Goal: Task Accomplishment & Management: Use online tool/utility

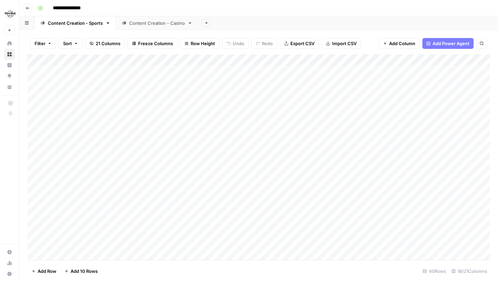
click at [193, 75] on div "Add Column" at bounding box center [258, 156] width 462 height 205
click at [195, 74] on div "Add Column" at bounding box center [258, 156] width 462 height 205
click at [189, 59] on div "Add Column" at bounding box center [258, 156] width 462 height 205
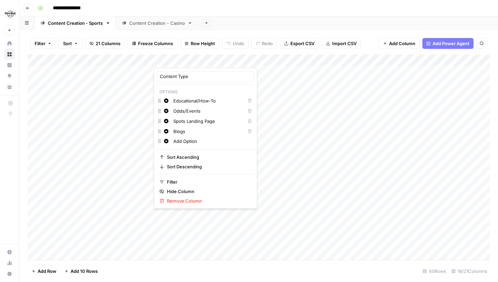
click at [179, 121] on input "Spots Landing Page" at bounding box center [207, 121] width 69 height 7
click at [182, 122] on input "Spots Landing Page" at bounding box center [207, 121] width 69 height 7
type input "Sports Landing Page"
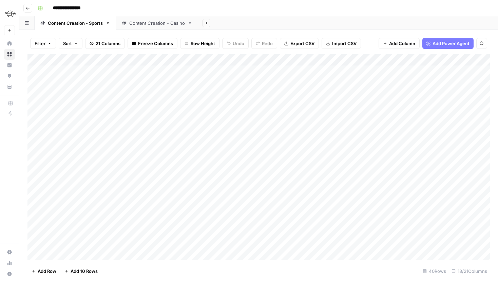
click at [189, 220] on div "Add Column" at bounding box center [258, 156] width 462 height 205
click at [186, 57] on div "Add Column" at bounding box center [258, 156] width 462 height 205
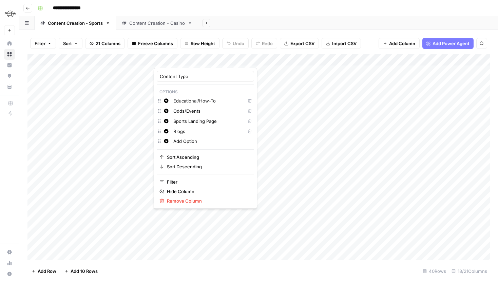
click at [187, 224] on div "Add Column" at bounding box center [258, 156] width 462 height 205
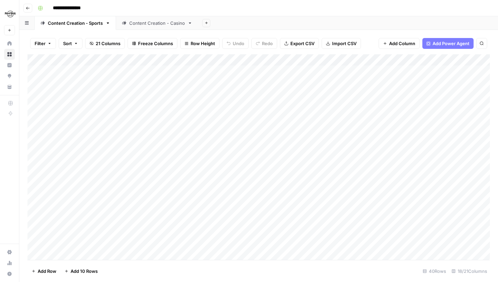
click at [184, 68] on div "Add Column" at bounding box center [258, 156] width 462 height 205
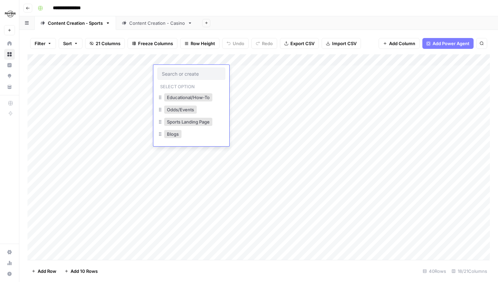
drag, startPoint x: 208, startPoint y: 123, endPoint x: 220, endPoint y: 135, distance: 17.0
click at [220, 135] on div "Educational/How-To Odds/Events Sports Landing Page Blogs" at bounding box center [191, 116] width 68 height 49
click at [238, 62] on div "Add Column" at bounding box center [258, 156] width 462 height 205
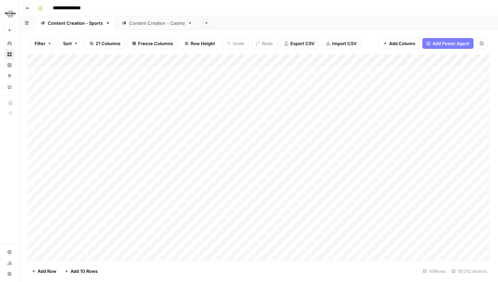
click at [412, 51] on div "Filter Sort 21 Columns Freeze Columns Row Height Undo Redo Export CSV Import CS…" at bounding box center [258, 44] width 462 height 22
click at [416, 60] on div "Add Column" at bounding box center [258, 156] width 462 height 205
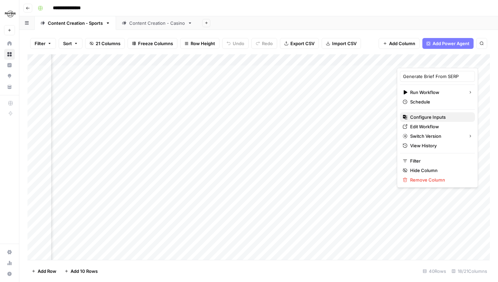
click at [428, 118] on span "Configure Inputs" at bounding box center [439, 117] width 59 height 7
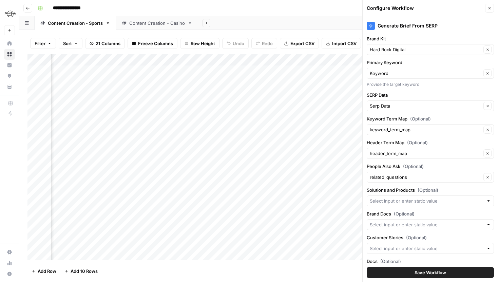
scroll to position [0, 157]
click at [158, 141] on div "Add Column" at bounding box center [258, 156] width 462 height 205
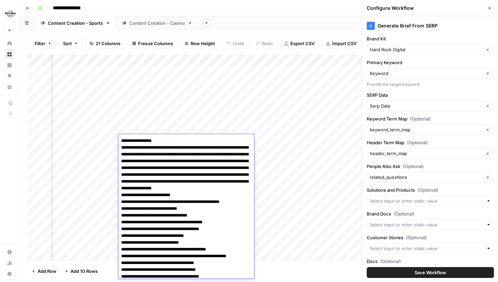
scroll to position [511, 0]
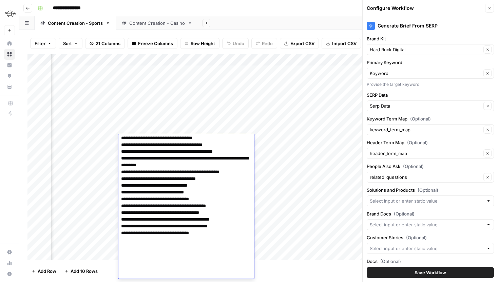
click at [209, 125] on div "Add Column" at bounding box center [258, 156] width 462 height 205
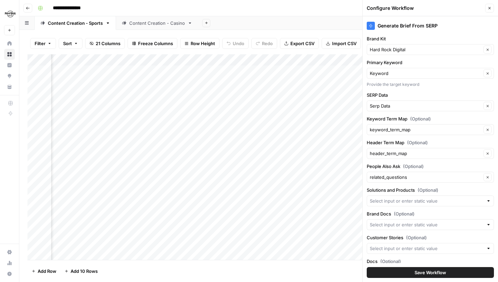
scroll to position [0, 206]
click at [145, 138] on div "Add Column" at bounding box center [258, 156] width 462 height 205
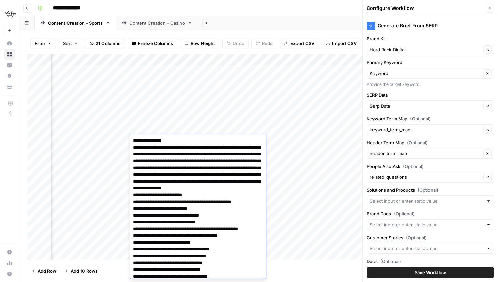
scroll to position [57, 0]
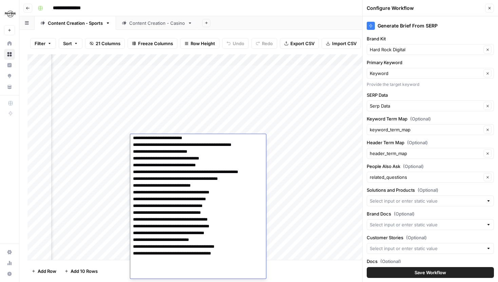
click at [191, 166] on textarea at bounding box center [198, 178] width 136 height 199
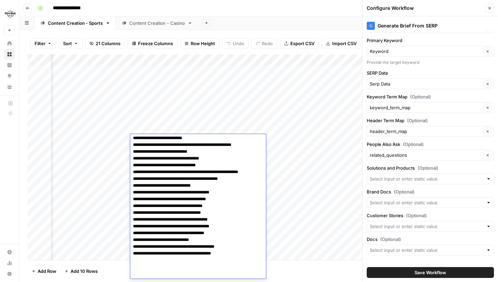
scroll to position [30, 0]
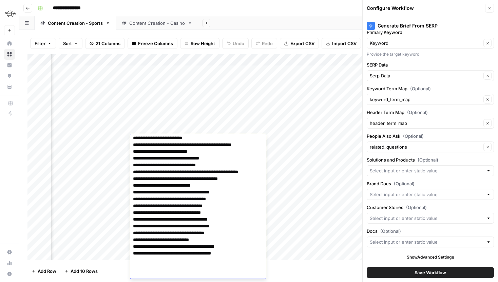
click at [100, 42] on span "21 Columns" at bounding box center [108, 43] width 25 height 7
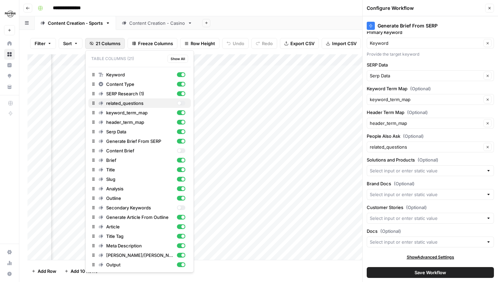
click at [181, 105] on div "button" at bounding box center [181, 103] width 8 height 5
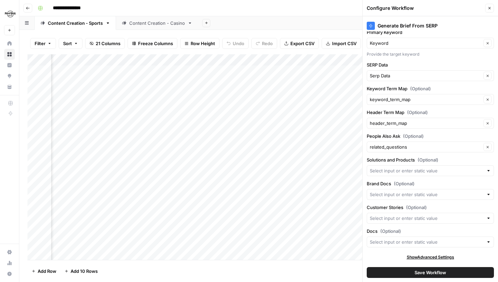
click at [103, 43] on span "21 Columns" at bounding box center [108, 43] width 25 height 7
click at [161, 141] on div "Add Column" at bounding box center [258, 156] width 462 height 205
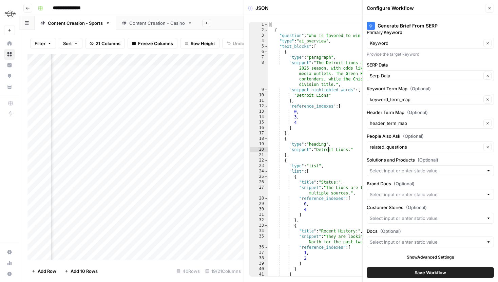
click at [327, 147] on div "[ { "question" : "Who is favored to win NFC North?" , "type" : "ai_overview" , …" at bounding box center [380, 154] width 224 height 265
type textarea "* *"
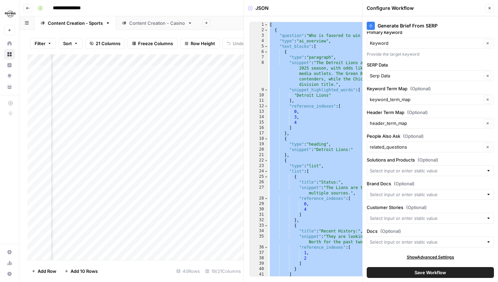
scroll to position [0, 209]
click at [117, 141] on div "Add Column" at bounding box center [135, 156] width 216 height 205
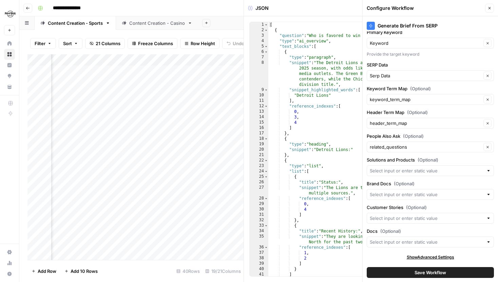
click at [123, 58] on div "Add Column" at bounding box center [135, 156] width 216 height 205
click at [152, 51] on div "Filter Sort 21 Columns Freeze Columns Row Height Undo Redo Export CSV Import CS…" at bounding box center [135, 44] width 216 height 22
click at [490, 10] on button "Close" at bounding box center [489, 8] width 9 height 9
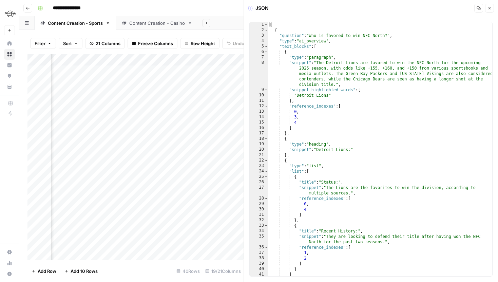
click at [489, 8] on icon "button" at bounding box center [489, 8] width 4 height 4
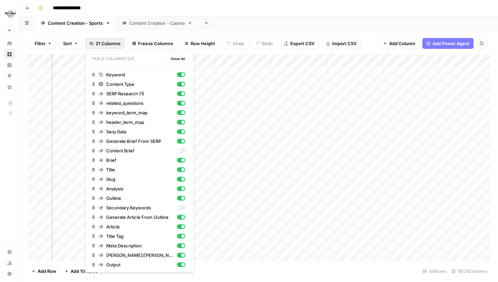
click at [102, 38] on button "21 Columns" at bounding box center [105, 43] width 40 height 11
click at [182, 103] on div "button" at bounding box center [182, 102] width 3 height 3
click at [114, 45] on span "21 Columns" at bounding box center [108, 43] width 25 height 7
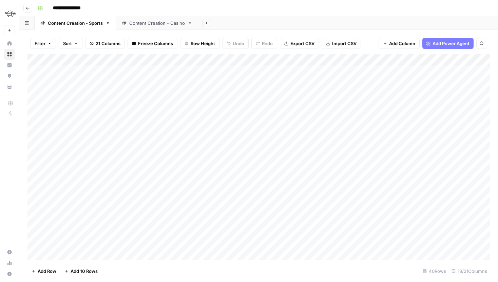
click at [194, 73] on div "Add Column" at bounding box center [258, 156] width 462 height 205
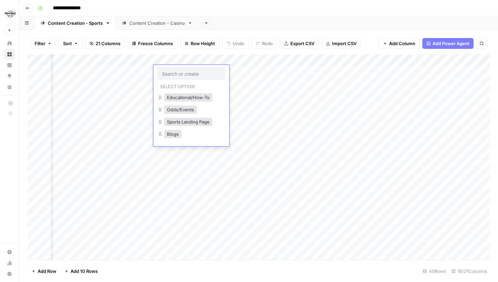
scroll to position [0, 237]
click at [344, 51] on div "Filter Sort 21 Columns Freeze Columns Row Height Undo Redo Export CSV Import CS…" at bounding box center [258, 44] width 462 height 22
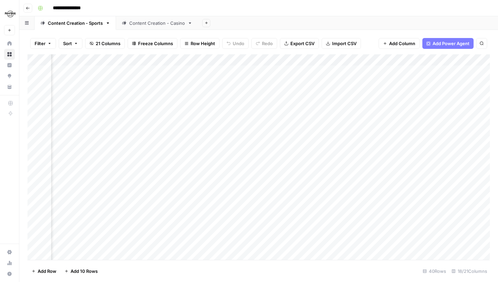
scroll to position [0, 544]
click at [355, 64] on div "Add Column" at bounding box center [258, 156] width 462 height 205
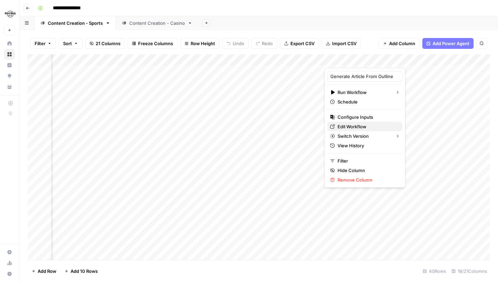
click at [350, 124] on span "Edit Workflow" at bounding box center [366, 126] width 59 height 7
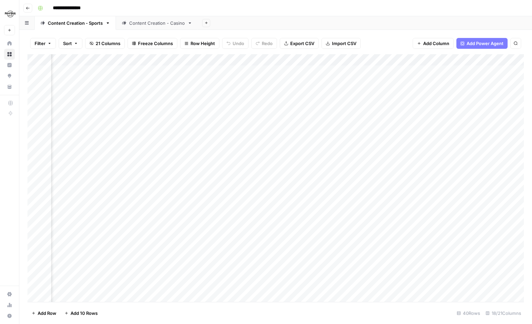
click at [109, 23] on icon "button" at bounding box center [107, 23] width 5 height 5
click at [125, 44] on span "Duplicate Sheet" at bounding box center [134, 45] width 33 height 7
click at [226, 25] on div "Content Creation - Sports" at bounding box center [238, 23] width 55 height 7
click at [252, 24] on div "Content Creation - Sports" at bounding box center [238, 23] width 55 height 7
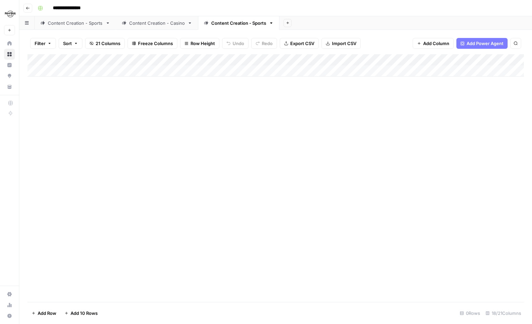
click at [245, 24] on div "Content Creation - Sports" at bounding box center [238, 23] width 55 height 7
click at [251, 23] on input "**********" at bounding box center [239, 23] width 56 height 9
drag, startPoint x: 251, startPoint y: 23, endPoint x: 204, endPoint y: 23, distance: 47.5
click at [204, 23] on div "**********" at bounding box center [235, 23] width 63 height 10
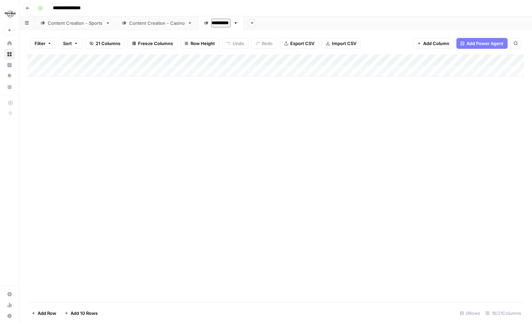
type input "**********"
click at [129, 72] on div "Add Column" at bounding box center [275, 65] width 496 height 22
click at [82, 79] on div "Add Column" at bounding box center [275, 71] width 496 height 34
click at [66, 95] on div "Add Column" at bounding box center [275, 76] width 496 height 45
click at [71, 104] on div "Add Column" at bounding box center [275, 82] width 496 height 57
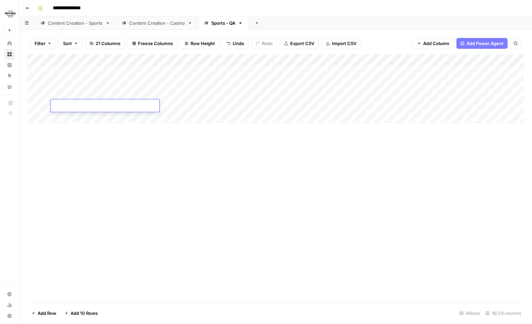
click at [71, 28] on link "Content Creation - Sports" at bounding box center [75, 23] width 81 height 14
click at [101, 105] on div "Add Column" at bounding box center [275, 178] width 496 height 248
click at [220, 28] on link "Sports - QA" at bounding box center [223, 23] width 51 height 14
click at [94, 71] on div "Add Column" at bounding box center [275, 88] width 496 height 68
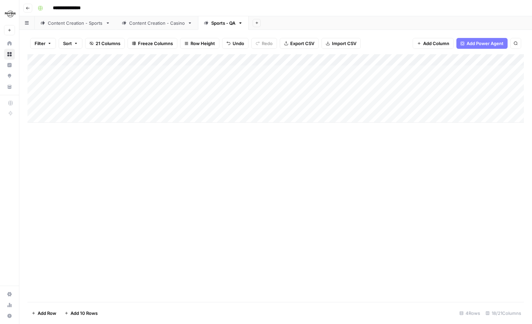
click at [77, 25] on div "Content Creation - Sports" at bounding box center [75, 23] width 55 height 7
click at [105, 70] on div "Add Column" at bounding box center [275, 178] width 496 height 248
click at [231, 27] on link "Sports - QA" at bounding box center [223, 23] width 51 height 14
click at [88, 81] on div "Add Column" at bounding box center [275, 88] width 496 height 68
click at [83, 23] on div "Content Creation - Sports" at bounding box center [75, 23] width 55 height 7
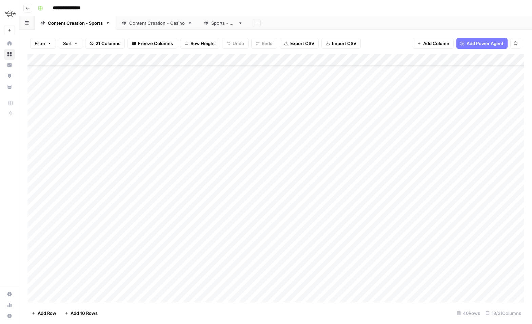
scroll to position [27, 0]
click at [102, 145] on div "Add Column" at bounding box center [275, 178] width 496 height 248
click at [217, 26] on div "Sports - QA" at bounding box center [223, 23] width 24 height 7
click at [85, 94] on div "Add Column" at bounding box center [275, 88] width 496 height 68
click at [78, 24] on div "Content Creation - Sports" at bounding box center [75, 23] width 55 height 7
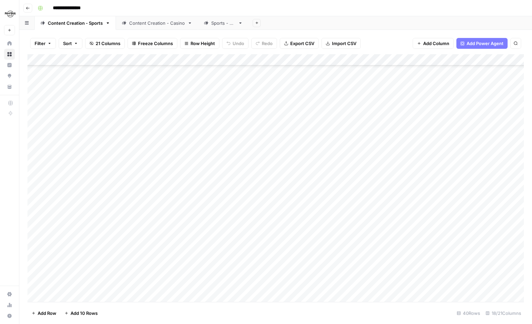
scroll to position [123, 0]
click at [109, 234] on div "Add Column" at bounding box center [275, 178] width 496 height 248
click at [211, 23] on div "Sports - QA" at bounding box center [223, 23] width 24 height 7
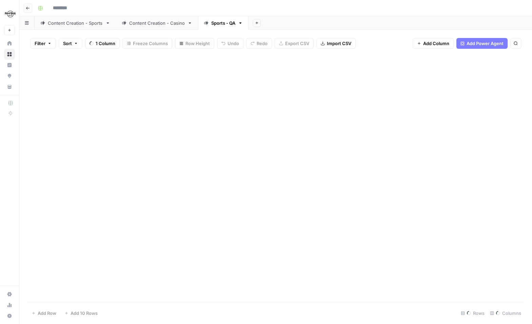
type input "**********"
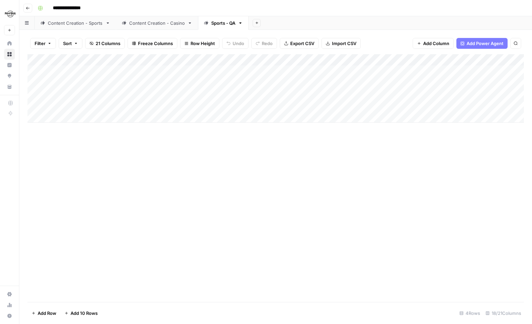
click at [62, 25] on div "Content Creation - Sports" at bounding box center [75, 23] width 55 height 7
click at [222, 25] on div "Sports - QA" at bounding box center [223, 23] width 24 height 7
click at [95, 102] on div "Add Column" at bounding box center [275, 88] width 496 height 68
click at [174, 72] on div "Add Column" at bounding box center [275, 88] width 496 height 68
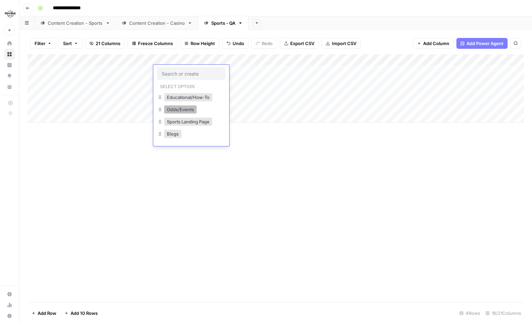
click at [192, 108] on button "Odds/Events" at bounding box center [180, 109] width 33 height 8
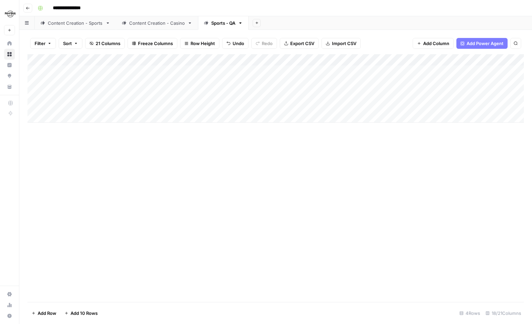
click at [190, 84] on div "Add Column" at bounding box center [275, 88] width 496 height 68
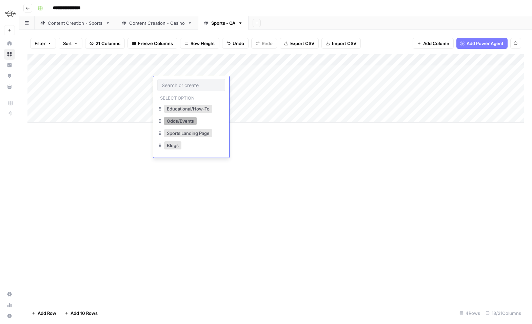
click at [187, 121] on button "Odds/Events" at bounding box center [180, 121] width 33 height 8
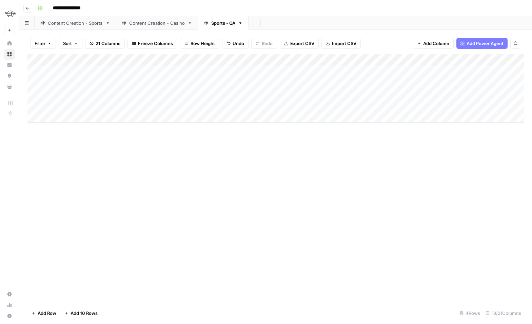
click at [187, 84] on div "Add Column" at bounding box center [275, 88] width 496 height 68
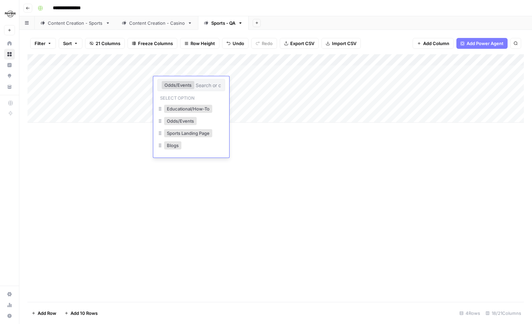
click at [187, 84] on button "Odds/Events" at bounding box center [178, 85] width 33 height 8
click at [194, 106] on button "Educational/How-To" at bounding box center [188, 109] width 48 height 8
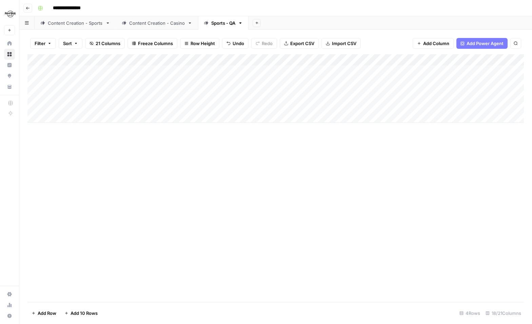
click at [188, 93] on div "Add Column" at bounding box center [275, 88] width 496 height 68
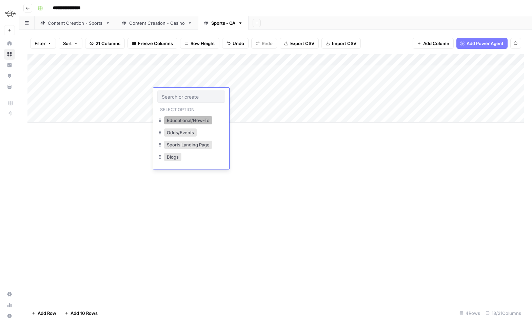
click at [191, 120] on button "Educational/How-To" at bounding box center [188, 120] width 48 height 8
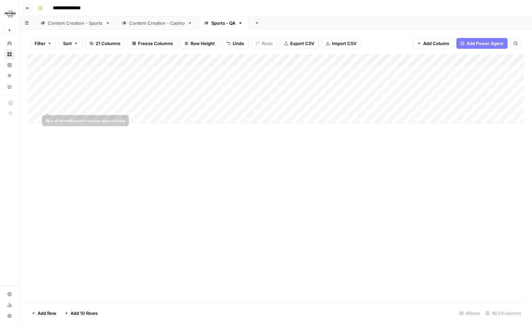
click at [76, 106] on div "Add Column" at bounding box center [275, 88] width 496 height 68
type textarea "**********"
click at [127, 108] on textarea "**********" at bounding box center [105, 105] width 108 height 9
click at [180, 102] on div "Add Column" at bounding box center [275, 88] width 496 height 68
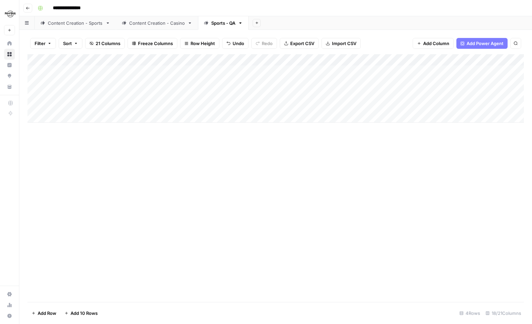
click at [130, 108] on div "Add Column" at bounding box center [275, 88] width 496 height 68
click at [174, 104] on div "Add Column" at bounding box center [275, 88] width 496 height 68
click at [243, 70] on div "Add Column" at bounding box center [275, 88] width 496 height 68
click at [243, 83] on div "Add Column" at bounding box center [275, 88] width 496 height 68
click at [242, 93] on div "Add Column" at bounding box center [275, 88] width 496 height 68
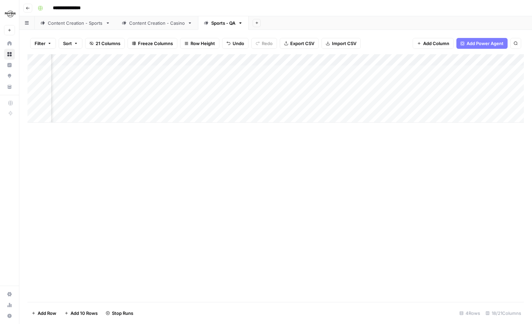
scroll to position [0, 558]
click at [346, 57] on div "Add Column" at bounding box center [275, 88] width 496 height 68
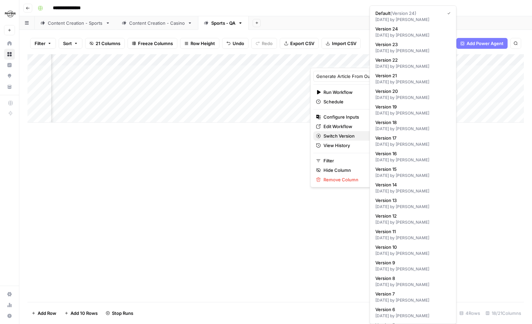
click at [349, 131] on div "Generate Article From Outline Run Workflow Schedule Configure Inputs Edit Workf…" at bounding box center [350, 128] width 81 height 120
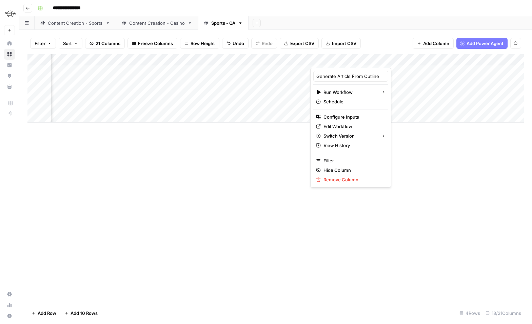
click at [262, 170] on div "Add Column" at bounding box center [275, 178] width 496 height 248
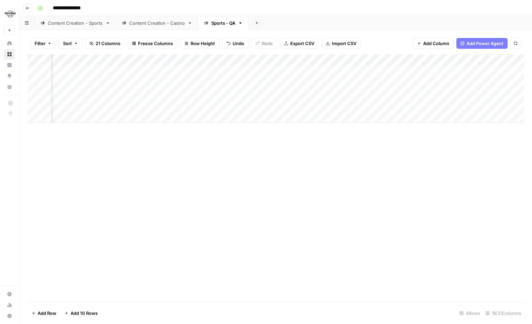
scroll to position [0, 56]
click at [454, 70] on div "Add Column" at bounding box center [275, 88] width 496 height 68
click at [238, 61] on div "Add Column" at bounding box center [275, 88] width 496 height 68
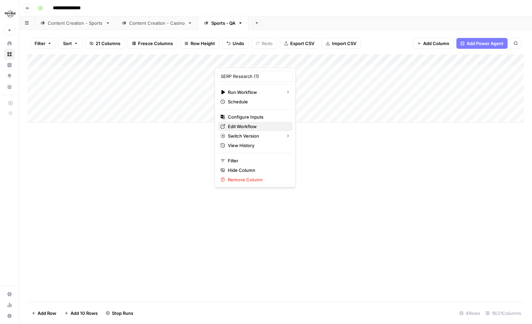
click at [244, 127] on span "Edit Workflow" at bounding box center [257, 126] width 59 height 7
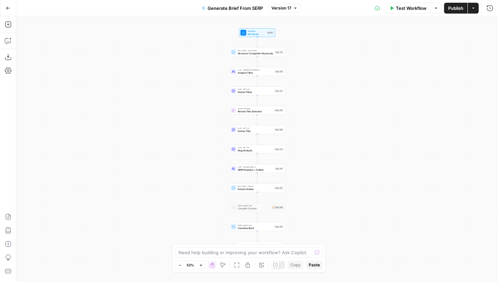
click at [201, 261] on button "Zoom In" at bounding box center [201, 265] width 8 height 8
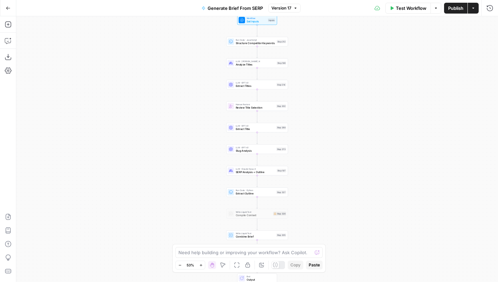
click at [201, 261] on button "Zoom In" at bounding box center [201, 265] width 8 height 8
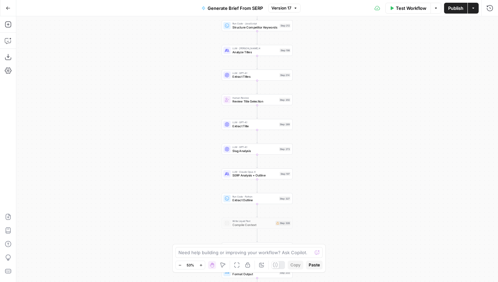
click at [201, 261] on button "Zoom In" at bounding box center [201, 265] width 8 height 8
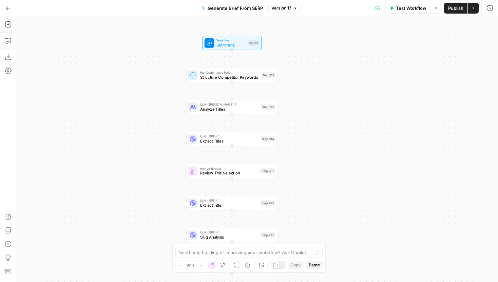
drag, startPoint x: 206, startPoint y: 115, endPoint x: 181, endPoint y: 201, distance: 89.3
click at [181, 201] on div "Workflow Set Inputs Inputs Run Code · JavaScript Structure Competitor Keywords …" at bounding box center [256, 148] width 481 height 265
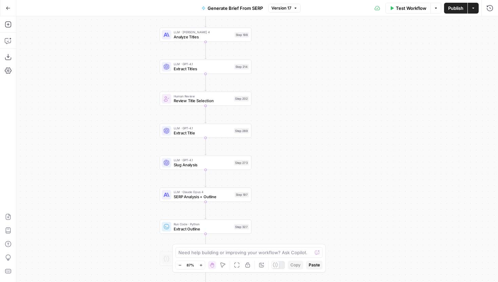
drag, startPoint x: 172, startPoint y: 178, endPoint x: 145, endPoint y: 106, distance: 77.1
click at [145, 106] on div "Workflow Set Inputs Inputs Run Code · JavaScript Structure Competitor Keywords …" at bounding box center [256, 148] width 481 height 265
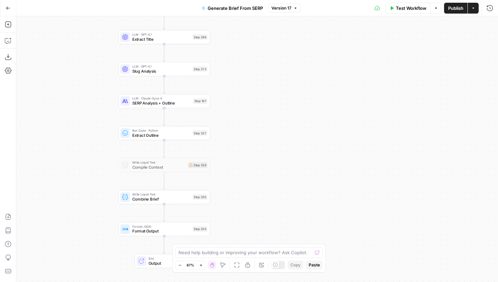
drag, startPoint x: 114, startPoint y: 96, endPoint x: 105, endPoint y: 71, distance: 26.1
click at [105, 71] on div "Workflow Set Inputs Inputs Run Code · JavaScript Structure Competitor Keywords …" at bounding box center [256, 148] width 481 height 265
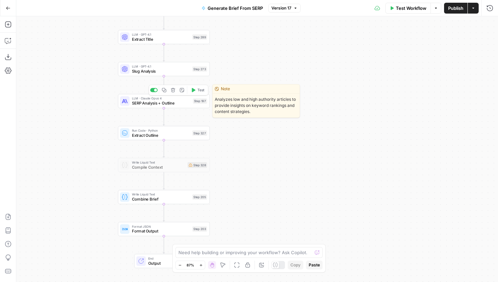
click at [135, 106] on div "LLM · Claude Opus 4 SERP Analysis + Outline Step 197 Copy step Delete step Edit…" at bounding box center [164, 101] width 92 height 14
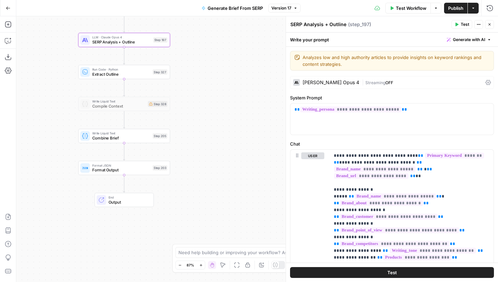
drag, startPoint x: 93, startPoint y: 166, endPoint x: 52, endPoint y: 105, distance: 73.6
click at [52, 105] on div "Workflow Set Inputs Inputs Run Code · JavaScript Structure Competitor Keywords …" at bounding box center [256, 148] width 481 height 265
click at [123, 103] on span "Compile Context" at bounding box center [117, 106] width 53 height 6
click at [136, 139] on span "Combine Brief" at bounding box center [120, 138] width 58 height 6
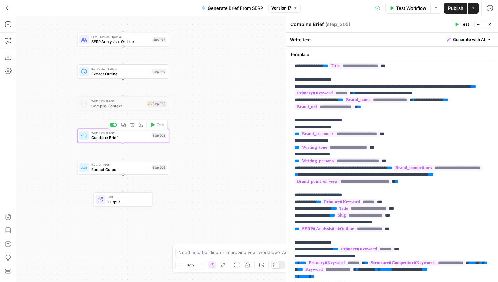
click at [137, 105] on span "Compile Context" at bounding box center [117, 106] width 53 height 6
click at [137, 74] on span "Extract Outline" at bounding box center [120, 74] width 58 height 6
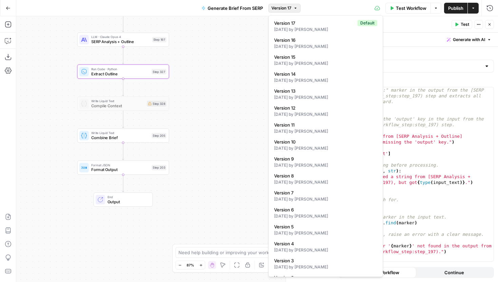
click at [279, 4] on button "Version 17" at bounding box center [284, 8] width 32 height 9
click at [291, 46] on div "17 days ago by Joel Fazecas" at bounding box center [325, 46] width 103 height 6
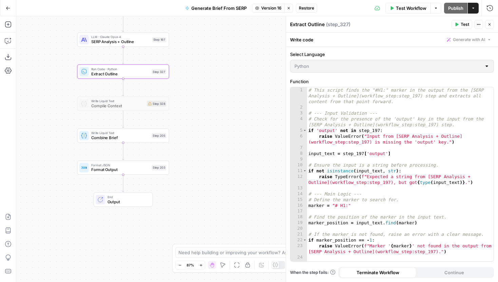
click at [272, 8] on span "Version 16" at bounding box center [271, 8] width 20 height 6
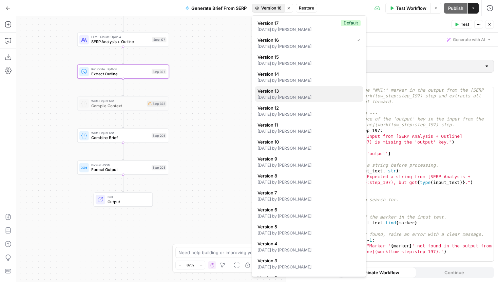
click at [278, 97] on div "17 days ago by Joel Fazecas" at bounding box center [308, 97] width 103 height 6
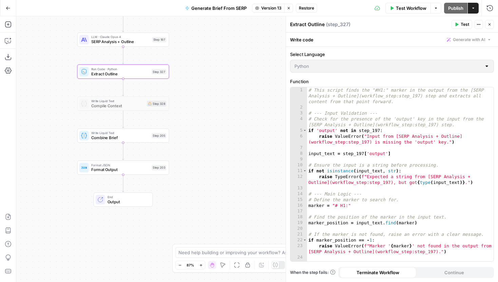
click at [264, 7] on span "Version 13" at bounding box center [271, 8] width 20 height 6
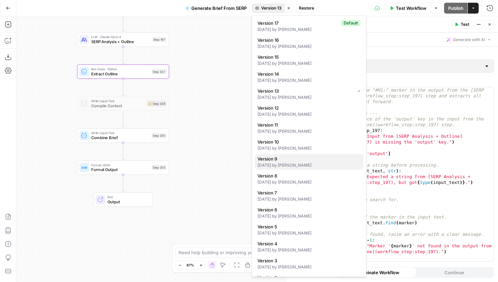
click at [288, 169] on button "Version 9 21 days ago by Joel Fazecas" at bounding box center [309, 162] width 108 height 16
click at [263, 8] on span "Version 9" at bounding box center [271, 8] width 19 height 6
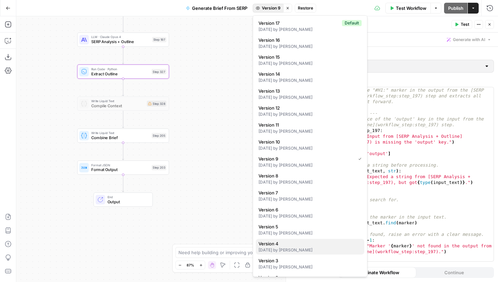
click at [292, 245] on span "Version 4" at bounding box center [308, 243] width 100 height 7
click at [265, 9] on span "Version 4" at bounding box center [271, 8] width 19 height 6
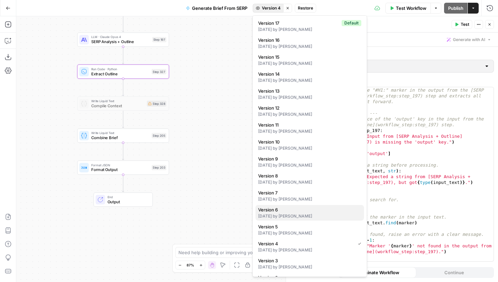
scroll to position [32, 0]
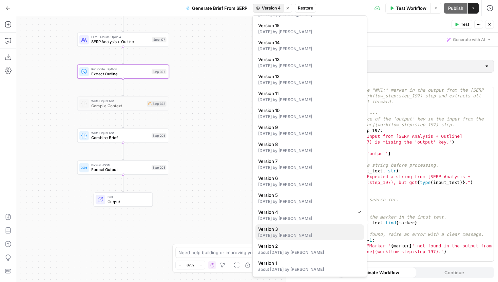
click at [295, 236] on div "[DATE] by [PERSON_NAME]" at bounding box center [309, 235] width 103 height 6
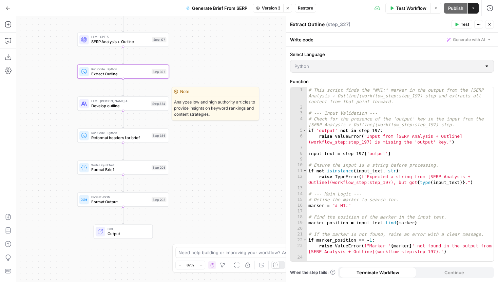
click at [139, 105] on span "Develop outline" at bounding box center [120, 106] width 58 height 6
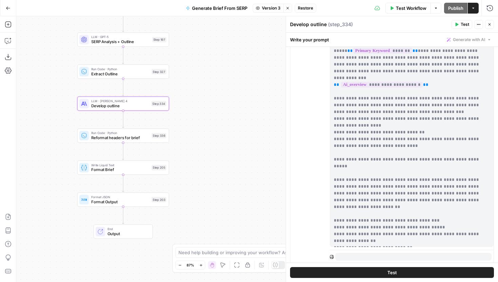
scroll to position [506, 0]
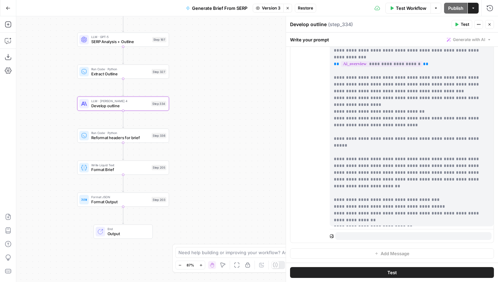
click at [268, 5] on span "Version 3" at bounding box center [271, 8] width 19 height 6
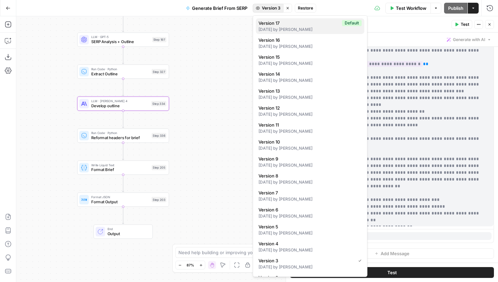
click at [291, 23] on span "Version 17" at bounding box center [298, 23] width 81 height 7
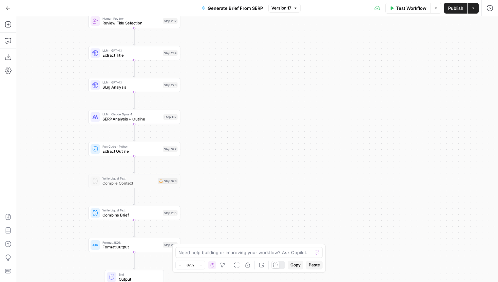
drag, startPoint x: 179, startPoint y: 124, endPoint x: 191, endPoint y: 204, distance: 80.8
click at [191, 204] on div "Workflow Set Inputs Inputs Run Code · JavaScript Structure Competitor Keywords …" at bounding box center [256, 148] width 481 height 265
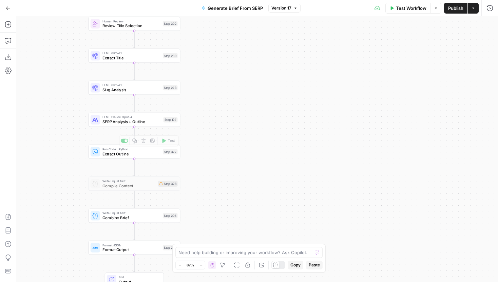
click at [141, 123] on span "SERP Analysis + Outline" at bounding box center [131, 122] width 59 height 6
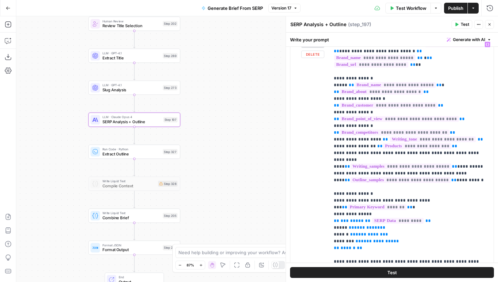
scroll to position [102, 0]
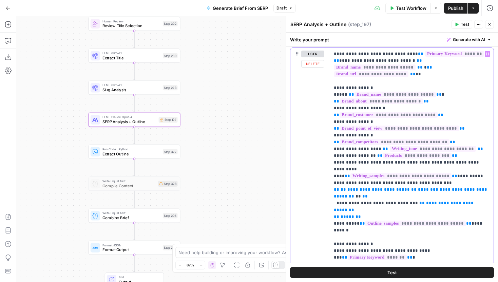
drag, startPoint x: 399, startPoint y: 163, endPoint x: 344, endPoint y: 165, distance: 54.6
click at [347, 187] on span "**********" at bounding box center [378, 189] width 62 height 4
drag, startPoint x: 228, startPoint y: 83, endPoint x: 249, endPoint y: 222, distance: 140.9
click at [248, 220] on div "Workflow Set Inputs Inputs Run Code · JavaScript Structure Competitor Keywords …" at bounding box center [256, 148] width 481 height 265
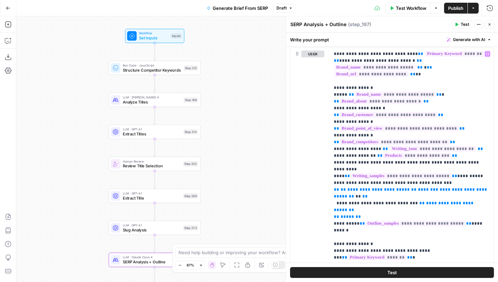
drag, startPoint x: 239, startPoint y: 65, endPoint x: 239, endPoint y: 95, distance: 30.2
click at [239, 95] on div "Workflow Set Inputs Inputs Run Code · JavaScript Structure Competitor Keywords …" at bounding box center [256, 148] width 481 height 265
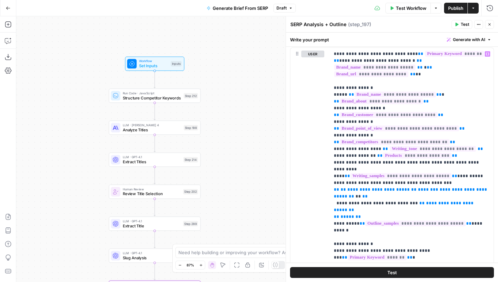
click at [162, 69] on div "Workflow Set Inputs Inputs Test Step" at bounding box center [154, 64] width 59 height 14
click at [173, 64] on div "Inputs" at bounding box center [175, 63] width 11 height 5
click at [150, 64] on span "Set Inputs" at bounding box center [153, 65] width 29 height 6
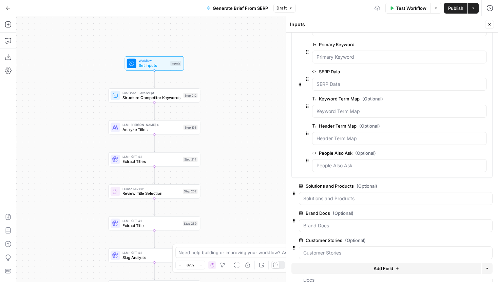
scroll to position [80, 0]
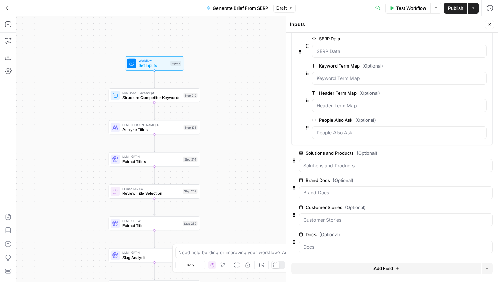
click at [411, 268] on button "Add Field" at bounding box center [386, 268] width 190 height 11
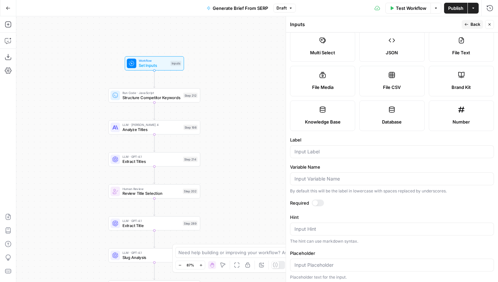
scroll to position [68, 0]
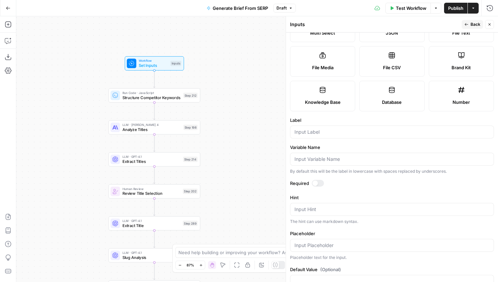
click at [462, 21] on button "Back" at bounding box center [471, 24] width 21 height 9
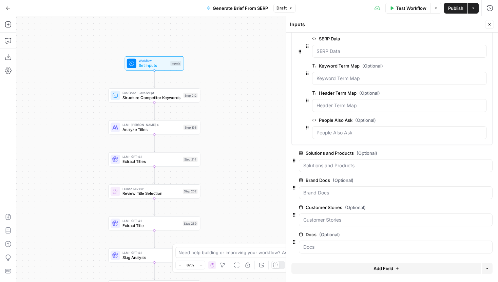
scroll to position [0, 0]
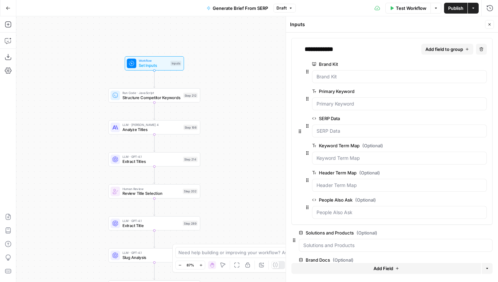
click at [434, 44] on button "Add field to group" at bounding box center [447, 49] width 52 height 11
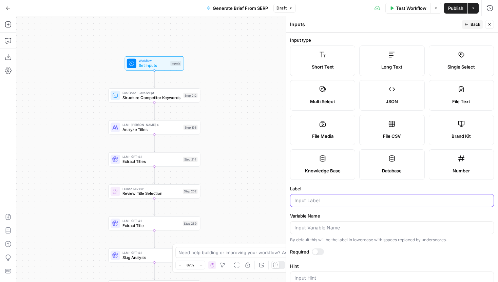
click at [342, 200] on input "Label" at bounding box center [391, 200] width 195 height 7
type input "B"
type input "Content Type"
click at [475, 24] on span "Back" at bounding box center [475, 24] width 10 height 6
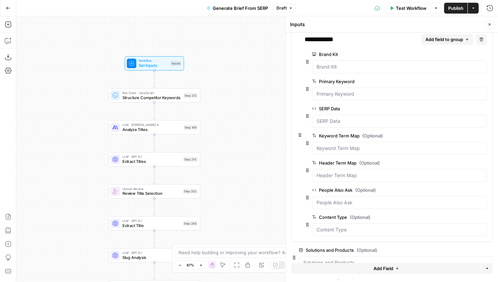
scroll to position [10, 0]
click at [488, 25] on icon "button" at bounding box center [489, 24] width 2 height 2
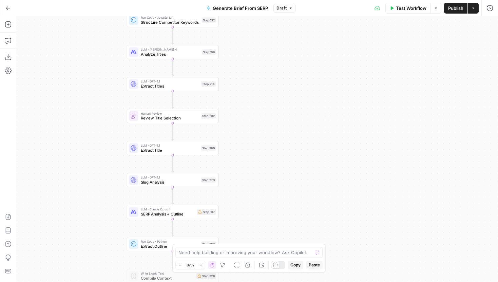
drag, startPoint x: 248, startPoint y: 197, endPoint x: 273, endPoint y: 108, distance: 92.1
click at [273, 108] on div "Workflow Set Inputs Inputs Run Code · JavaScript Structure Competitor Keywords …" at bounding box center [256, 148] width 481 height 265
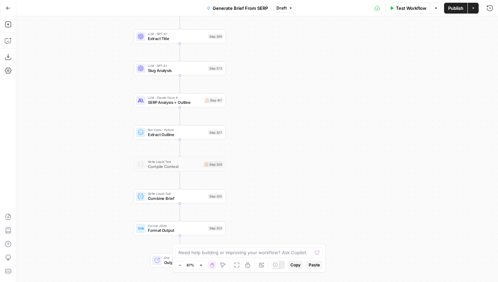
drag, startPoint x: 298, startPoint y: 226, endPoint x: 298, endPoint y: 127, distance: 98.3
click at [298, 127] on div "Workflow Set Inputs Inputs Run Code · JavaScript Structure Competitor Keywords …" at bounding box center [256, 148] width 481 height 265
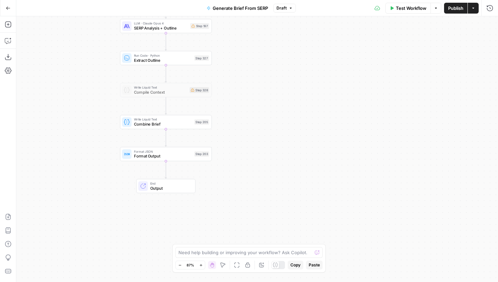
drag, startPoint x: 297, startPoint y: 184, endPoint x: 283, endPoint y: 110, distance: 75.5
click at [283, 110] on div "Workflow Set Inputs Inputs Run Code · JavaScript Structure Competitor Keywords …" at bounding box center [256, 148] width 481 height 265
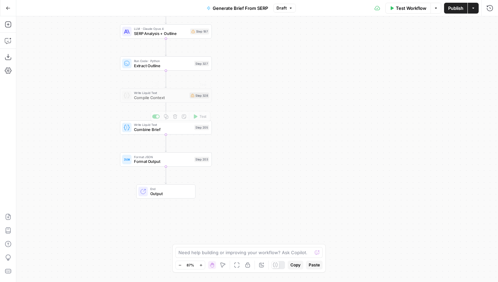
drag, startPoint x: 281, startPoint y: 71, endPoint x: 267, endPoint y: 153, distance: 83.9
click at [267, 153] on div "Workflow Set Inputs Inputs Run Code · JavaScript Structure Competitor Keywords …" at bounding box center [256, 148] width 481 height 265
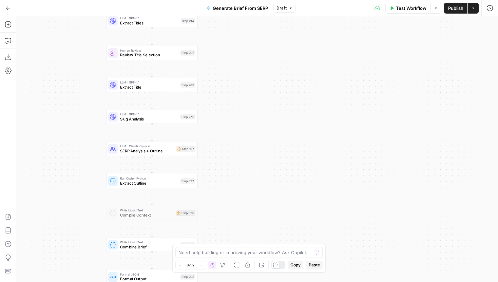
drag, startPoint x: 227, startPoint y: 77, endPoint x: 227, endPoint y: 117, distance: 40.7
click at [227, 117] on div "Workflow Set Inputs Inputs Run Code · JavaScript Structure Competitor Keywords …" at bounding box center [256, 148] width 481 height 265
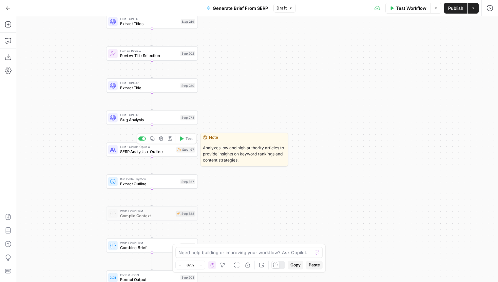
click at [165, 153] on span "SERP Analysis + Outline" at bounding box center [147, 152] width 54 height 6
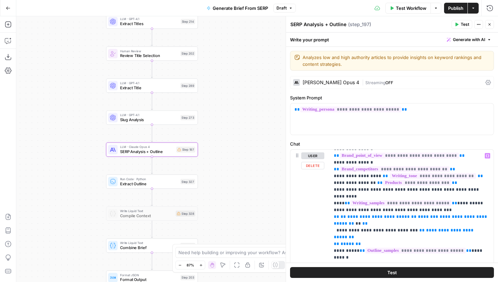
scroll to position [74, 0]
drag, startPoint x: 399, startPoint y: 190, endPoint x: 345, endPoint y: 190, distance: 53.9
click at [412, 215] on span "**" at bounding box center [414, 217] width 5 height 4
drag, startPoint x: 424, startPoint y: 191, endPoint x: 417, endPoint y: 191, distance: 7.1
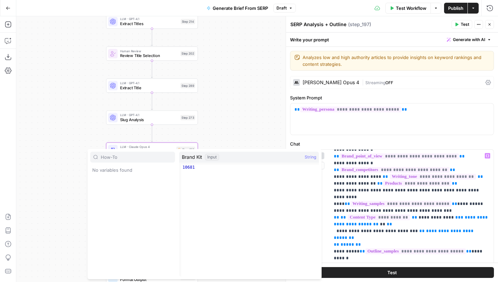
type input "How-To"
click at [445, 215] on span "**********" at bounding box center [435, 217] width 35 height 4
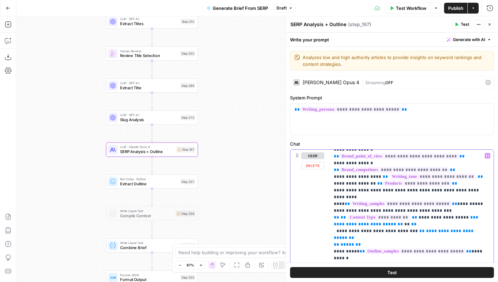
drag, startPoint x: 402, startPoint y: 198, endPoint x: 465, endPoint y: 191, distance: 63.5
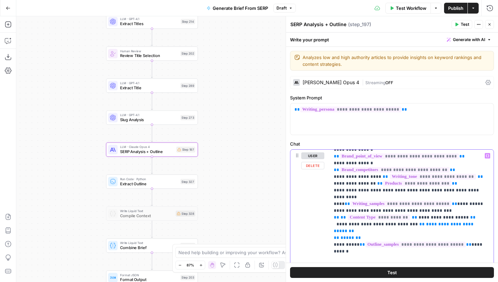
drag, startPoint x: 475, startPoint y: 198, endPoint x: 335, endPoint y: 197, distance: 140.0
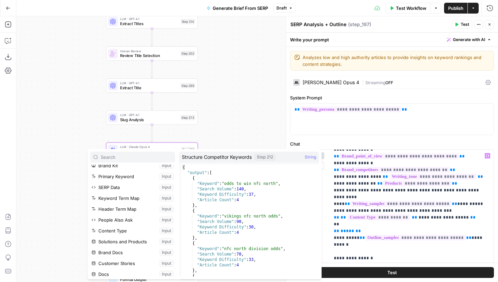
scroll to position [0, 0]
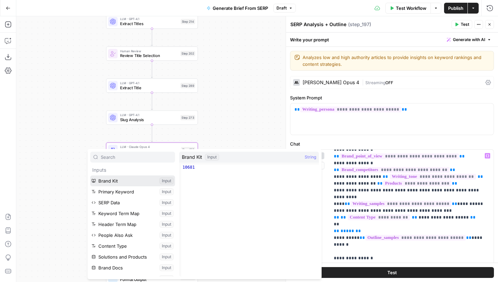
click at [117, 181] on button "Select variable Brand Kit" at bounding box center [132, 180] width 85 height 11
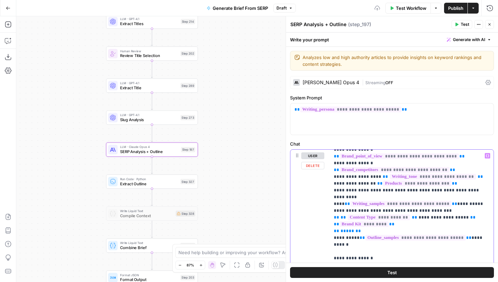
click at [383, 221] on span "*********" at bounding box center [363, 224] width 49 height 6
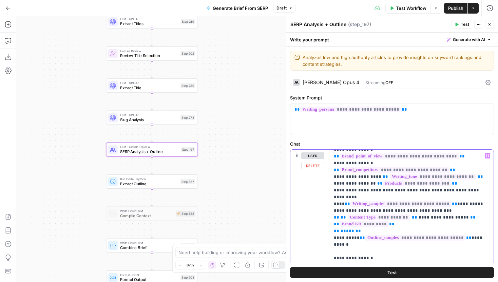
drag, startPoint x: 407, startPoint y: 198, endPoint x: 320, endPoint y: 197, distance: 86.1
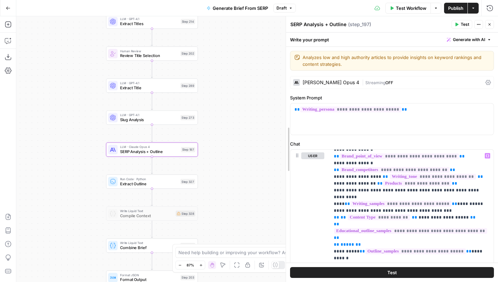
scroll to position [54, 0]
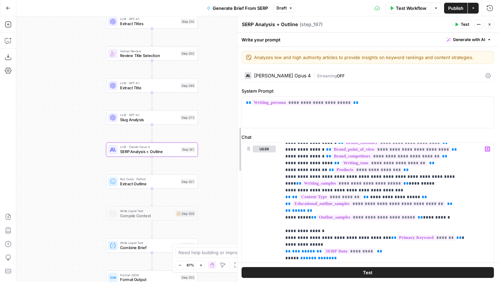
drag, startPoint x: 285, startPoint y: 210, endPoint x: 237, endPoint y: 210, distance: 48.5
click at [346, 201] on span "**********" at bounding box center [368, 204] width 153 height 6
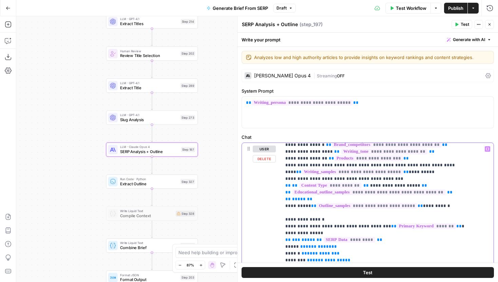
scroll to position [67, 0]
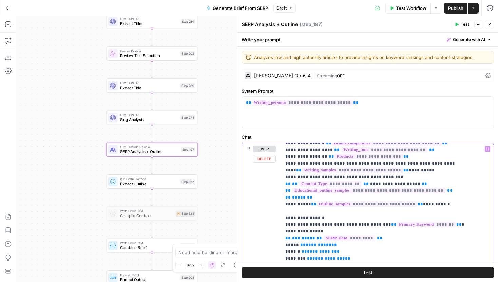
drag, startPoint x: 317, startPoint y: 182, endPoint x: 277, endPoint y: 169, distance: 42.2
copy p "**********"
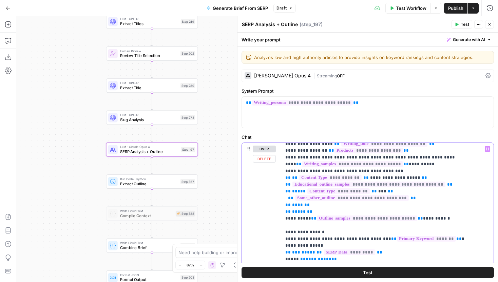
click at [378, 189] on span "***" at bounding box center [382, 191] width 8 height 4
click at [380, 189] on span "***" at bounding box center [382, 191] width 8 height 4
click at [378, 189] on span "***" at bounding box center [382, 191] width 8 height 4
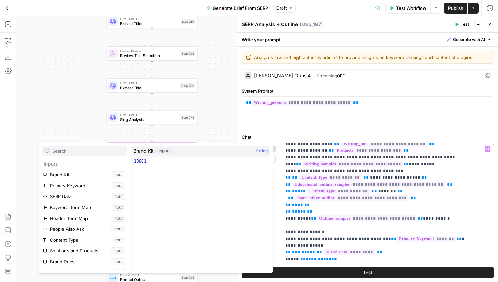
click at [389, 189] on span "*******" at bounding box center [387, 191] width 18 height 4
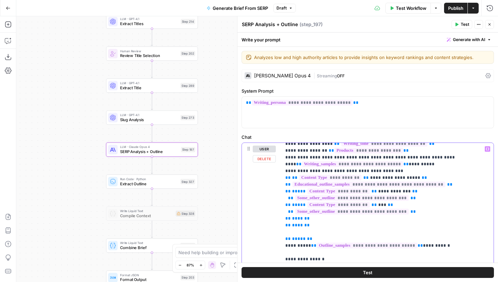
click at [284, 171] on div "**********" at bounding box center [387, 281] width 212 height 276
click at [288, 196] on span "**" at bounding box center [290, 198] width 5 height 4
click at [288, 209] on span "**" at bounding box center [290, 211] width 5 height 4
click at [379, 202] on span "***" at bounding box center [382, 204] width 8 height 4
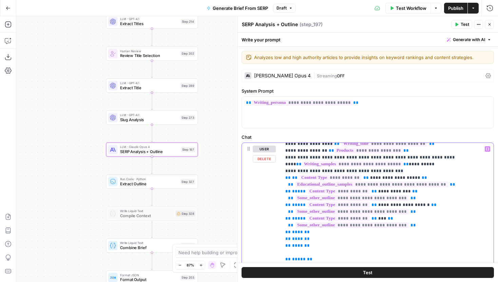
click at [379, 216] on span "***" at bounding box center [382, 218] width 8 height 4
drag, startPoint x: 415, startPoint y: 186, endPoint x: 256, endPoint y: 185, distance: 158.7
drag, startPoint x: 420, startPoint y: 200, endPoint x: 249, endPoint y: 197, distance: 170.6
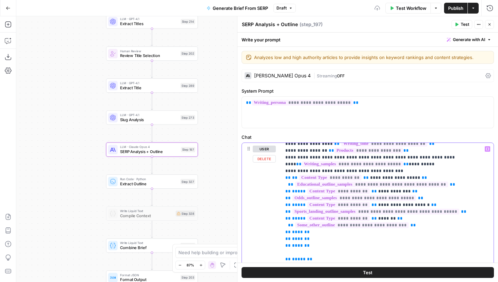
click at [286, 189] on span "**" at bounding box center [287, 191] width 5 height 4
click at [285, 196] on span "**" at bounding box center [287, 198] width 5 height 4
drag, startPoint x: 413, startPoint y: 212, endPoint x: 288, endPoint y: 212, distance: 125.1
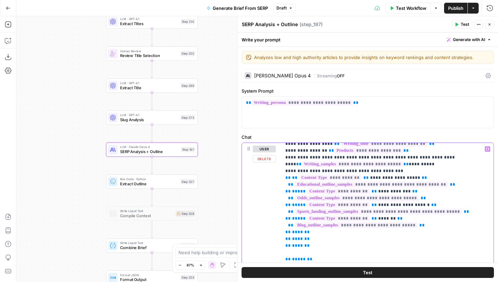
drag, startPoint x: 312, startPoint y: 225, endPoint x: 282, endPoint y: 221, distance: 30.7
click at [282, 221] on div "**********" at bounding box center [387, 281] width 212 height 276
drag, startPoint x: 317, startPoint y: 220, endPoint x: 257, endPoint y: 221, distance: 60.4
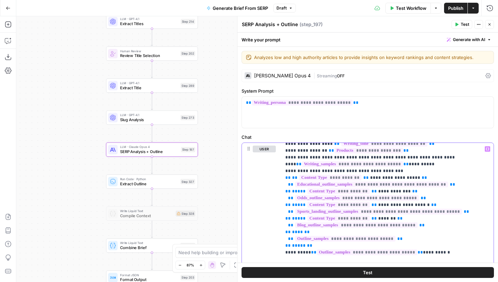
drag, startPoint x: 452, startPoint y: 240, endPoint x: 237, endPoint y: 238, distance: 215.0
click at [237, 238] on div "**********" at bounding box center [367, 148] width 261 height 265
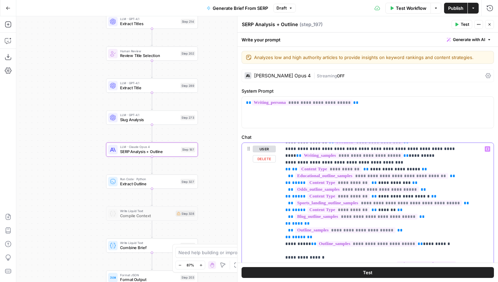
scroll to position [83, 0]
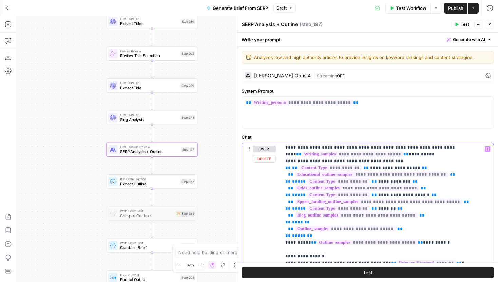
drag, startPoint x: 307, startPoint y: 229, endPoint x: 281, endPoint y: 229, distance: 25.4
click at [281, 229] on div "**********" at bounding box center [387, 281] width 212 height 276
copy p "**********"
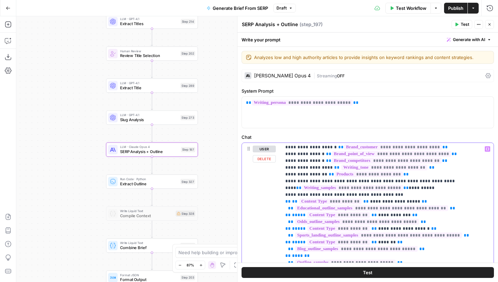
scroll to position [50, 0]
click at [288, 205] on span "**" at bounding box center [290, 207] width 5 height 4
click at [288, 219] on span "**" at bounding box center [290, 221] width 5 height 4
click at [288, 232] on span "**" at bounding box center [290, 234] width 5 height 4
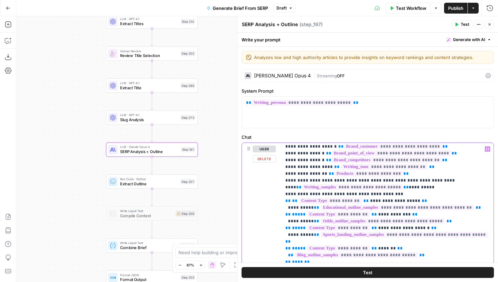
click at [288, 253] on span "**" at bounding box center [290, 255] width 5 height 4
click at [288, 266] on span "**" at bounding box center [290, 268] width 5 height 4
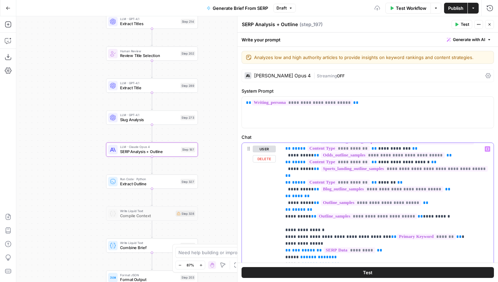
scroll to position [116, 0]
drag, startPoint x: 441, startPoint y: 195, endPoint x: 412, endPoint y: 195, distance: 28.8
copy p "**********"
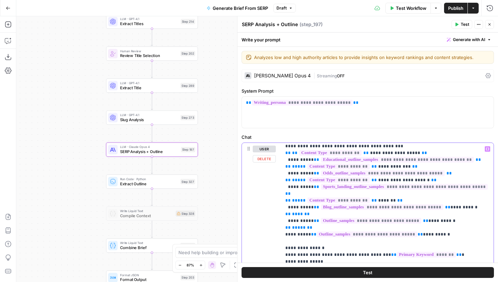
scroll to position [93, 0]
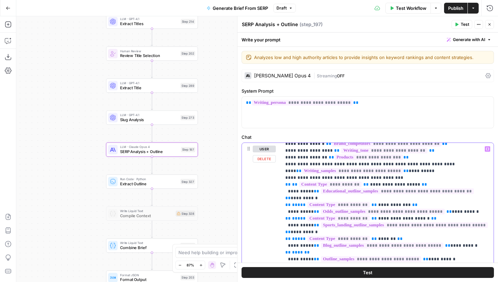
scroll to position [112, 0]
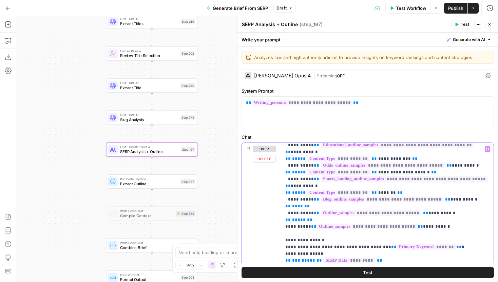
drag, startPoint x: 438, startPoint y: 215, endPoint x: 246, endPoint y: 214, distance: 191.9
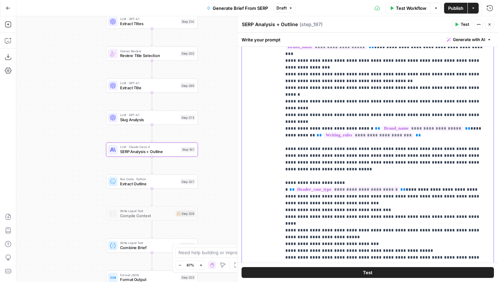
scroll to position [193, 0]
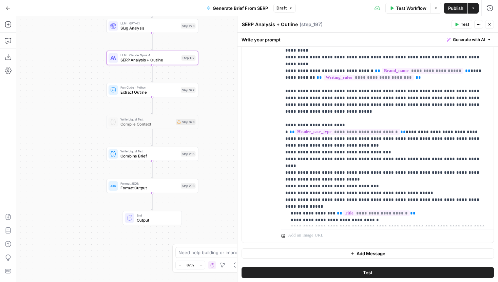
drag, startPoint x: 233, startPoint y: 206, endPoint x: 233, endPoint y: 114, distance: 91.5
click at [233, 114] on div "Workflow Set Inputs Inputs Run Code · JavaScript Structure Competitor Keywords …" at bounding box center [256, 148] width 481 height 265
drag, startPoint x: 228, startPoint y: 166, endPoint x: 201, endPoint y: 143, distance: 35.6
click at [201, 143] on div "Workflow Set Inputs Inputs Run Code · JavaScript Structure Competitor Keywords …" at bounding box center [256, 148] width 481 height 265
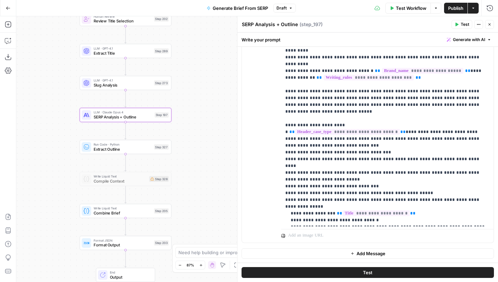
drag, startPoint x: 231, startPoint y: 42, endPoint x: 228, endPoint y: 163, distance: 121.1
click at [228, 162] on div "Workflow Set Inputs Inputs Run Code · JavaScript Structure Competitor Keywords …" at bounding box center [256, 148] width 481 height 265
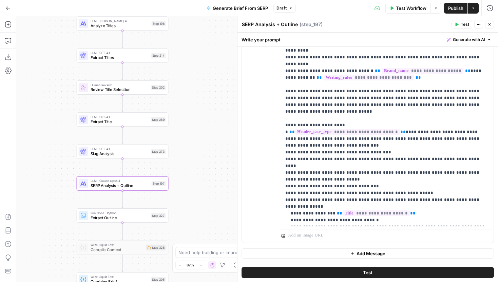
drag, startPoint x: 219, startPoint y: 102, endPoint x: 219, endPoint y: 176, distance: 74.3
click at [219, 176] on div "Workflow Set Inputs Inputs Run Code · JavaScript Structure Competitor Keywords …" at bounding box center [256, 148] width 481 height 265
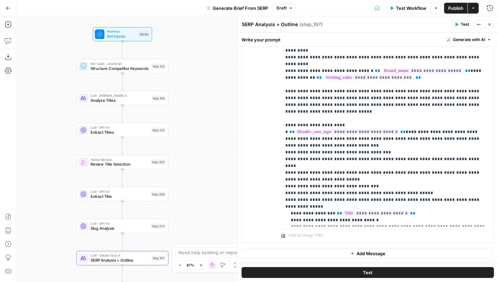
drag, startPoint x: 220, startPoint y: 110, endPoint x: 220, endPoint y: 190, distance: 80.0
click at [220, 190] on div "Workflow Set Inputs Inputs Run Code · JavaScript Structure Competitor Keywords …" at bounding box center [256, 148] width 481 height 265
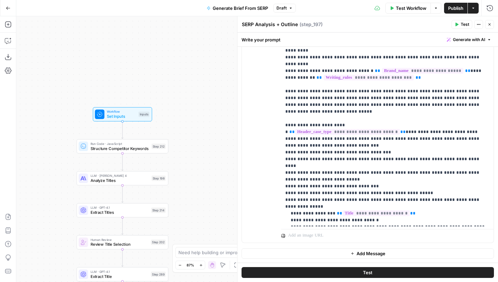
click at [409, 9] on span "Test Workflow" at bounding box center [411, 8] width 31 height 7
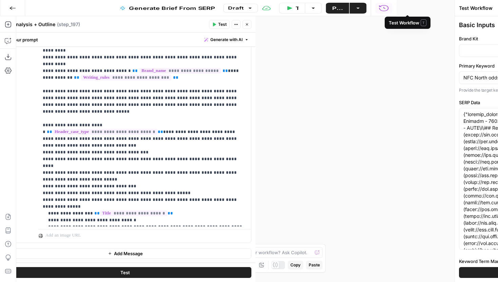
type input "Hard Rock Digital"
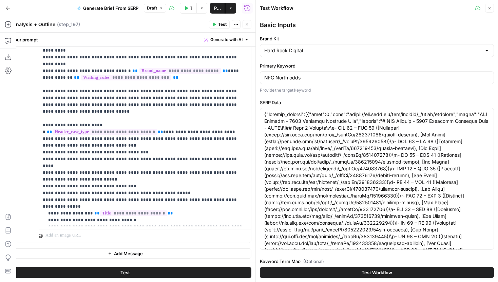
click at [248, 25] on icon "button" at bounding box center [247, 24] width 2 height 2
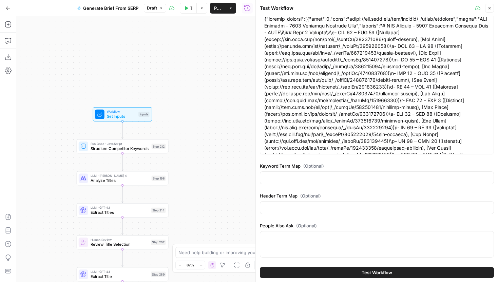
scroll to position [107, 0]
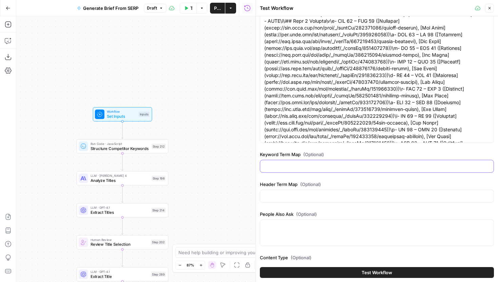
click at [290, 169] on input "Keyword Term Map (Optional)" at bounding box center [376, 166] width 225 height 7
paste input "# Keyword Term Map | Term | Variations | 1. [ESPN](https://www.espn.com/nfl/fut…"
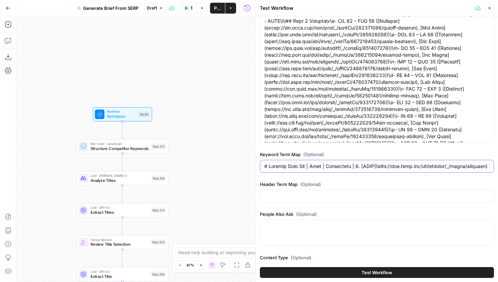
scroll to position [0, 8614]
type input "# Keyword Term Map | Term | Variations | 1. [ESPN](https://www.espn.com/nfl/fut…"
click at [309, 197] on input "Header Term Map (Optional)" at bounding box center [376, 196] width 225 height 7
paste input "# Header Term Map | Term | Variations |1. [ESPN](https://www.espn.com/nfl/futur…"
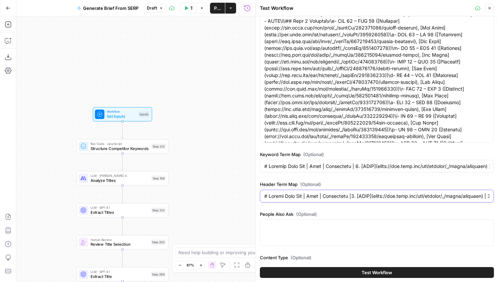
scroll to position [0, 2402]
type input "# Header Term Map | Term | Variations |1. [ESPN](https://www.espn.com/nfl/futur…"
click at [306, 232] on div at bounding box center [377, 232] width 234 height 26
click at [314, 231] on div at bounding box center [377, 232] width 234 height 26
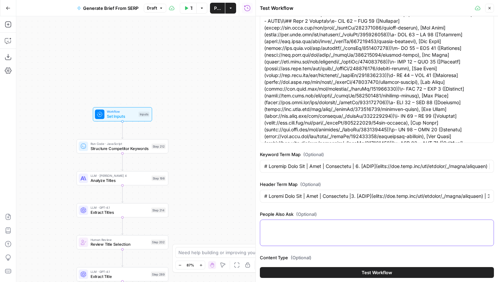
paste textarea "[ { "question": "Who is favored to win NFC North?", "type": "ai_overview", "tex…"
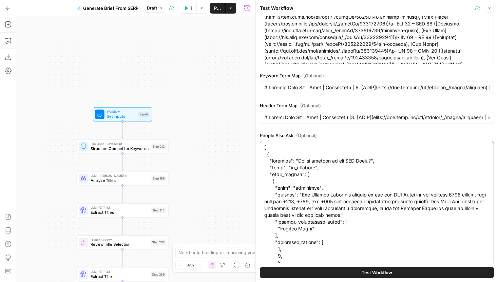
type textarea "[ { "question": "Who is favored to win NFC North?", "type": "ai_overview", "tex…"
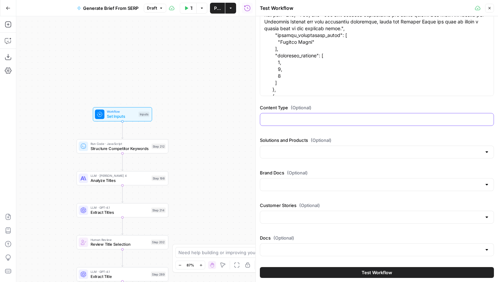
click at [321, 117] on input "Content Type (Optional)" at bounding box center [376, 119] width 225 height 7
type input "Sports Landing Page"
click at [360, 274] on button "Test Workflow" at bounding box center [377, 272] width 234 height 11
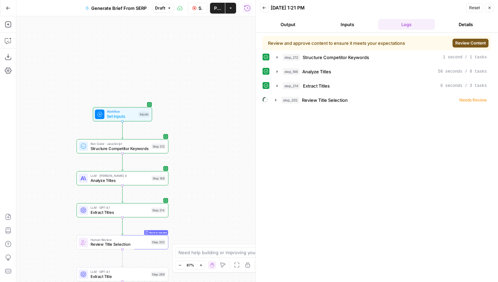
click at [474, 41] on span "Review Content" at bounding box center [470, 43] width 31 height 6
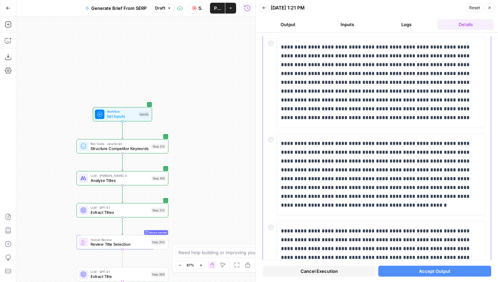
scroll to position [50, 0]
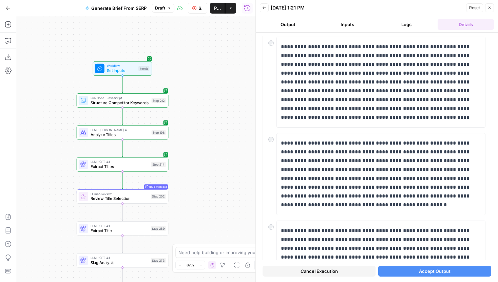
drag, startPoint x: 206, startPoint y: 167, endPoint x: 204, endPoint y: 116, distance: 51.2
click at [204, 116] on div "Workflow Set Inputs Inputs Run Code · JavaScript Structure Competitor Keywords …" at bounding box center [135, 148] width 239 height 265
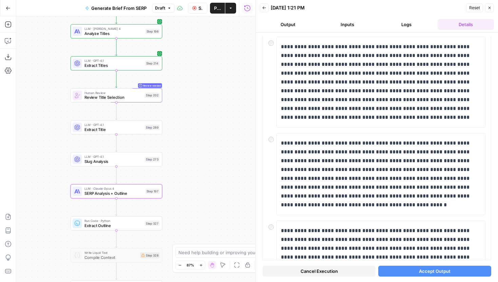
drag, startPoint x: 213, startPoint y: 189, endPoint x: 207, endPoint y: 99, distance: 89.3
click at [208, 98] on div "Workflow Set Inputs Inputs Run Code · JavaScript Structure Competitor Keywords …" at bounding box center [135, 148] width 239 height 265
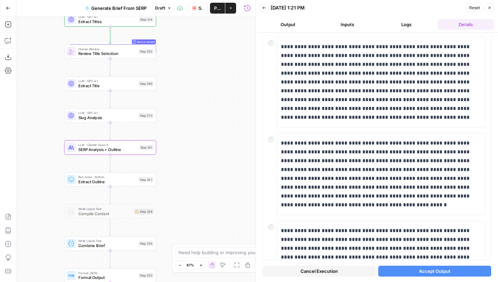
drag, startPoint x: 196, startPoint y: 190, endPoint x: 191, endPoint y: 146, distance: 44.1
click at [191, 146] on div "Workflow Set Inputs Inputs Run Code · JavaScript Structure Competitor Keywords …" at bounding box center [135, 148] width 239 height 265
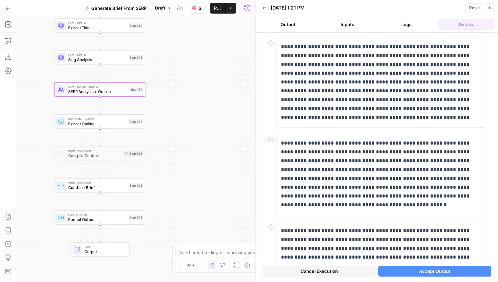
drag, startPoint x: 196, startPoint y: 183, endPoint x: 181, endPoint y: 142, distance: 44.2
click at [181, 142] on div "Workflow Set Inputs Inputs Run Code · JavaScript Structure Competitor Keywords …" at bounding box center [135, 148] width 239 height 265
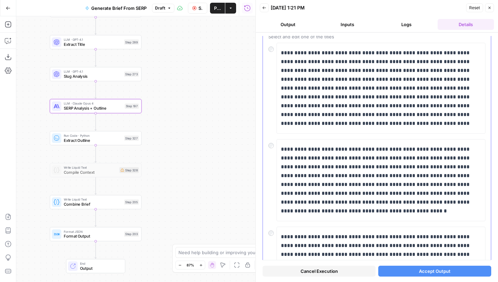
scroll to position [45, 0]
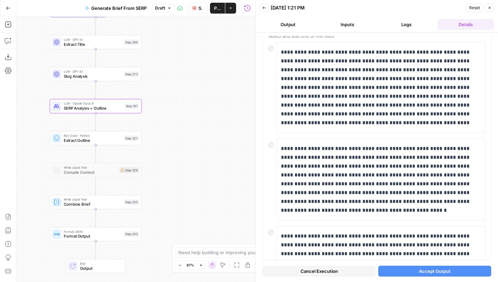
click at [399, 272] on button "Accept Output" at bounding box center [434, 270] width 113 height 11
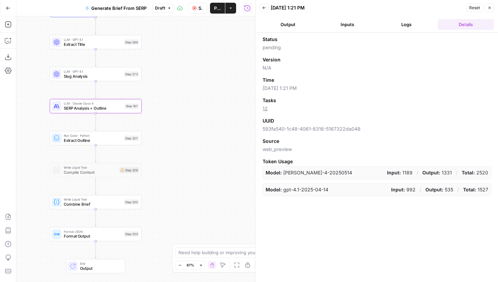
click at [406, 23] on button "Logs" at bounding box center [406, 24] width 57 height 11
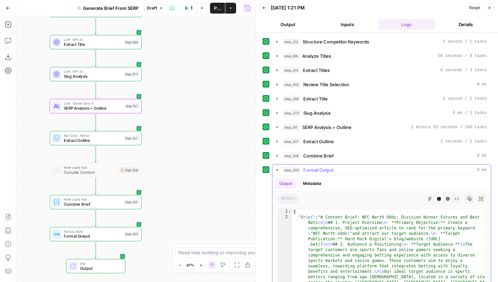
click at [431, 198] on icon "button" at bounding box center [430, 199] width 4 height 4
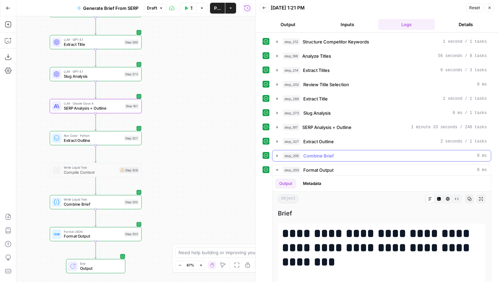
scroll to position [67, 0]
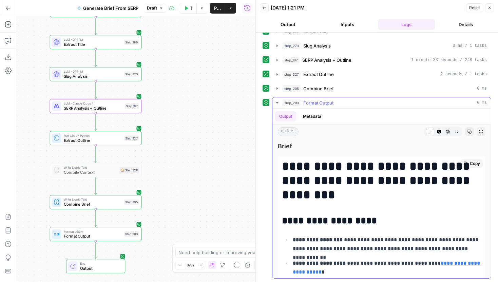
click at [456, 131] on icon "button" at bounding box center [456, 132] width 4 height 4
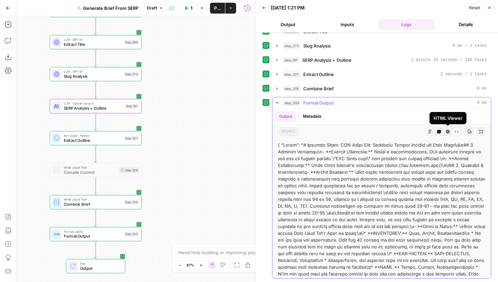
click at [447, 132] on icon "button" at bounding box center [448, 132] width 4 height 4
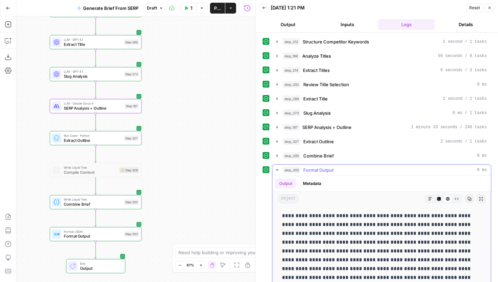
click at [441, 195] on button "Code Editor" at bounding box center [438, 198] width 9 height 9
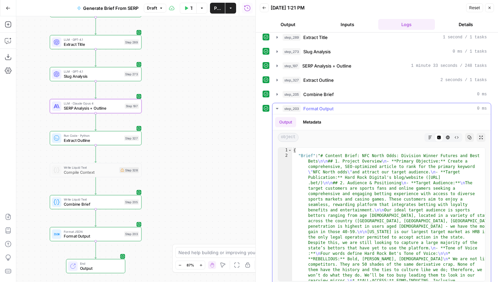
scroll to position [65, 0]
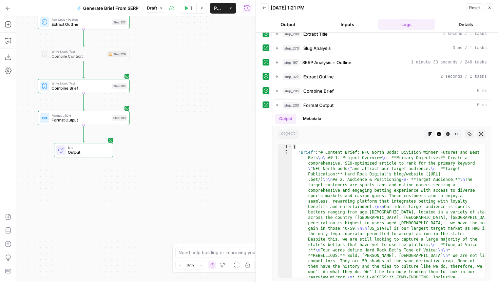
drag, startPoint x: 197, startPoint y: 220, endPoint x: 180, endPoint y: 110, distance: 111.5
click at [181, 110] on div "Workflow Set Inputs Inputs Run Code · JavaScript Structure Competitor Keywords …" at bounding box center [135, 148] width 239 height 265
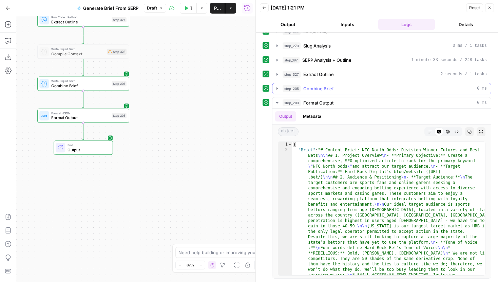
click at [277, 88] on icon "button" at bounding box center [276, 88] width 1 height 2
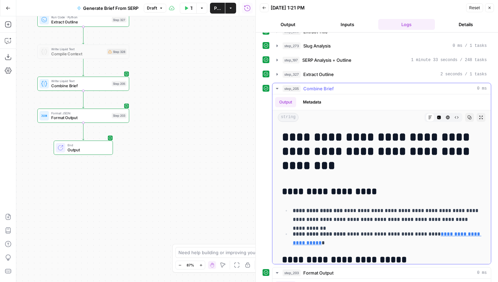
click at [454, 116] on button "Raw Output" at bounding box center [456, 117] width 9 height 9
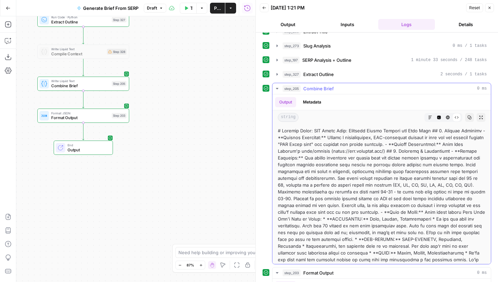
click at [469, 117] on icon "button" at bounding box center [469, 117] width 4 height 4
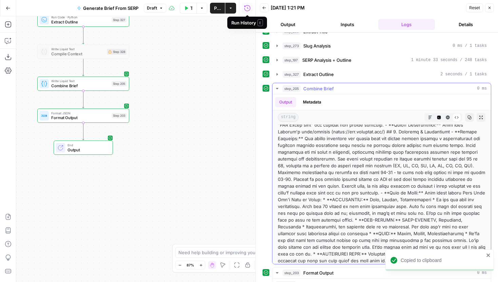
scroll to position [0, 0]
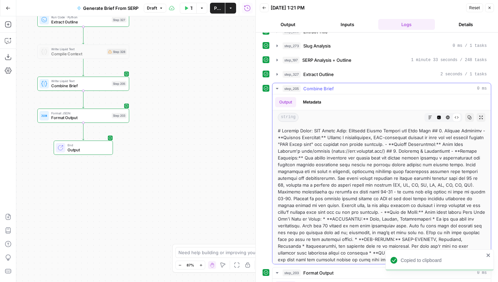
click at [431, 117] on icon "button" at bounding box center [430, 117] width 4 height 4
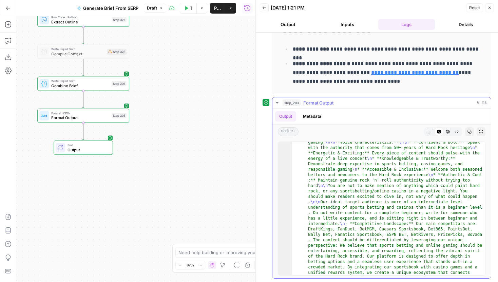
scroll to position [259, 0]
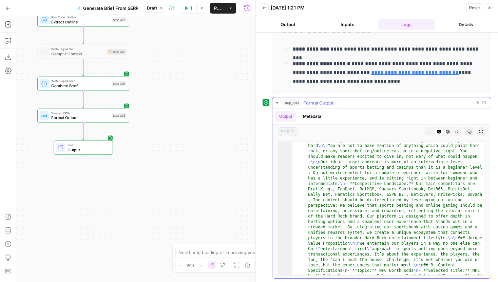
click at [430, 133] on icon "button" at bounding box center [430, 132] width 4 height 4
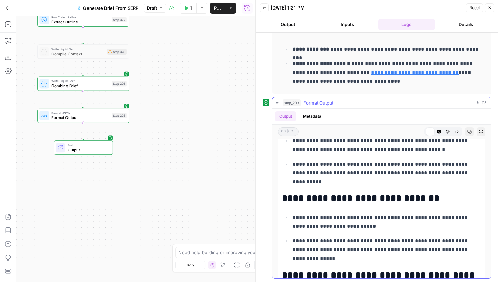
scroll to position [7453, 0]
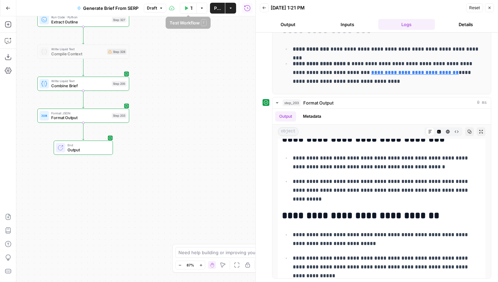
click at [185, 9] on icon "button" at bounding box center [186, 8] width 3 height 4
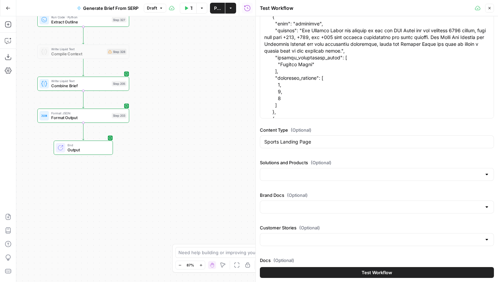
scroll to position [372, 0]
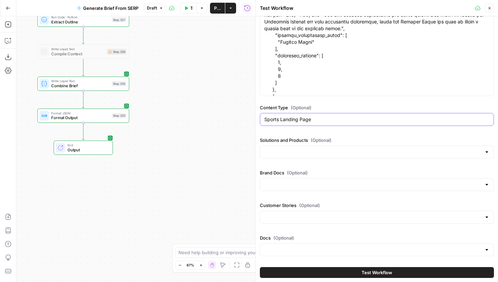
drag, startPoint x: 328, startPoint y: 120, endPoint x: 261, endPoint y: 120, distance: 66.1
click at [261, 120] on div "Sports Landing Page" at bounding box center [377, 119] width 234 height 13
type input "Odds/Events"
click at [355, 275] on button "Test Workflow" at bounding box center [377, 272] width 234 height 11
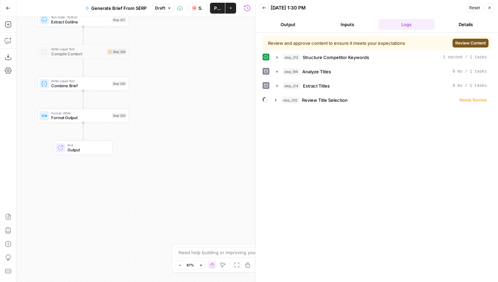
click at [479, 40] on span "Review Content" at bounding box center [470, 43] width 31 height 6
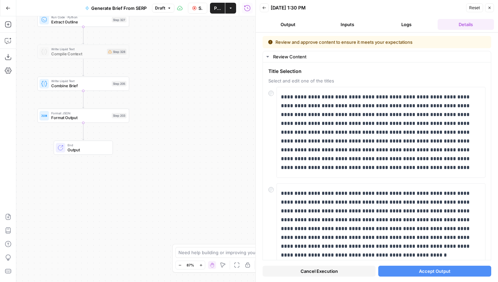
click at [435, 273] on span "Accept Output" at bounding box center [435, 271] width 32 height 7
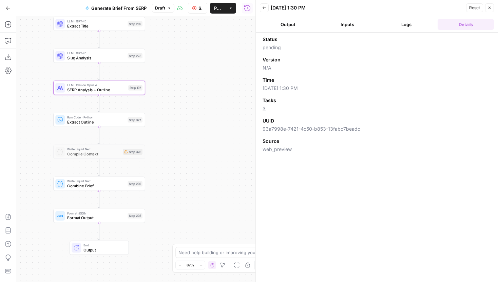
drag, startPoint x: 155, startPoint y: 60, endPoint x: 174, endPoint y: 188, distance: 129.2
click at [174, 188] on div "Workflow Set Inputs Inputs Run Code · JavaScript Structure Competitor Keywords …" at bounding box center [135, 148] width 239 height 265
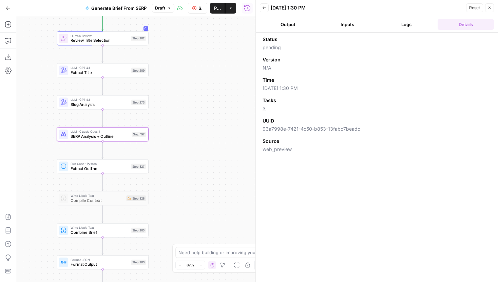
drag, startPoint x: 192, startPoint y: 109, endPoint x: 192, endPoint y: 127, distance: 18.6
click at [192, 127] on div "Workflow Set Inputs Inputs Run Code · JavaScript Structure Competitor Keywords …" at bounding box center [135, 148] width 239 height 265
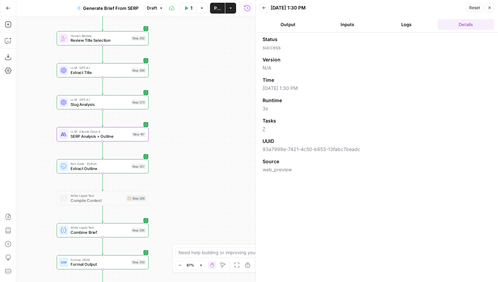
click at [404, 21] on button "Logs" at bounding box center [406, 24] width 57 height 11
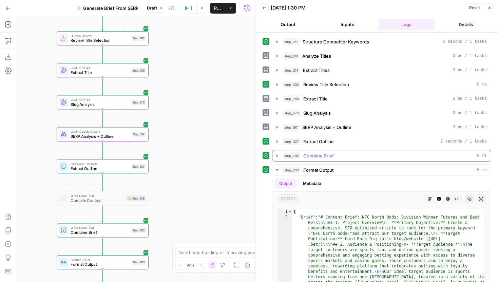
scroll to position [67, 0]
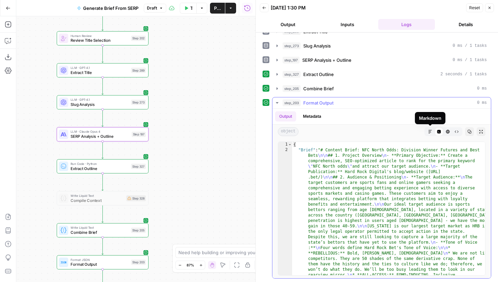
click at [430, 131] on icon "button" at bounding box center [429, 131] width 3 height 3
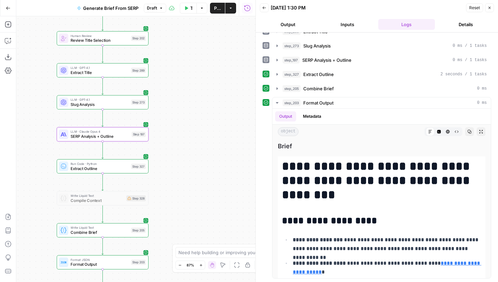
click at [269, 90] on div "step_205 Combine Brief 0 ms" at bounding box center [376, 89] width 229 height 12
click at [276, 89] on icon "button" at bounding box center [276, 88] width 5 height 5
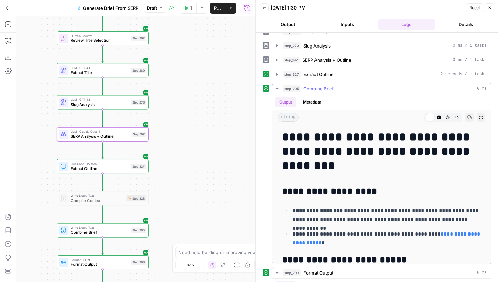
click at [459, 119] on button "Raw Output" at bounding box center [456, 117] width 9 height 9
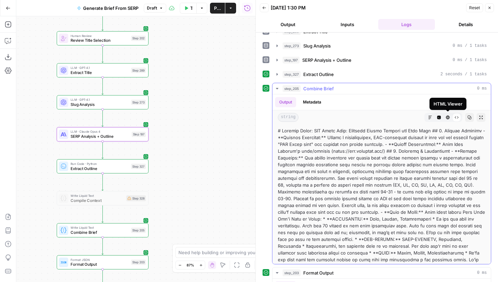
click at [448, 116] on icon "button" at bounding box center [448, 118] width 4 height 4
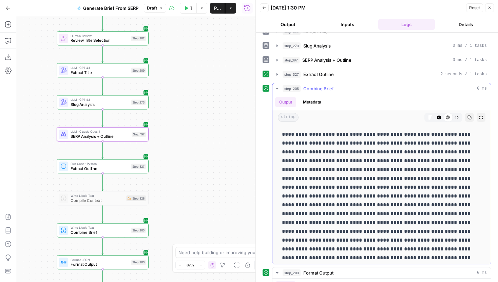
click at [454, 117] on icon "button" at bounding box center [456, 117] width 4 height 4
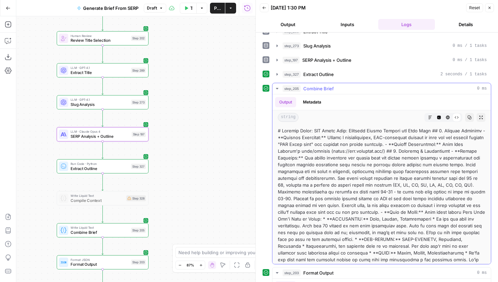
click at [471, 115] on icon "button" at bounding box center [469, 117] width 4 height 4
click at [357, 24] on button "Inputs" at bounding box center [347, 24] width 57 height 11
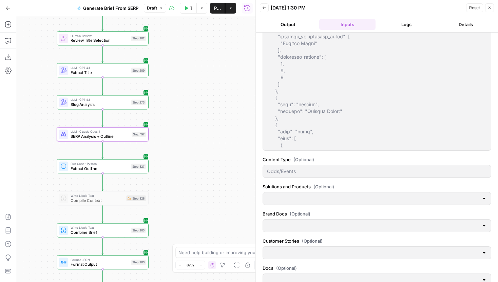
scroll to position [315, 0]
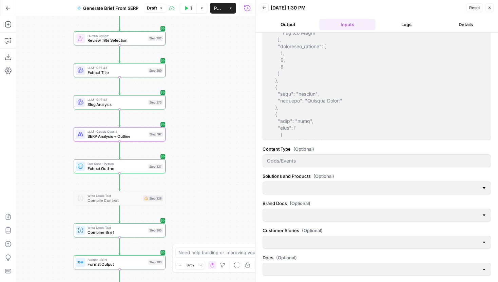
drag, startPoint x: 216, startPoint y: 174, endPoint x: 234, endPoint y: 174, distance: 18.6
click at [234, 174] on div "Workflow Set Inputs Inputs Run Code · JavaScript Structure Competitor Keywords …" at bounding box center [135, 148] width 239 height 265
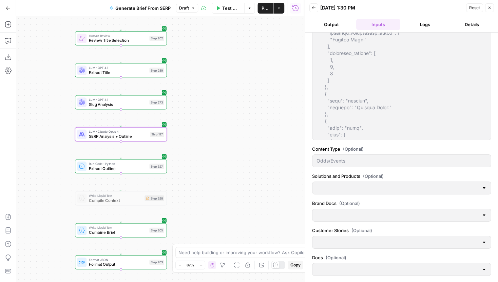
click at [395, 22] on button "Inputs" at bounding box center [378, 24] width 44 height 11
click at [417, 23] on button "Logs" at bounding box center [425, 24] width 44 height 11
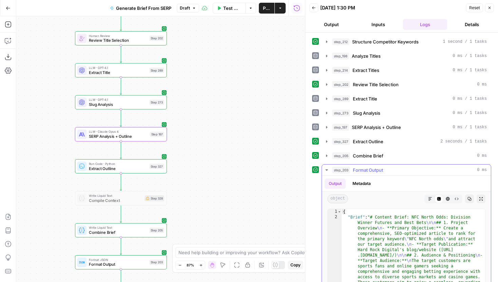
click at [326, 169] on icon "button" at bounding box center [326, 169] width 2 height 1
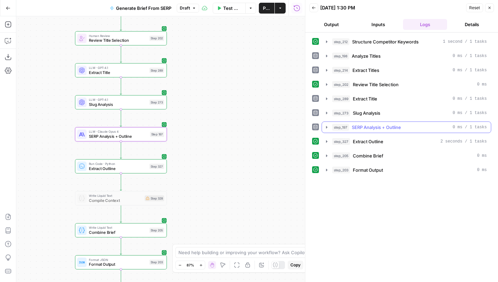
click at [326, 129] on icon "button" at bounding box center [326, 126] width 5 height 5
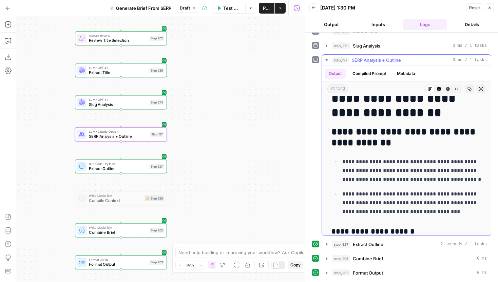
scroll to position [2210, 0]
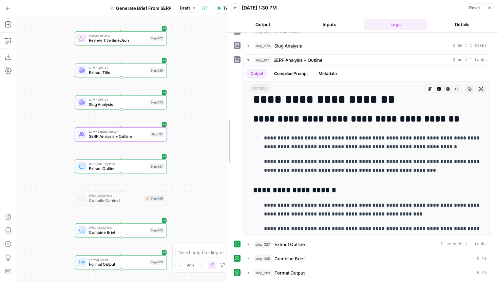
drag, startPoint x: 306, startPoint y: 130, endPoint x: 143, endPoint y: 130, distance: 163.1
click at [143, 130] on body "Hard Rock Digital New Home Browse Insights Opportunities Your Data Recent Grids…" at bounding box center [249, 141] width 498 height 282
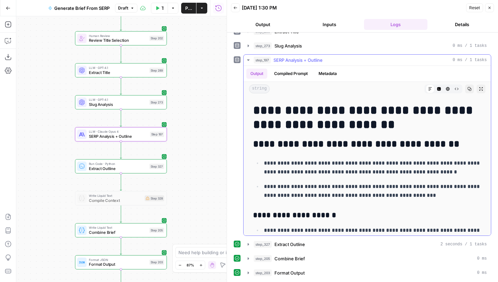
scroll to position [1885, 0]
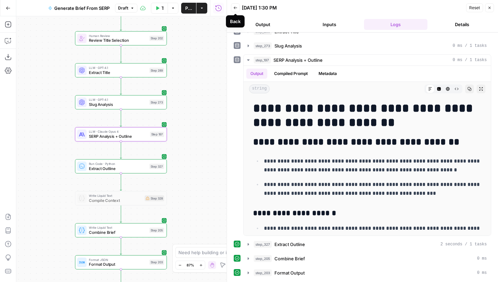
click at [235, 9] on icon "button" at bounding box center [235, 8] width 4 height 4
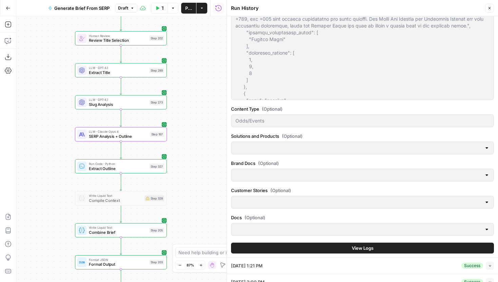
scroll to position [559, 0]
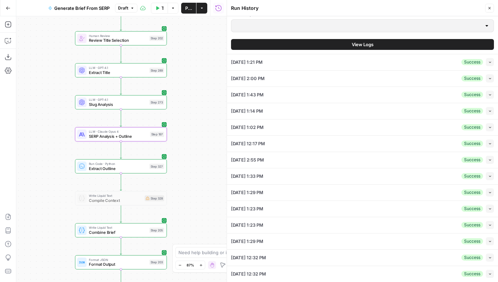
click at [362, 45] on span "View Logs" at bounding box center [363, 44] width 22 height 7
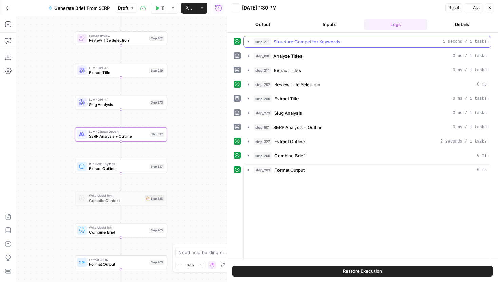
scroll to position [0, 0]
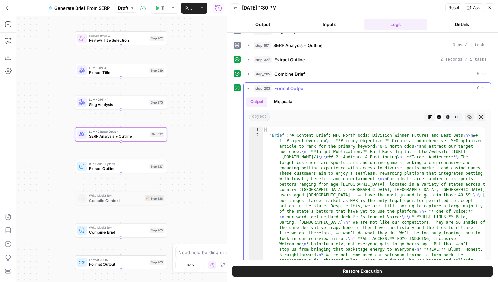
click at [429, 113] on button "Markdown" at bounding box center [430, 117] width 9 height 9
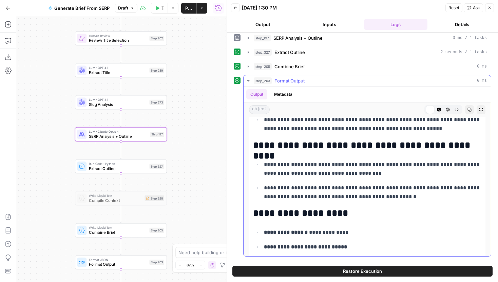
scroll to position [3385, 0]
click at [291, 90] on button "Metadata" at bounding box center [283, 94] width 26 height 10
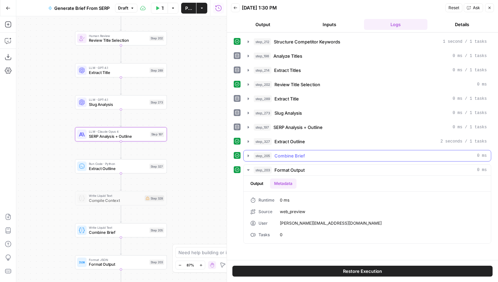
click at [250, 156] on icon "button" at bounding box center [247, 155] width 5 height 5
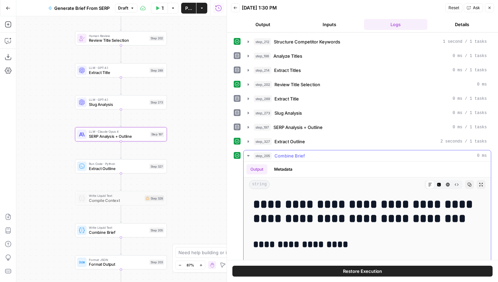
click at [250, 156] on icon "button" at bounding box center [247, 155] width 5 height 5
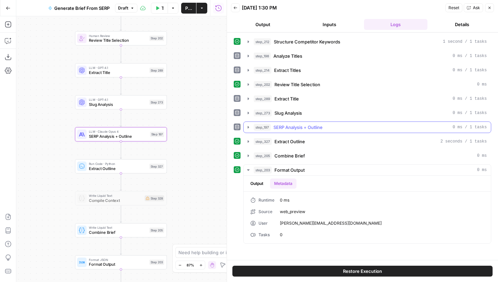
click at [245, 129] on button "step_197 SERP Analysis + Outline 0 ms / 1 tasks" at bounding box center [366, 127] width 247 height 11
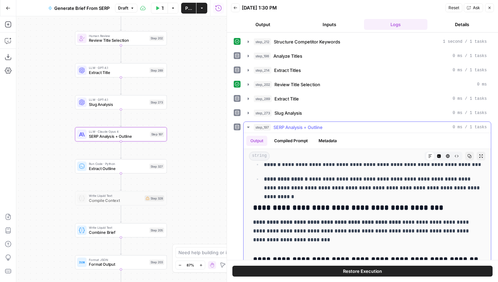
scroll to position [87, 0]
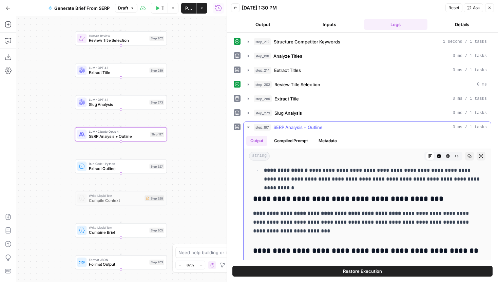
click at [323, 143] on button "Metadata" at bounding box center [327, 141] width 26 height 10
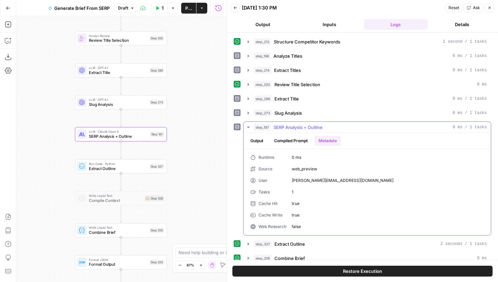
click at [300, 138] on button "Compiled Prompt" at bounding box center [291, 141] width 42 height 10
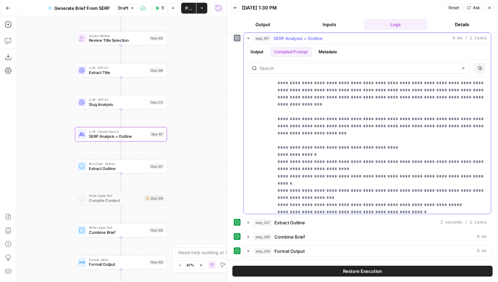
scroll to position [1441, 0]
click at [150, 143] on div "Workflow Set Inputs Inputs Run Code · JavaScript Structure Competitor Keywords …" at bounding box center [121, 148] width 210 height 265
click at [150, 137] on div "LLM · Claude Opus 4 SERP Analysis + Outline Step 197" at bounding box center [120, 134] width 87 height 10
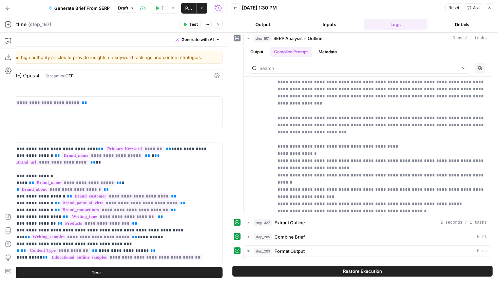
click at [488, 6] on icon "button" at bounding box center [489, 8] width 4 height 4
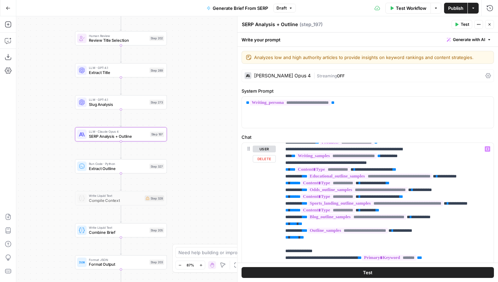
scroll to position [72, 0]
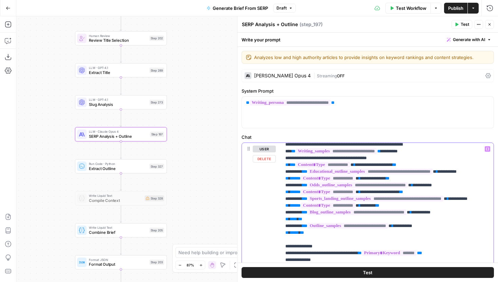
drag, startPoint x: 319, startPoint y: 247, endPoint x: 285, endPoint y: 167, distance: 86.3
copy p "**********"
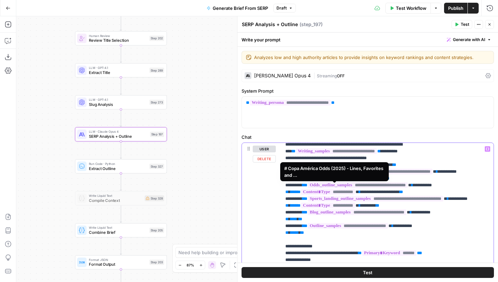
scroll to position [34, 0]
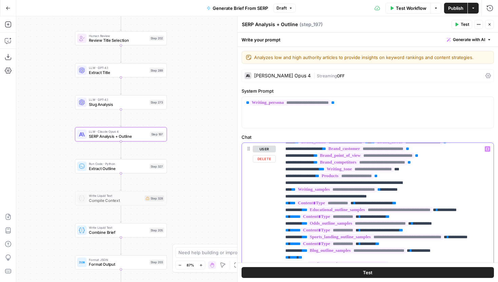
drag, startPoint x: 391, startPoint y: 190, endPoint x: 421, endPoint y: 184, distance: 31.1
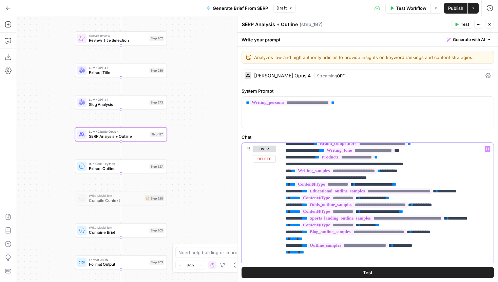
scroll to position [52, 0]
drag, startPoint x: 416, startPoint y: 171, endPoint x: 415, endPoint y: 165, distance: 5.5
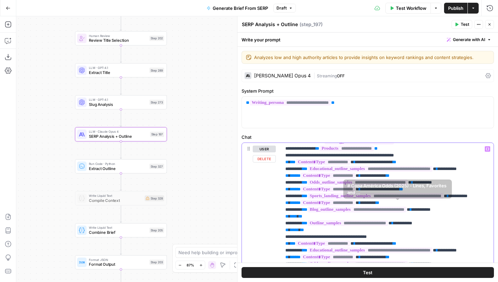
scroll to position [51, 0]
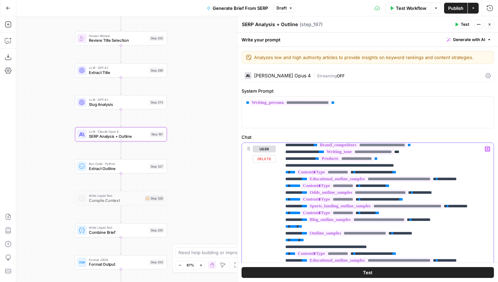
drag, startPoint x: 474, startPoint y: 178, endPoint x: 310, endPoint y: 178, distance: 164.1
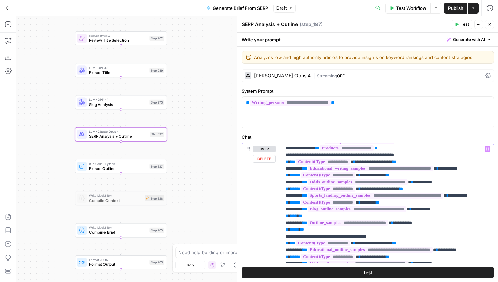
scroll to position [63, 0]
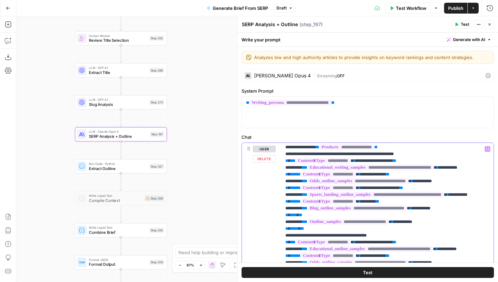
drag, startPoint x: 443, startPoint y: 188, endPoint x: 311, endPoint y: 186, distance: 132.2
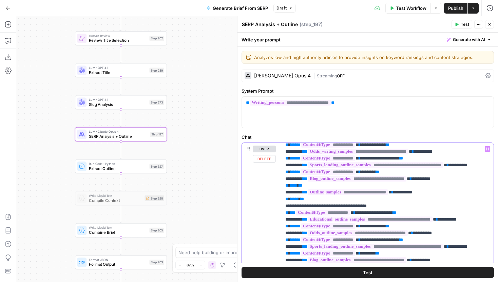
scroll to position [94, 0]
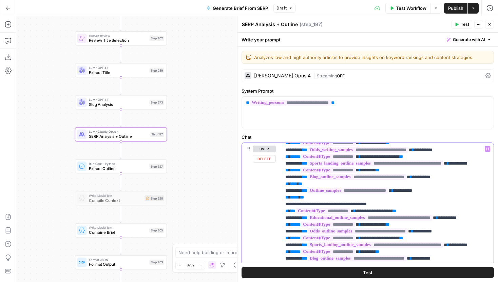
drag, startPoint x: 486, startPoint y: 171, endPoint x: 310, endPoint y: 171, distance: 176.3
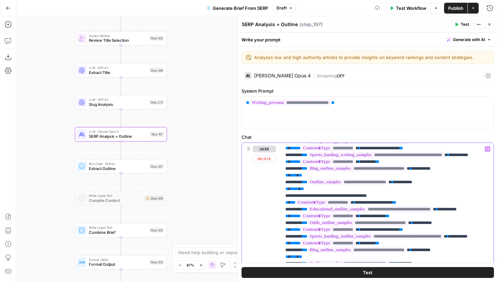
scroll to position [105, 0]
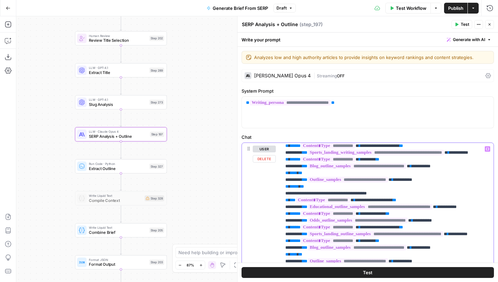
drag, startPoint x: 440, startPoint y: 179, endPoint x: 311, endPoint y: 178, distance: 129.9
drag, startPoint x: 417, startPoint y: 194, endPoint x: 310, endPoint y: 193, distance: 106.8
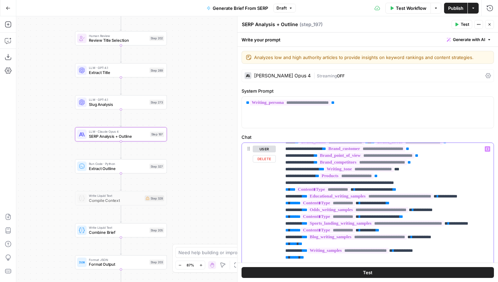
scroll to position [29, 0]
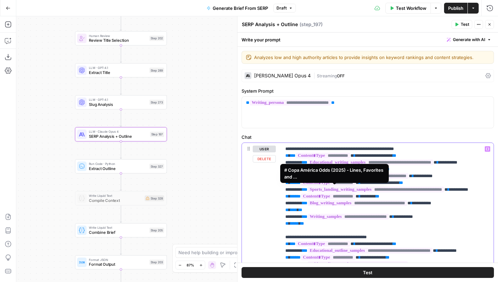
scroll to position [76, 0]
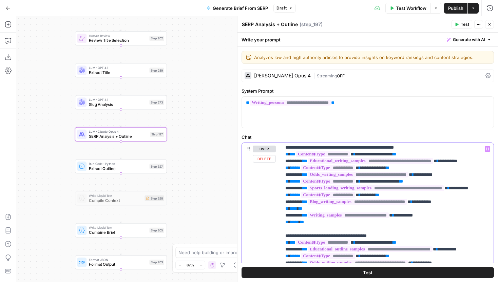
drag, startPoint x: 308, startPoint y: 162, endPoint x: 292, endPoint y: 160, distance: 16.0
drag, startPoint x: 305, startPoint y: 162, endPoint x: 290, endPoint y: 161, distance: 15.6
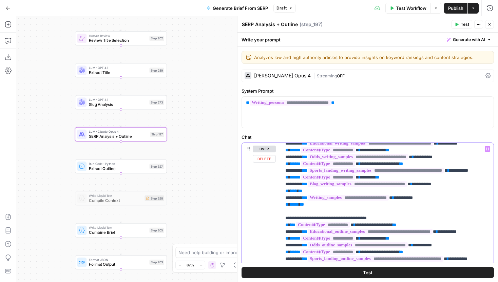
scroll to position [0, 0]
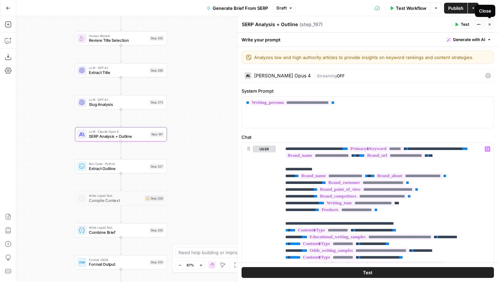
click at [487, 23] on icon "button" at bounding box center [489, 24] width 4 height 4
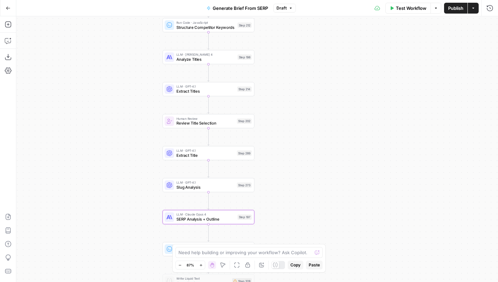
drag, startPoint x: 276, startPoint y: 84, endPoint x: 363, endPoint y: 167, distance: 120.9
click at [363, 167] on div "Workflow Set Inputs Inputs Run Code · JavaScript Structure Competitor Keywords …" at bounding box center [256, 148] width 481 height 265
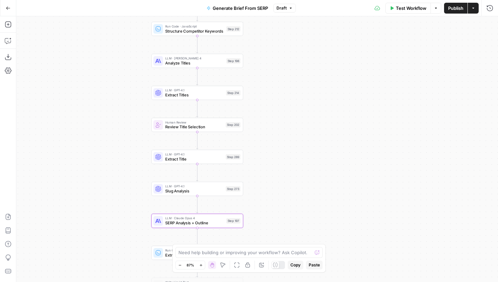
drag, startPoint x: 364, startPoint y: 157, endPoint x: 352, endPoint y: 160, distance: 13.3
click at [352, 160] on div "Workflow Set Inputs Inputs Run Code · JavaScript Structure Competitor Keywords …" at bounding box center [256, 148] width 481 height 265
click at [413, 13] on button "Test Workflow" at bounding box center [407, 8] width 45 height 11
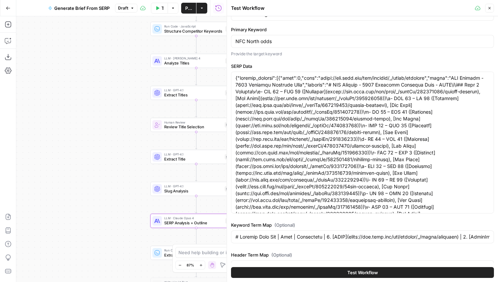
scroll to position [35, 0]
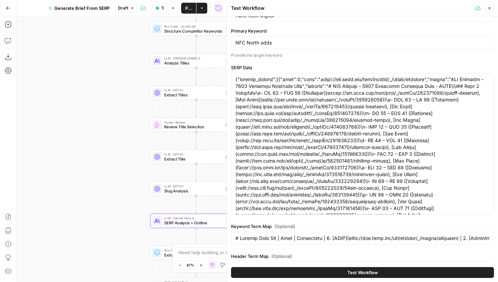
click at [353, 268] on button "Test Workflow" at bounding box center [362, 272] width 263 height 11
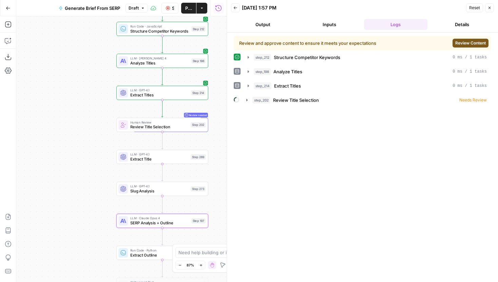
drag, startPoint x: 124, startPoint y: 181, endPoint x: 60, endPoint y: 180, distance: 64.4
click at [60, 180] on div "Workflow Set Inputs Inputs Run Code · JavaScript Structure Competitor Keywords …" at bounding box center [121, 148] width 210 height 265
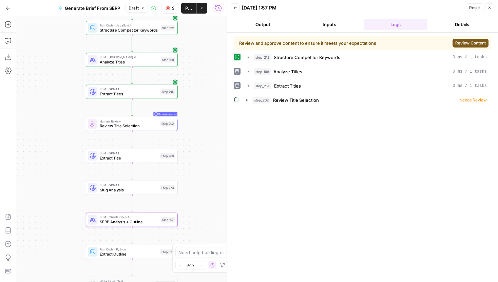
click at [478, 46] on button "Review Content" at bounding box center [470, 43] width 36 height 9
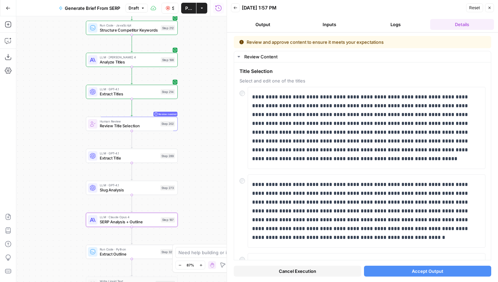
click at [403, 273] on button "Accept Output" at bounding box center [427, 270] width 127 height 11
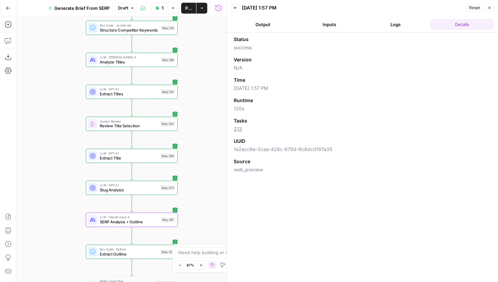
click at [403, 25] on button "Logs" at bounding box center [396, 24] width 64 height 11
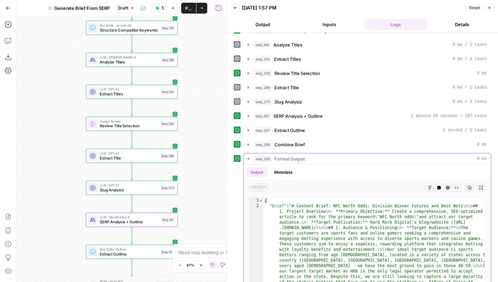
scroll to position [16, 0]
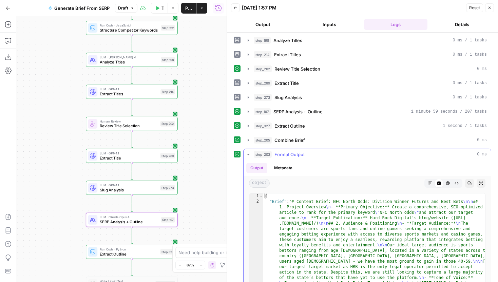
click at [430, 184] on icon "button" at bounding box center [430, 183] width 4 height 4
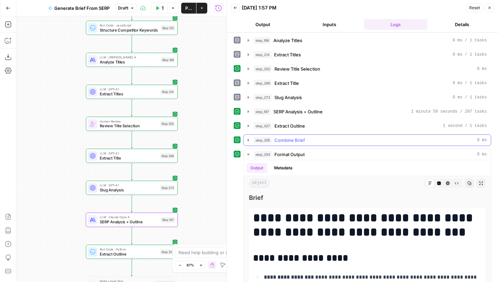
click at [252, 138] on button "step_205 Combine Brief 0 ms" at bounding box center [366, 140] width 247 height 11
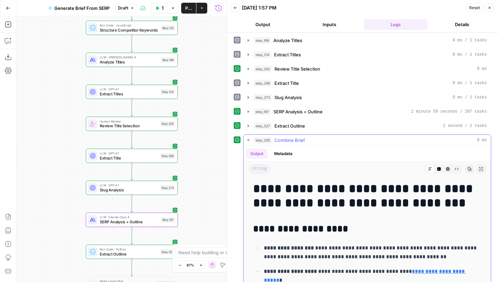
click at [459, 167] on button "Raw Output" at bounding box center [456, 168] width 9 height 9
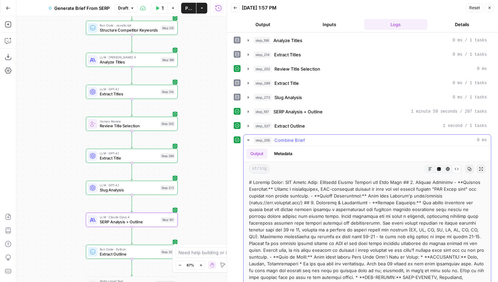
click at [470, 168] on icon "button" at bounding box center [469, 169] width 4 height 4
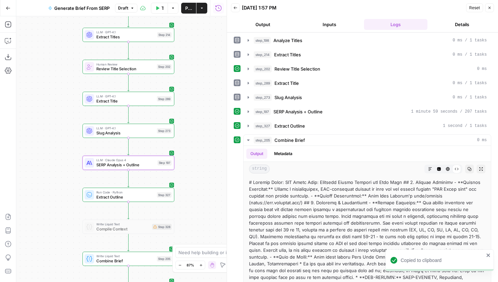
drag, startPoint x: 200, startPoint y: 207, endPoint x: 193, endPoint y: 148, distance: 59.4
click at [193, 148] on div "Workflow Set Inputs Inputs Run Code · JavaScript Structure Competitor Keywords …" at bounding box center [121, 148] width 210 height 265
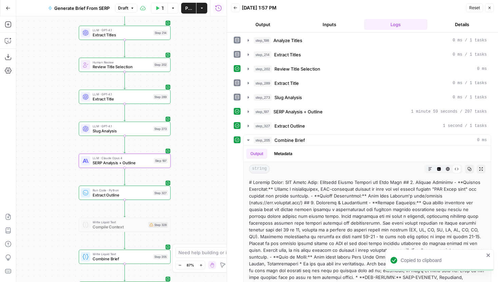
click at [158, 9] on icon "button" at bounding box center [157, 8] width 4 height 4
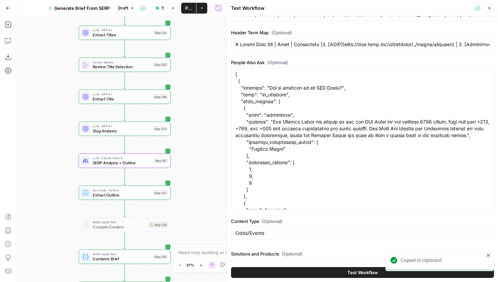
scroll to position [281, 0]
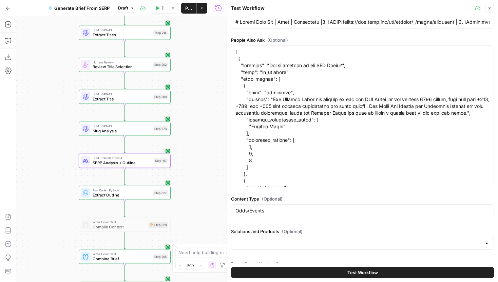
click at [266, 216] on div "Odds/Events" at bounding box center [362, 210] width 263 height 13
drag, startPoint x: 221, startPoint y: 213, endPoint x: 209, endPoint y: 213, distance: 11.5
click at [209, 213] on body "Hard Rock Digital New Home Browse Insights Opportunities Your Data Recent Grids…" at bounding box center [249, 141] width 498 height 282
drag, startPoint x: 289, startPoint y: 207, endPoint x: 234, endPoint y: 209, distance: 55.3
click at [234, 209] on div "Odds/Events" at bounding box center [362, 210] width 263 height 13
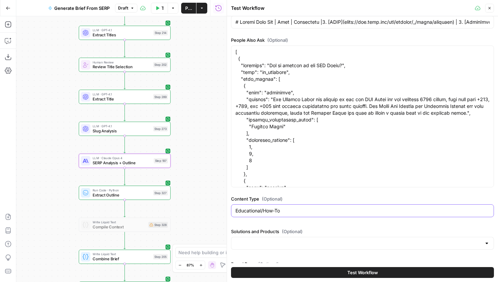
type input "Educational/How-To"
click at [326, 270] on button "Test Workflow" at bounding box center [362, 272] width 263 height 11
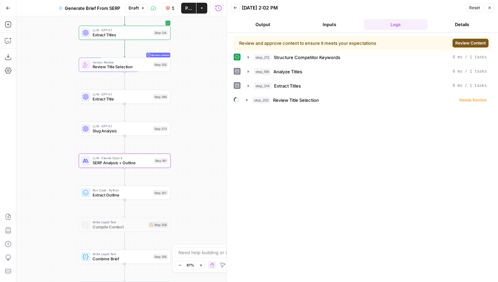
click at [469, 40] on span "Review Content" at bounding box center [470, 43] width 31 height 6
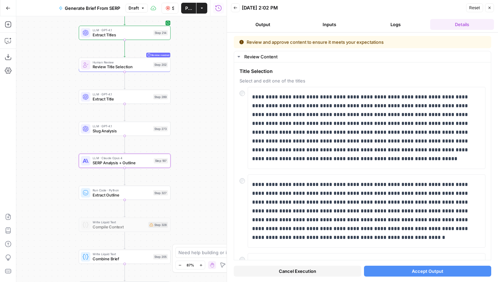
click at [430, 273] on span "Accept Output" at bounding box center [428, 271] width 32 height 7
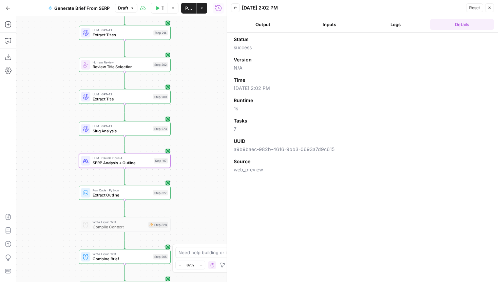
click at [399, 19] on button "Logs" at bounding box center [396, 24] width 64 height 11
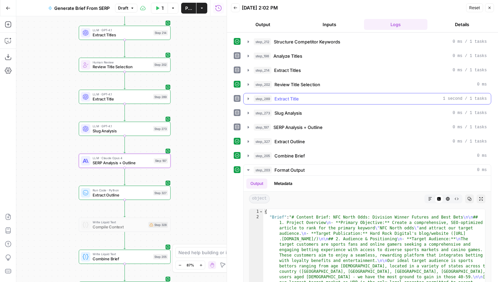
click at [248, 100] on icon "button" at bounding box center [247, 98] width 5 height 5
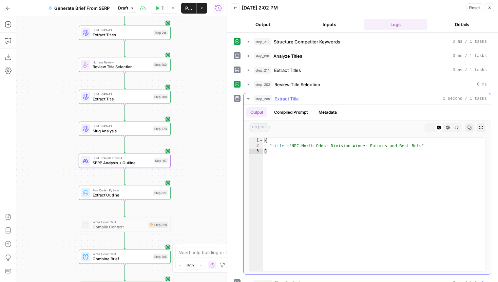
click at [244, 96] on button "step_289 Extract Title 1 second / 1 tasks" at bounding box center [366, 98] width 247 height 11
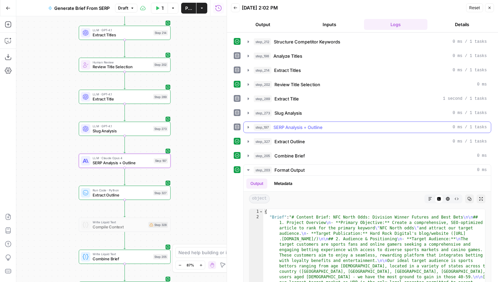
click at [250, 126] on icon "button" at bounding box center [247, 126] width 5 height 5
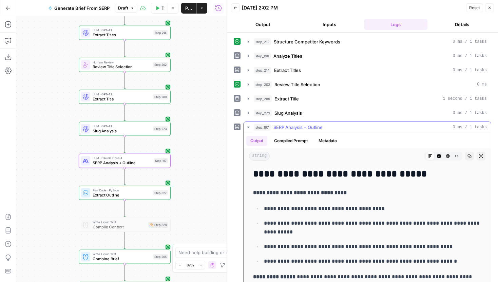
click at [303, 140] on button "Compiled Prompt" at bounding box center [291, 141] width 42 height 10
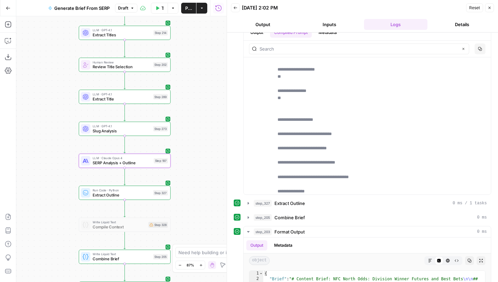
scroll to position [237, 0]
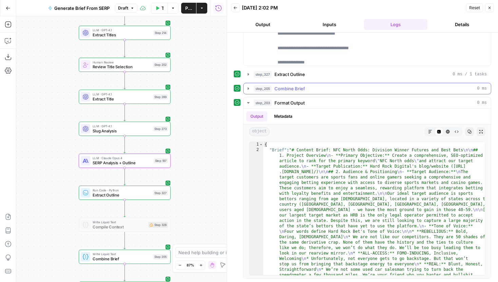
click at [250, 90] on icon "button" at bounding box center [247, 88] width 5 height 5
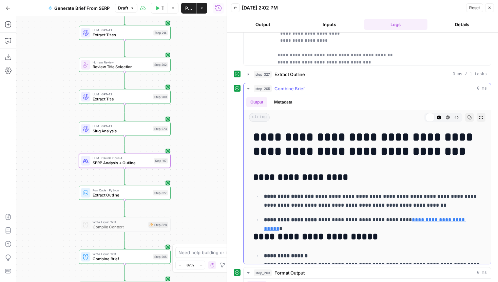
click at [456, 118] on icon "button" at bounding box center [457, 117] width 4 height 2
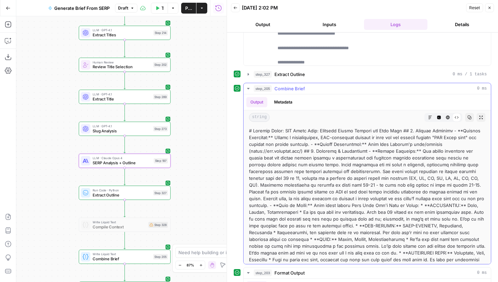
click at [471, 118] on icon "button" at bounding box center [469, 117] width 4 height 4
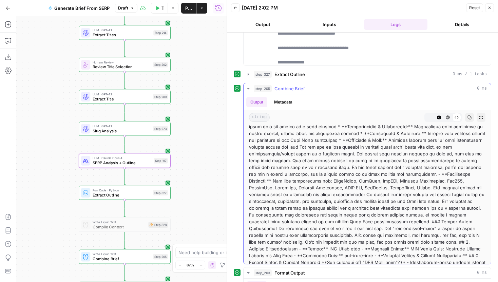
scroll to position [182, 0]
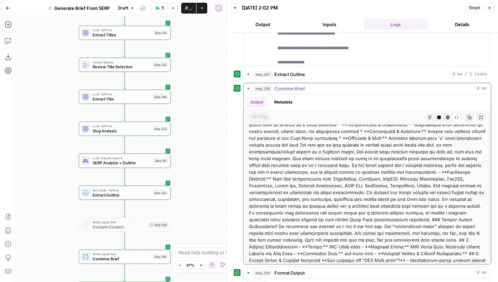
click at [426, 115] on button "Markdown" at bounding box center [430, 117] width 9 height 9
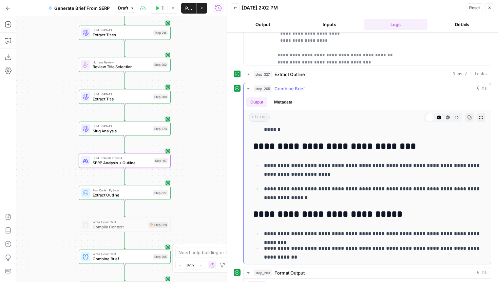
scroll to position [3161, 0]
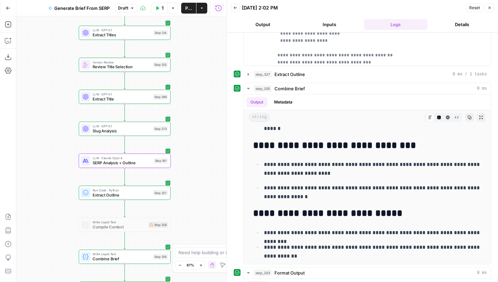
click at [235, 7] on icon "button" at bounding box center [235, 8] width 4 height 4
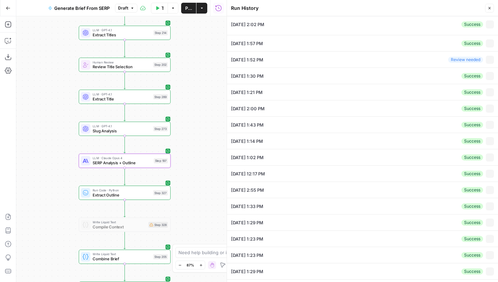
type textarea "{"organic_results":[{"rank":1,"link":"https://www.espn.com/nfl/futures/_/group/…"
type textarea "[ { "question": "Who is favored to win NFC North?", "type": "ai_overview", "tex…"
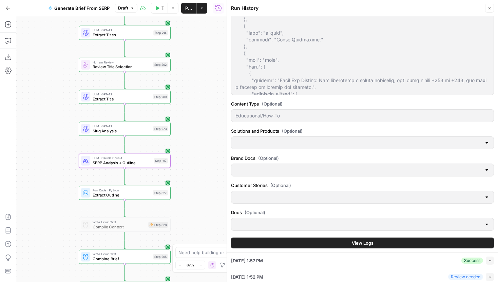
scroll to position [377, 0]
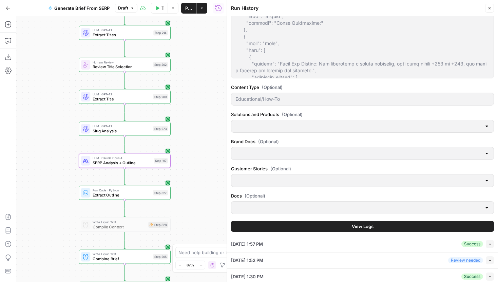
click at [385, 243] on div "09/08/25 at 1:57 PM Success Collapse" at bounding box center [362, 244] width 263 height 16
click at [490, 247] on button "Collapse" at bounding box center [490, 244] width 8 height 8
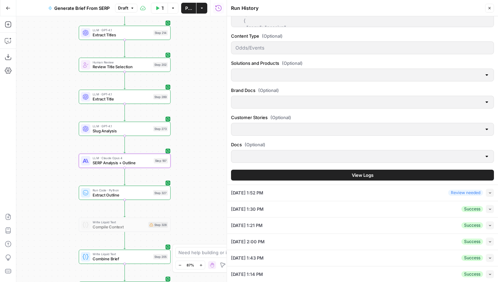
scroll to position [488, 0]
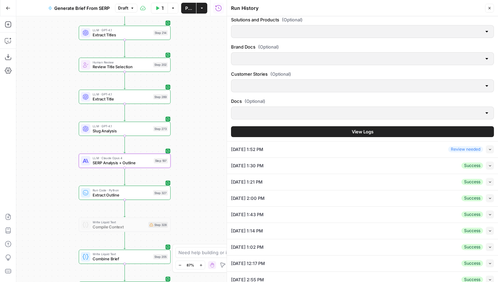
click at [368, 134] on span "View Logs" at bounding box center [363, 131] width 22 height 7
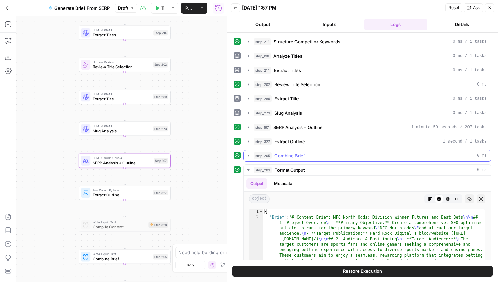
click at [247, 153] on icon "button" at bounding box center [247, 155] width 5 height 5
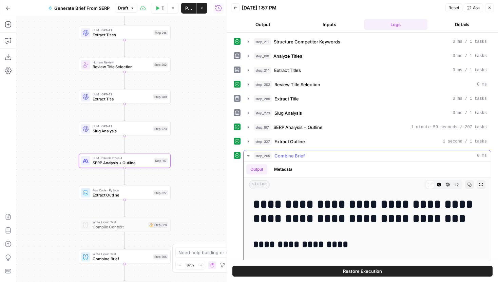
click at [457, 185] on icon "button" at bounding box center [457, 184] width 4 height 2
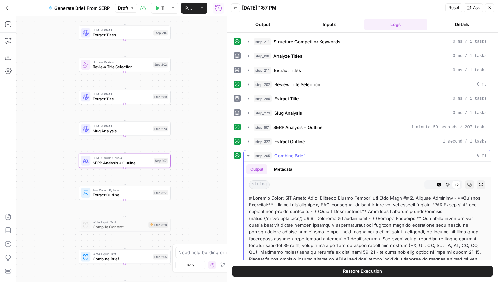
click at [467, 185] on icon "button" at bounding box center [469, 184] width 4 height 4
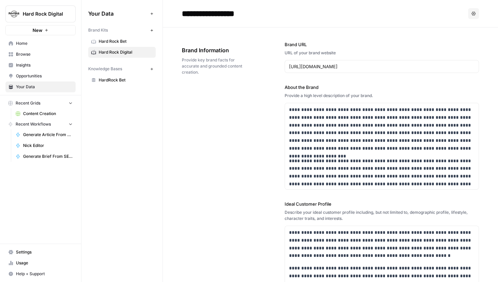
scroll to position [1878, 0]
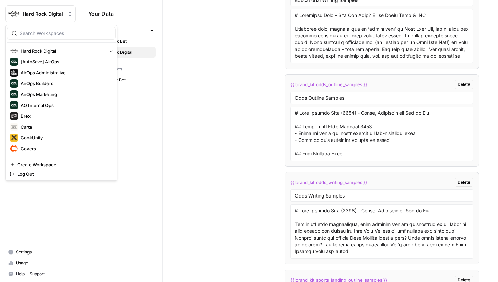
click at [50, 12] on span "Hard Rock Digital" at bounding box center [43, 14] width 41 height 7
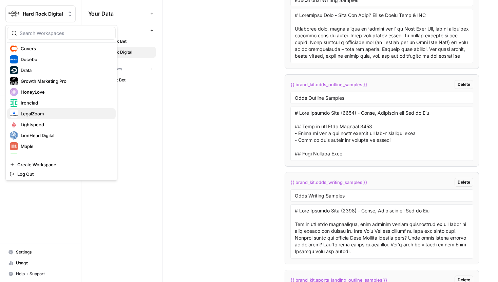
scroll to position [112, 0]
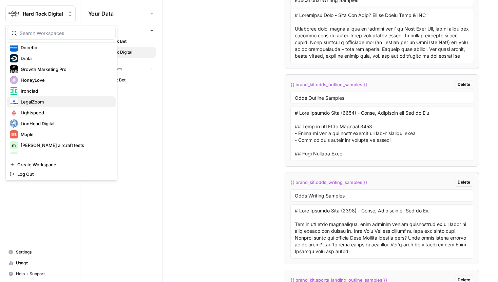
click at [47, 98] on div "LegalZoom" at bounding box center [61, 102] width 103 height 8
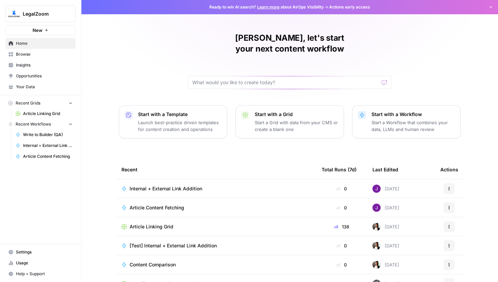
click at [50, 142] on span "Internal + External Link Addition" at bounding box center [48, 145] width 50 height 6
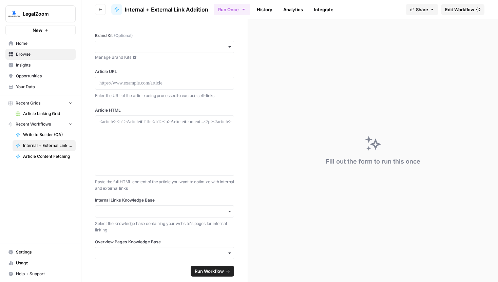
click at [447, 6] on span "Edit Workflow" at bounding box center [459, 9] width 29 height 7
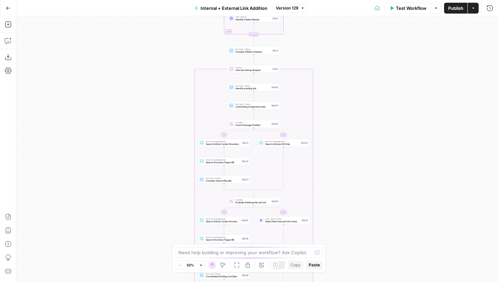
drag, startPoint x: 175, startPoint y: 91, endPoint x: 172, endPoint y: 188, distance: 97.7
click at [172, 188] on div "true false true false true false Workflow Set Inputs Inputs Run Code · Python R…" at bounding box center [256, 148] width 481 height 265
click at [301, 223] on div "LLM · Gemini 2.5 Pro Select Best Internal Link (new) Step 91 Copy step Delete s…" at bounding box center [283, 220] width 53 height 8
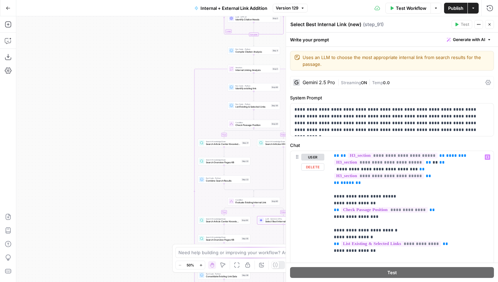
scroll to position [122, 0]
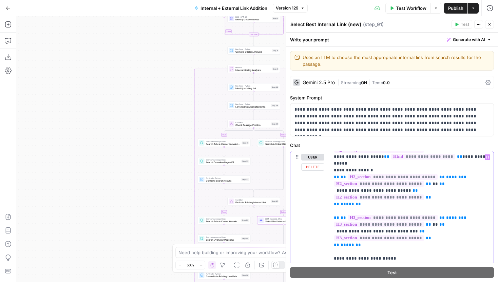
drag, startPoint x: 380, startPoint y: 232, endPoint x: 331, endPoint y: 202, distance: 57.0
copy p "**********"
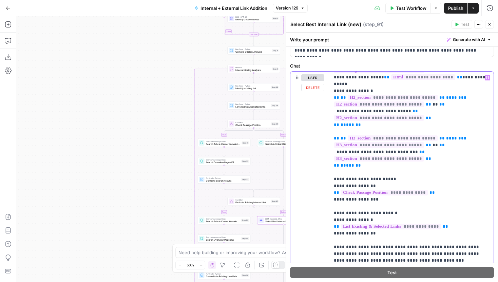
scroll to position [100, 0]
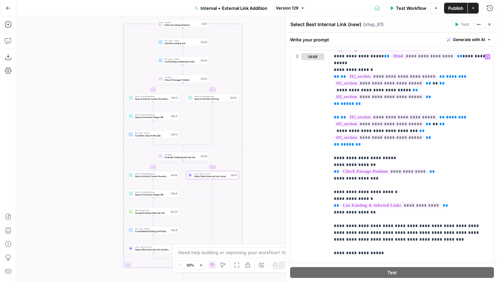
drag, startPoint x: 160, startPoint y: 209, endPoint x: 88, endPoint y: 162, distance: 86.0
click at [88, 162] on div "true false true false true false Workflow Set Inputs Inputs Run Code · Python R…" at bounding box center [256, 148] width 481 height 265
drag, startPoint x: 248, startPoint y: 121, endPoint x: 235, endPoint y: 183, distance: 63.3
click at [235, 183] on div "true false true false true false Workflow Set Inputs Inputs Run Code · Python R…" at bounding box center [256, 148] width 481 height 265
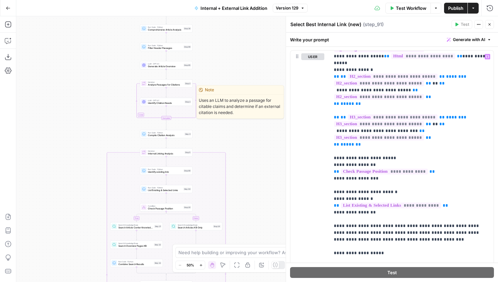
click at [177, 101] on span "Identify Citation Needs" at bounding box center [165, 102] width 35 height 3
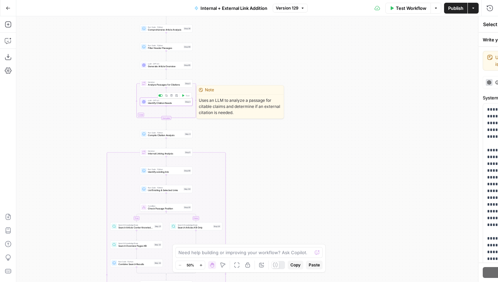
type textarea "Identify Citation Needs"
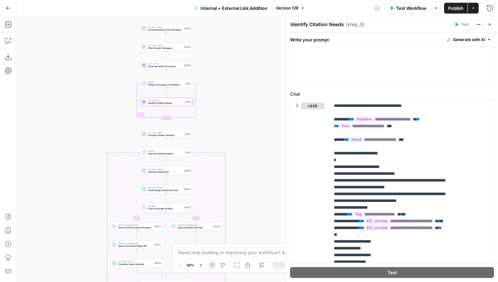
scroll to position [350, 0]
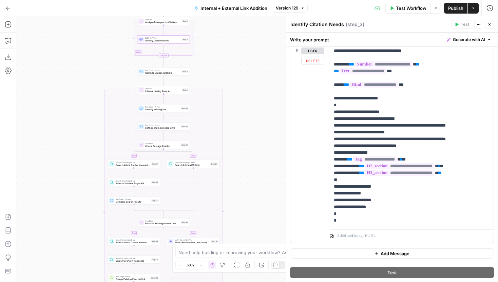
drag, startPoint x: 255, startPoint y: 210, endPoint x: 252, endPoint y: 81, distance: 129.6
click at [252, 81] on div "true false true false true false Workflow Set Inputs Inputs Run Code · Python R…" at bounding box center [256, 148] width 481 height 265
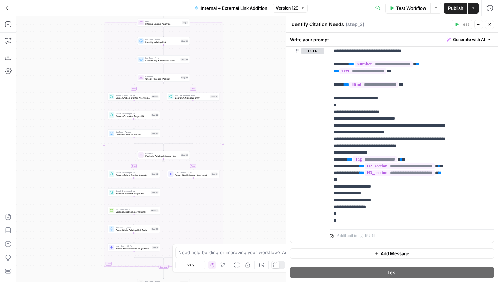
drag, startPoint x: 263, startPoint y: 186, endPoint x: 256, endPoint y: 23, distance: 162.9
click at [256, 23] on div "true false true false true false Workflow Set Inputs Inputs Run Code · Python R…" at bounding box center [256, 148] width 481 height 265
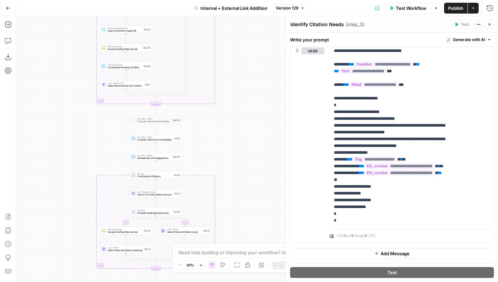
drag, startPoint x: 255, startPoint y: 146, endPoint x: 257, endPoint y: 92, distance: 54.3
click at [256, 92] on div "true false true false true false Workflow Set Inputs Inputs Run Code · Python R…" at bounding box center [256, 148] width 481 height 265
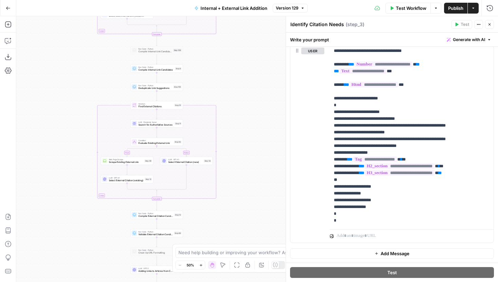
click at [193, 164] on div "LLM · GPT-4.1 Select External Citation (new) Step 93 Copy step Delete step Edit…" at bounding box center [186, 161] width 53 height 8
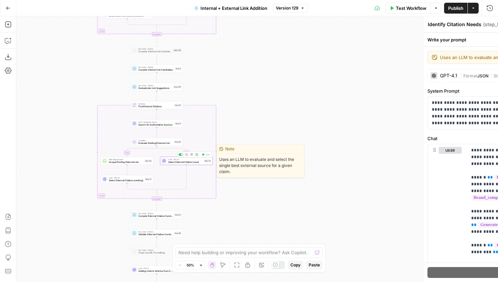
type textarea "Select External Citation (new)"
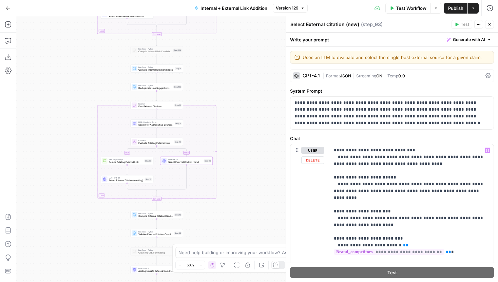
scroll to position [510, 0]
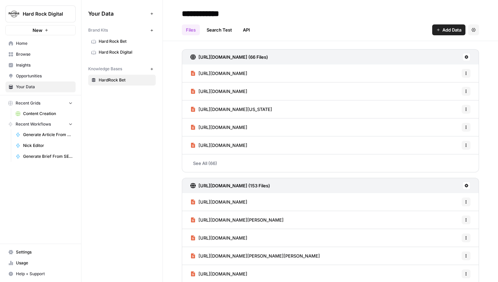
click at [122, 52] on span "Hard Rock Digital" at bounding box center [126, 52] width 54 height 6
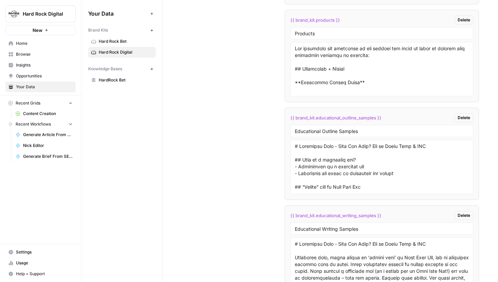
scroll to position [1657, 0]
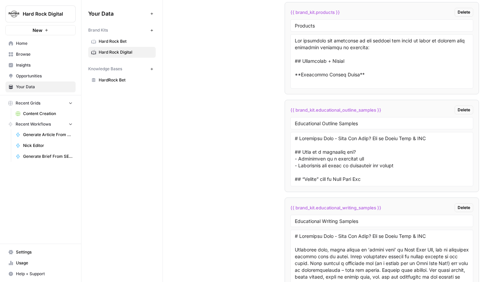
drag, startPoint x: 401, startPoint y: 110, endPoint x: 284, endPoint y: 111, distance: 116.6
click at [284, 111] on li "{{ brand_kit.educational_outline_samples }} Delete Educational Outline Samples" at bounding box center [381, 146] width 194 height 92
copy span "{{ brand_kit.educational_outline_samples }}"
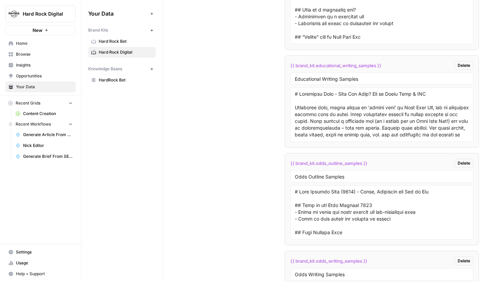
scroll to position [1811, 0]
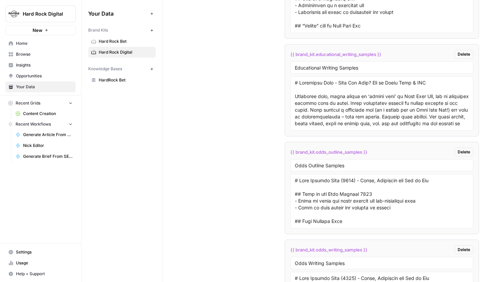
click at [373, 152] on div "{{ brand_kit.odds_outline_samples }} Delete" at bounding box center [381, 151] width 183 height 9
drag, startPoint x: 371, startPoint y: 151, endPoint x: 289, endPoint y: 152, distance: 82.7
click at [289, 152] on li "{{ brand_kit.odds_outline_samples }} Delete Odds Outline Samples" at bounding box center [381, 188] width 194 height 92
copy span "{{ brand_kit.odds_outline_samples }}"
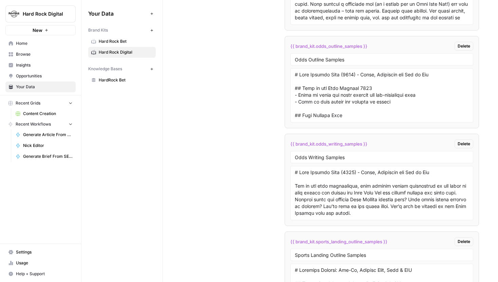
scroll to position [1983, 0]
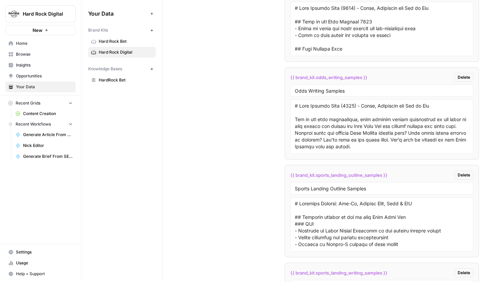
drag, startPoint x: 390, startPoint y: 174, endPoint x: 278, endPoint y: 174, distance: 111.9
copy span "{{ brand_kit.sports_landing_outline_samples }}"
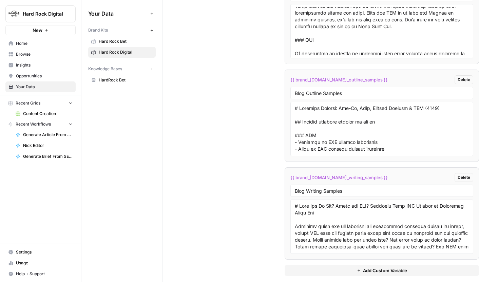
scroll to position [2281, 0]
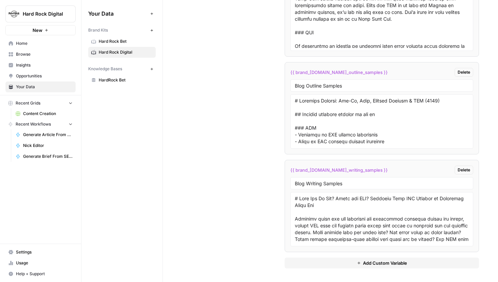
drag, startPoint x: 374, startPoint y: 72, endPoint x: 288, endPoint y: 72, distance: 86.1
click at [288, 72] on li "{{ brand_kit.blog_outline_samples }} Delete Blog Outline Samples" at bounding box center [381, 108] width 194 height 92
copy span "{{ brand_kit.blog_outline_samples }}"
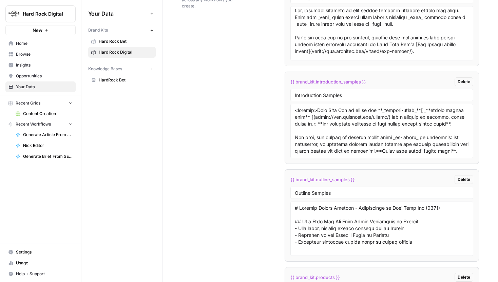
scroll to position [1393, 0]
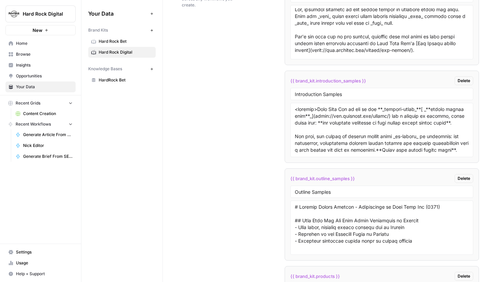
drag, startPoint x: 360, startPoint y: 178, endPoint x: 286, endPoint y: 178, distance: 74.3
click at [286, 178] on li "{{ brand_kit.outline_samples }} Delete Outline Samples" at bounding box center [381, 214] width 194 height 92
copy span "{{ brand_kit.outline_samples }}"
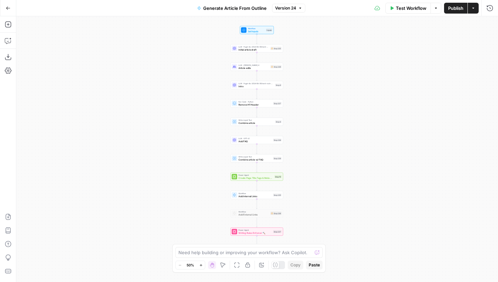
drag, startPoint x: 215, startPoint y: 74, endPoint x: 183, endPoint y: 119, distance: 55.3
click at [183, 119] on div "Workflow Set Inputs Inputs LLM · ft:gpt-4o-2024-08-06:hard-rock-digital:nick-vo…" at bounding box center [256, 148] width 481 height 265
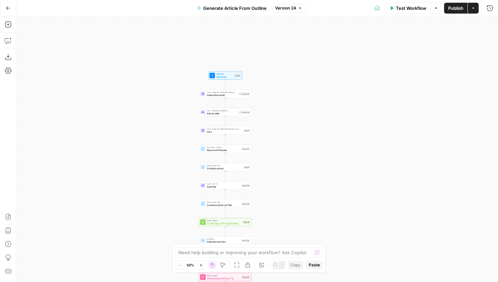
click at [199, 266] on icon "button" at bounding box center [201, 265] width 4 height 4
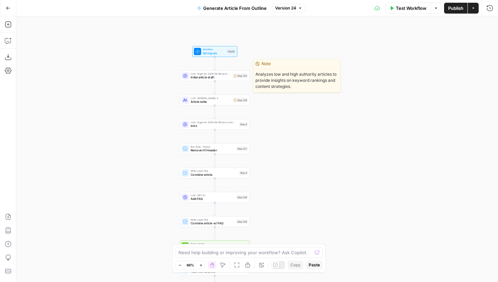
click at [203, 78] on span "Initial article draft" at bounding box center [211, 77] width 40 height 4
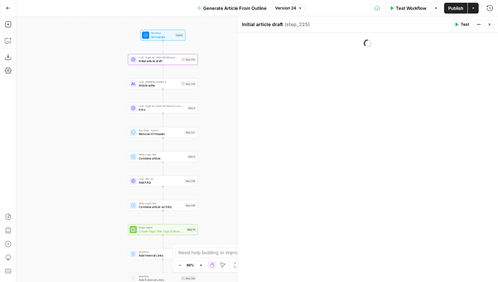
drag, startPoint x: 145, startPoint y: 125, endPoint x: 85, endPoint y: 105, distance: 63.6
click at [85, 105] on div "Workflow Set Inputs Inputs LLM · ft:gpt-4o-2024-08-06:hard-rock-digital:nick-vo…" at bounding box center [256, 148] width 481 height 265
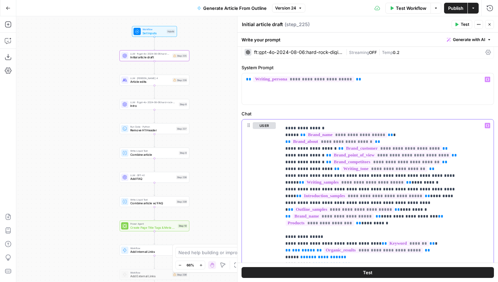
scroll to position [37, 0]
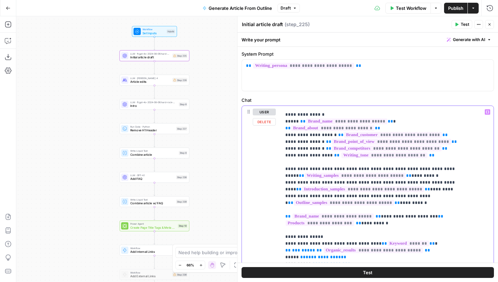
drag, startPoint x: 435, startPoint y: 177, endPoint x: 283, endPoint y: 168, distance: 151.8
click at [283, 168] on div "**********" at bounding box center [387, 244] width 212 height 276
copy p "**********"
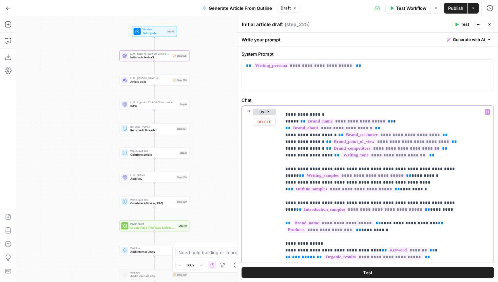
drag, startPoint x: 418, startPoint y: 176, endPoint x: 282, endPoint y: 153, distance: 138.5
click at [282, 153] on div "**********" at bounding box center [387, 244] width 212 height 276
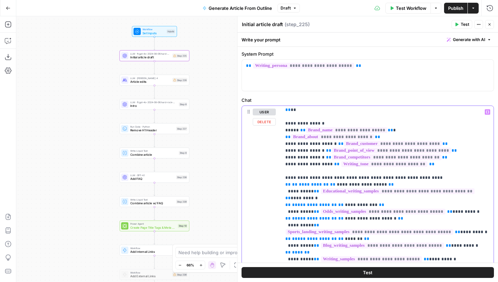
scroll to position [0, 0]
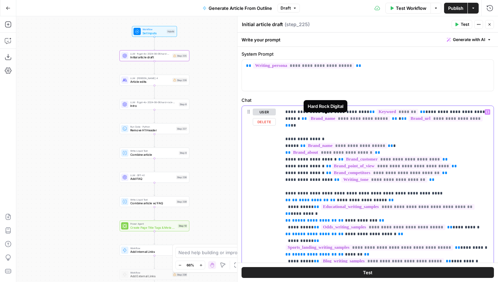
drag, startPoint x: 433, startPoint y: 195, endPoint x: 284, endPoint y: 112, distance: 170.5
click at [284, 112] on div "**********" at bounding box center [387, 244] width 212 height 276
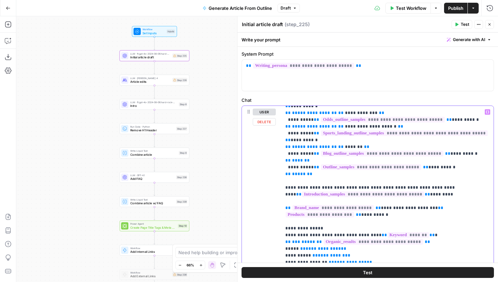
scroll to position [213, 0]
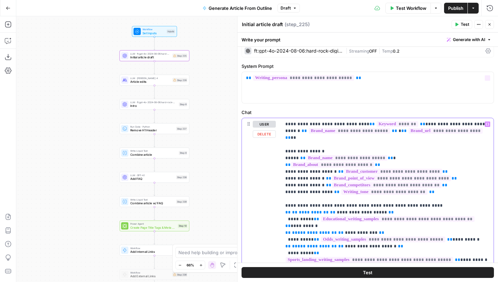
scroll to position [0, 0]
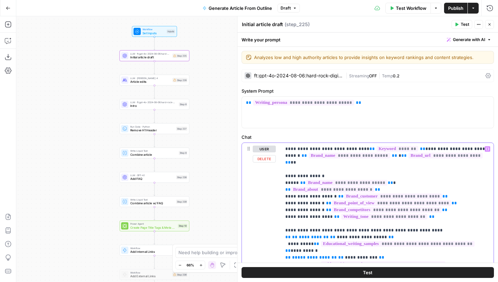
drag, startPoint x: 393, startPoint y: 197, endPoint x: 285, endPoint y: 150, distance: 117.8
copy p "**********"
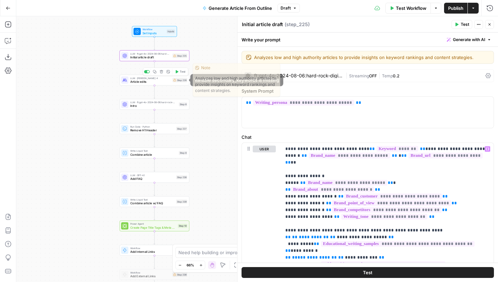
click at [172, 81] on div "LLM · Claude Sonnet 4 Article edits Step 226 Copy step Delete step Edit Note Te…" at bounding box center [154, 80] width 66 height 8
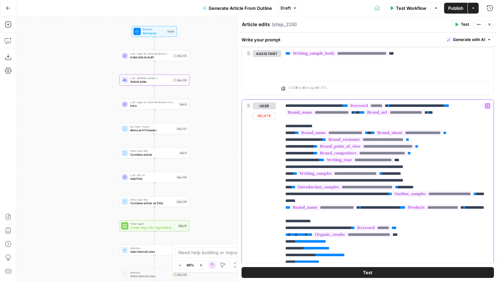
drag, startPoint x: 384, startPoint y: 215, endPoint x: 284, endPoint y: 106, distance: 147.6
click at [284, 106] on div "**********" at bounding box center [387, 238] width 212 height 276
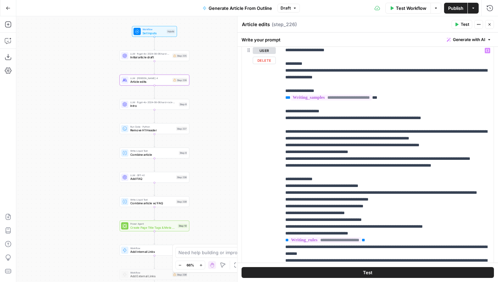
scroll to position [619, 0]
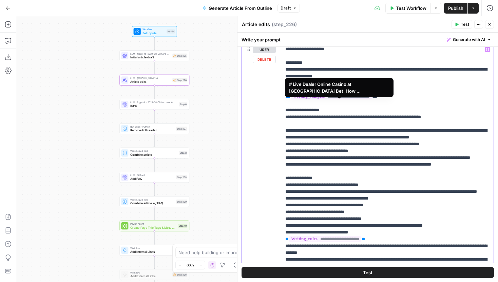
drag, startPoint x: 398, startPoint y: 102, endPoint x: 289, endPoint y: 101, distance: 108.8
click at [289, 101] on p "**********" at bounding box center [387, 157] width 204 height 319
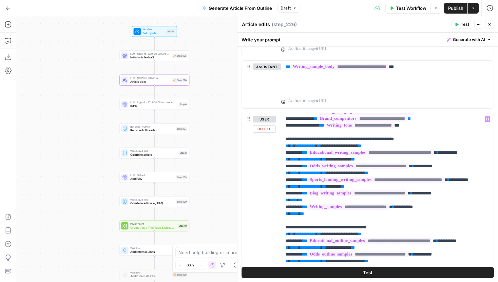
scroll to position [49, 0]
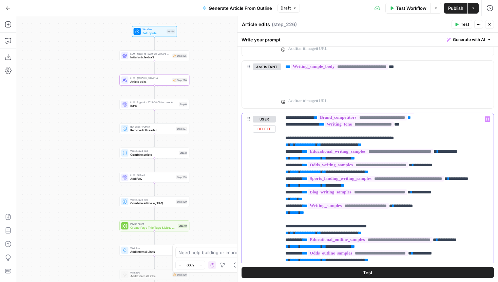
drag, startPoint x: 327, startPoint y: 225, endPoint x: 283, endPoint y: 144, distance: 92.1
click at [283, 144] on div "**********" at bounding box center [387, 251] width 212 height 276
copy p "**********"
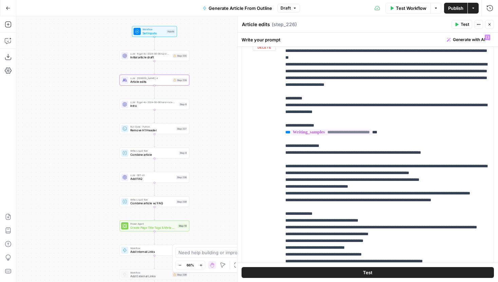
scroll to position [597, 0]
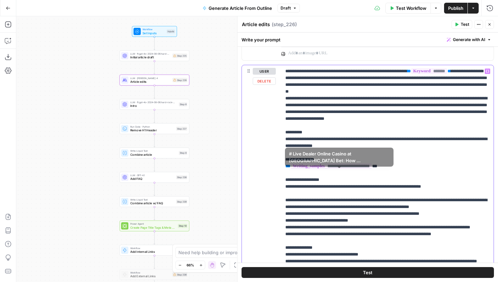
drag, startPoint x: 400, startPoint y: 175, endPoint x: 266, endPoint y: 170, distance: 134.3
click at [266, 170] on div "**********" at bounding box center [368, 211] width 252 height 292
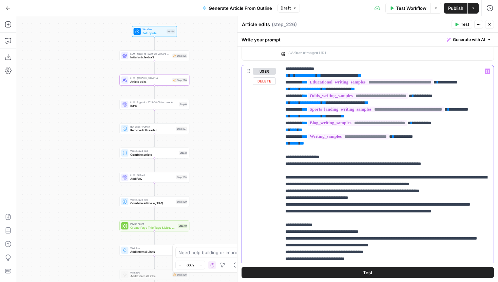
scroll to position [89, 0]
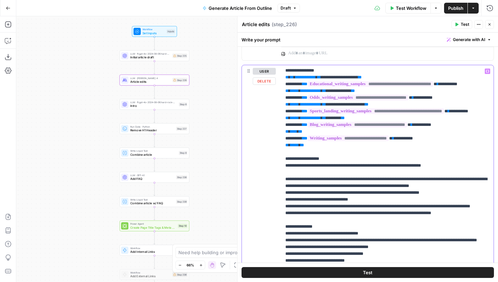
click at [332, 78] on p "**********" at bounding box center [387, 179] width 204 height 400
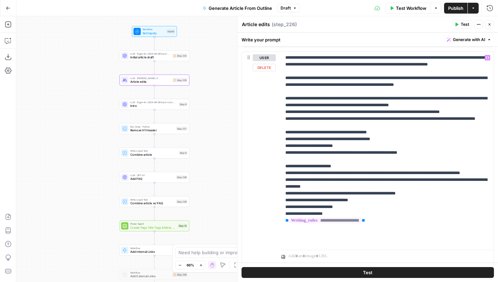
scroll to position [981, 0]
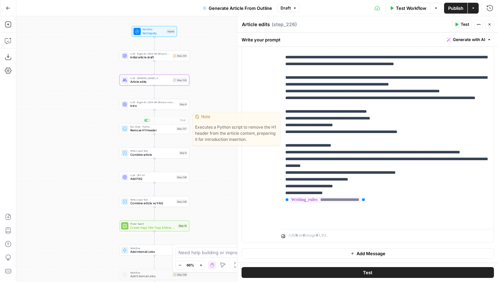
click at [167, 104] on span "Intro" at bounding box center [153, 106] width 47 height 4
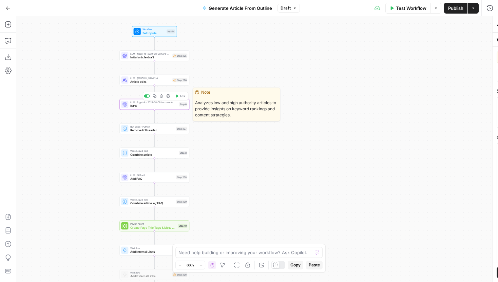
type textarea "Intro"
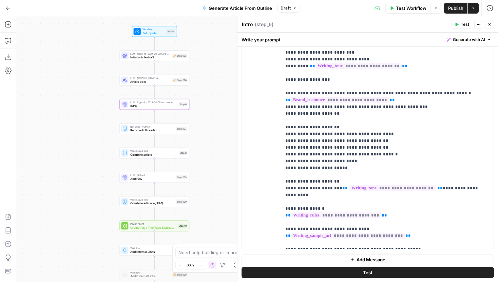
scroll to position [170, 0]
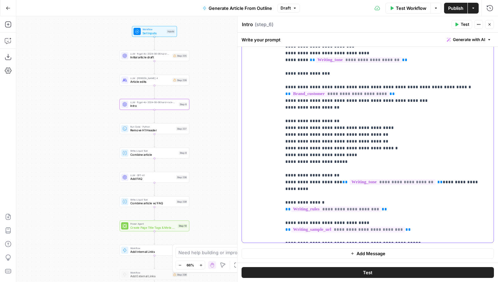
drag, startPoint x: 355, startPoint y: 216, endPoint x: 282, endPoint y: 218, distance: 73.2
click at [282, 218] on div "**********" at bounding box center [387, 108] width 212 height 270
click at [302, 211] on p "**********" at bounding box center [387, 107] width 204 height 264
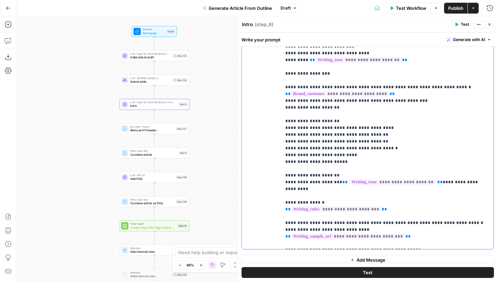
click at [435, 216] on p "**********" at bounding box center [387, 110] width 204 height 271
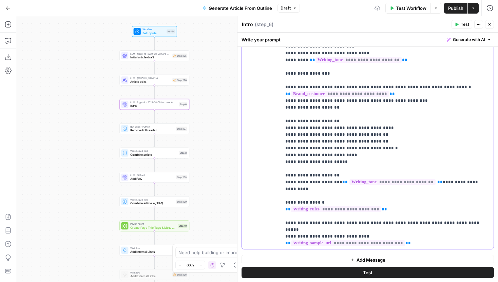
click at [469, 217] on p "**********" at bounding box center [387, 110] width 204 height 271
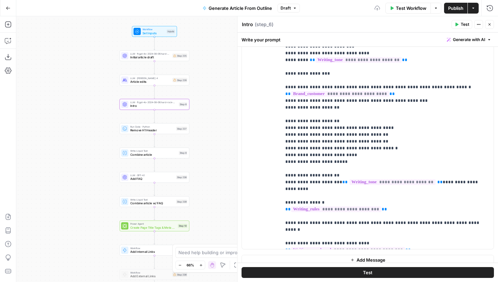
click at [141, 60] on div "LLM · ft:gpt-4o-2024-08-06:hard-rock-digital:nick-voice:C6PtFN2I Initial articl…" at bounding box center [154, 55] width 70 height 11
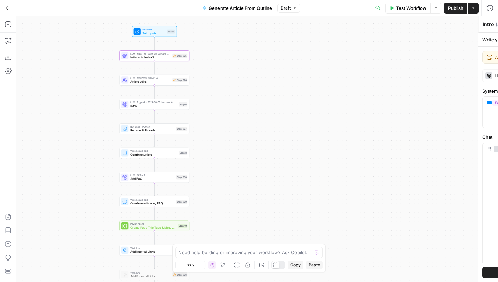
type textarea "Initial article draft"
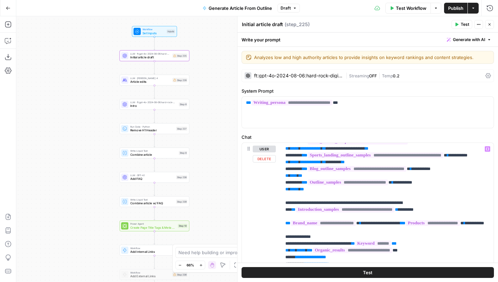
scroll to position [215, 0]
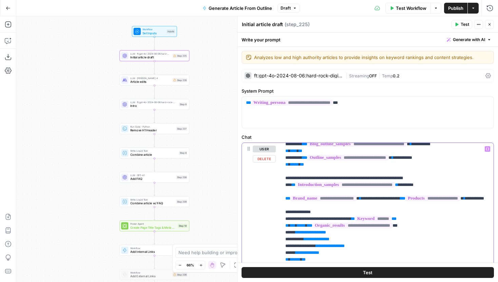
drag, startPoint x: 440, startPoint y: 214, endPoint x: 422, endPoint y: 207, distance: 18.8
copy p "**********"
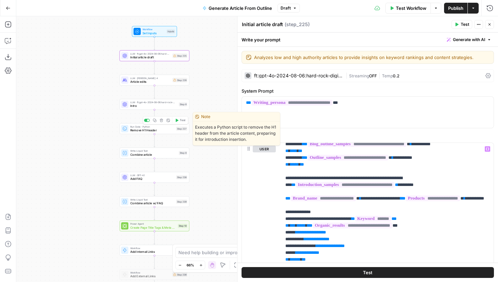
click at [140, 105] on div "Disable Step" at bounding box center [146, 109] width 34 height 12
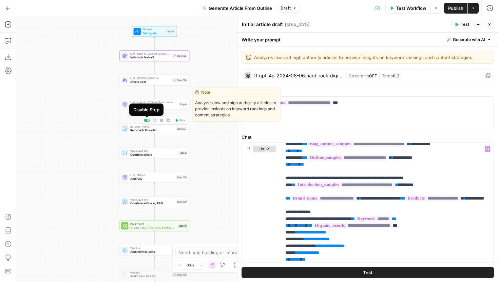
click at [127, 105] on div at bounding box center [124, 104] width 7 height 7
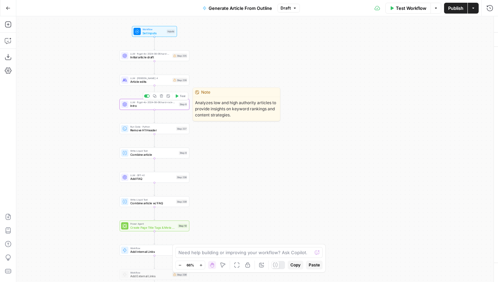
type textarea "Intro"
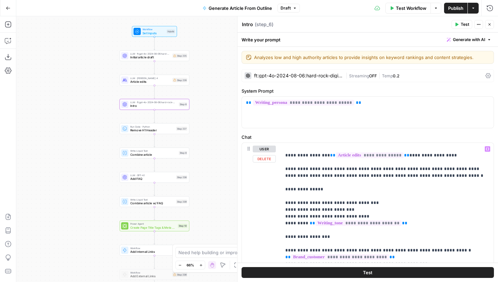
scroll to position [177, 0]
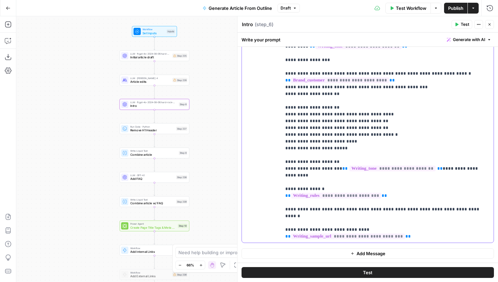
drag, startPoint x: 482, startPoint y: 203, endPoint x: 272, endPoint y: 200, distance: 209.9
click at [272, 200] on div "**********" at bounding box center [368, 104] width 252 height 276
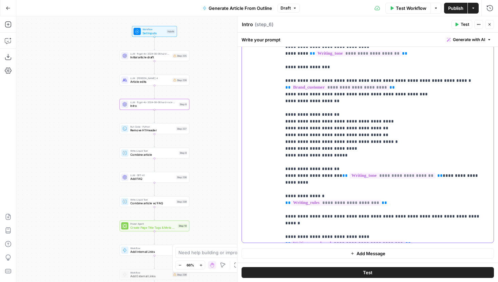
click at [466, 213] on p "**********" at bounding box center [387, 108] width 204 height 278
click at [468, 210] on p "**********" at bounding box center [387, 108] width 204 height 278
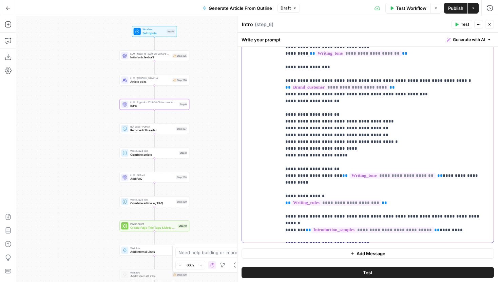
scroll to position [14, 0]
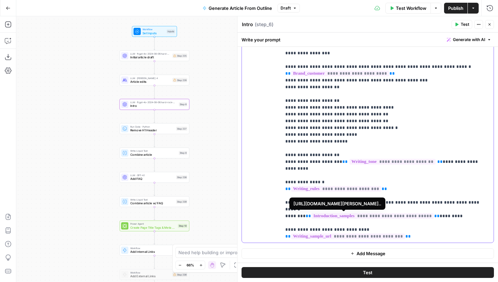
drag, startPoint x: 410, startPoint y: 223, endPoint x: 277, endPoint y: 217, distance: 132.4
click at [277, 217] on div "**********" at bounding box center [368, 104] width 252 height 276
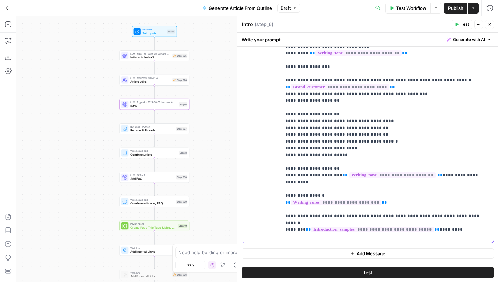
scroll to position [170, 0]
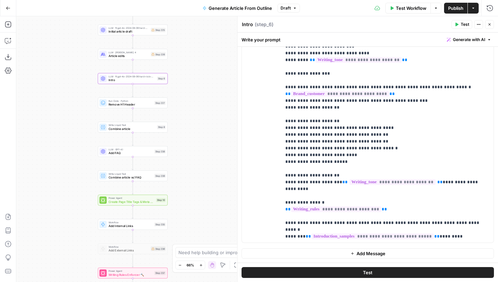
drag, startPoint x: 215, startPoint y: 147, endPoint x: 170, endPoint y: 103, distance: 63.1
click at [170, 103] on div "Workflow Set Inputs Inputs LLM · ft:gpt-4o-2024-08-06:hard-rock-digital:nick-vo…" at bounding box center [256, 148] width 481 height 265
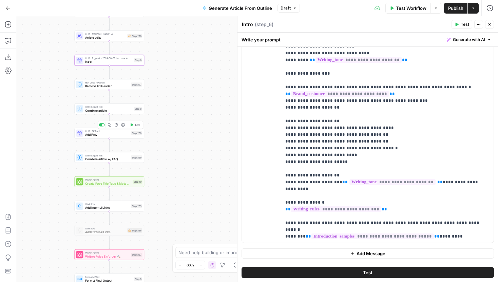
click at [127, 134] on span "Add FAQ" at bounding box center [107, 134] width 44 height 4
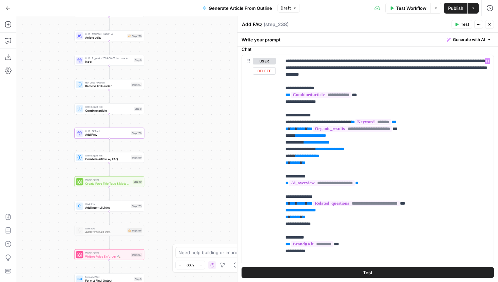
scroll to position [0, 0]
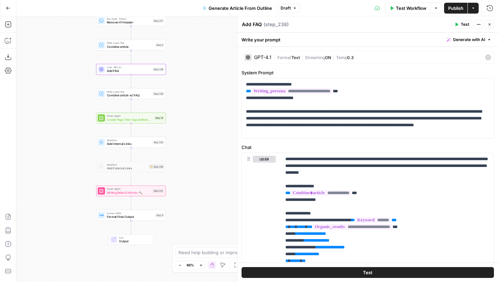
drag, startPoint x: 180, startPoint y: 204, endPoint x: 202, endPoint y: 139, distance: 68.4
click at [202, 139] on div "Workflow Set Inputs Inputs LLM · ft:gpt-4o-2024-08-06:hard-rock-digital:nick-vo…" at bounding box center [256, 148] width 481 height 265
click at [154, 191] on div "Step 237" at bounding box center [158, 190] width 11 height 4
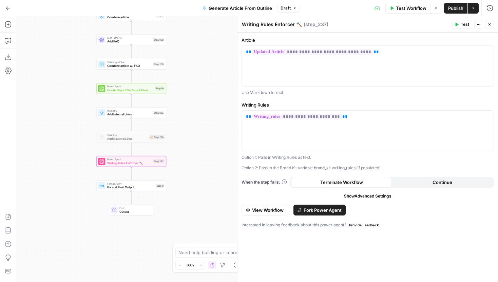
drag, startPoint x: 213, startPoint y: 177, endPoint x: 213, endPoint y: 147, distance: 29.2
click at [213, 147] on div "Workflow Set Inputs Inputs LLM · ft:gpt-4o-2024-08-06:hard-rock-digital:nick-vo…" at bounding box center [256, 148] width 481 height 265
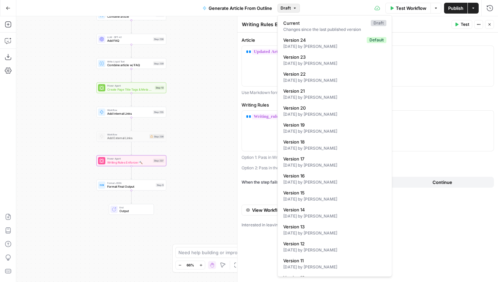
click at [289, 7] on span "Draft" at bounding box center [285, 8] width 10 height 6
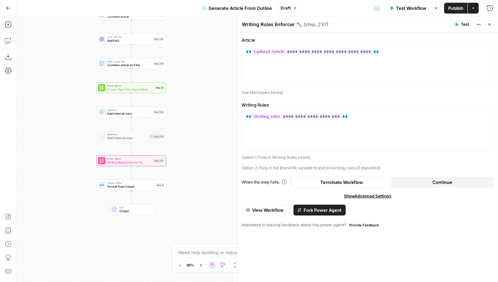
click at [454, 4] on button "Publish" at bounding box center [455, 8] width 23 height 11
click at [289, 7] on span "Version 25" at bounding box center [285, 8] width 21 height 6
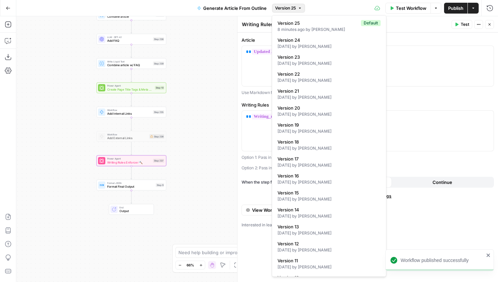
click at [289, 7] on span "Version 25" at bounding box center [285, 8] width 21 height 6
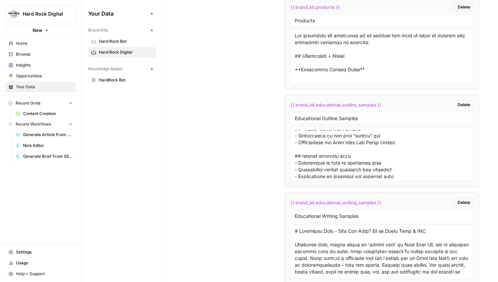
scroll to position [1683, 0]
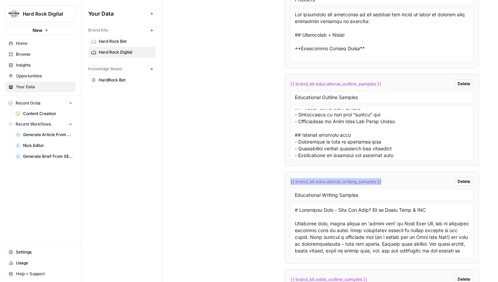
drag, startPoint x: 388, startPoint y: 181, endPoint x: 290, endPoint y: 181, distance: 97.3
click at [290, 181] on div "{{ brand_kit.educational_writing_samples }} Delete" at bounding box center [381, 181] width 183 height 9
copy span "{{ brand_kit.educational_writing_samples }}"
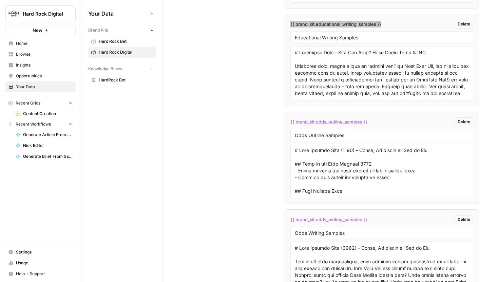
scroll to position [1864, 0]
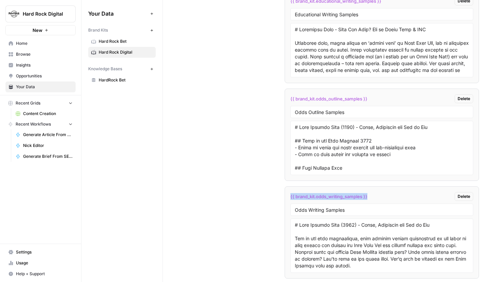
drag, startPoint x: 289, startPoint y: 196, endPoint x: 375, endPoint y: 197, distance: 86.1
click at [375, 197] on li "{{ brand_kit.odds_writing_samples }} Delete Odds Writing Samples" at bounding box center [381, 232] width 194 height 92
copy span "{{ brand_kit.odds_writing_samples }}"
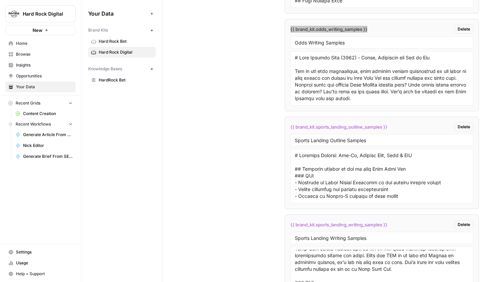
scroll to position [2041, 0]
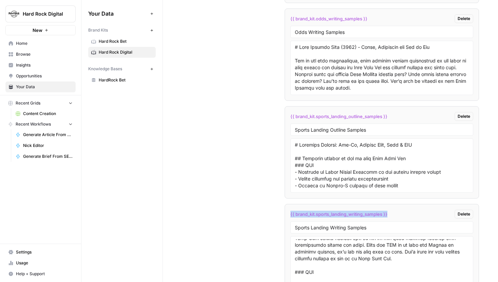
drag, startPoint x: 286, startPoint y: 213, endPoint x: 393, endPoint y: 213, distance: 107.1
click at [393, 213] on li "{{ brand_kit.sports_landing_writing_samples }} Delete Sports Landing Writing Sa…" at bounding box center [381, 250] width 194 height 92
copy span "{{ brand_kit.sports_landing_writing_samples }}"
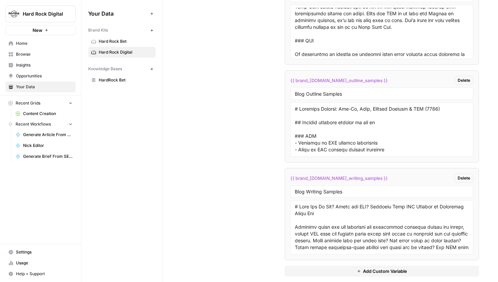
scroll to position [2278, 0]
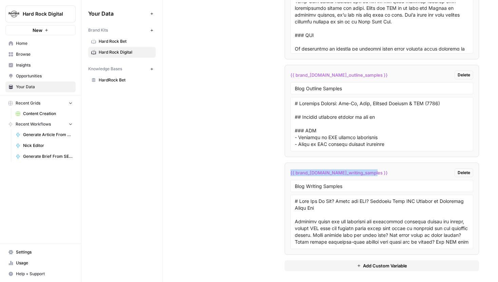
drag, startPoint x: 371, startPoint y: 170, endPoint x: 288, endPoint y: 170, distance: 83.1
click at [288, 170] on li "{{ brand_[DOMAIN_NAME]_writing_samples }} Delete Blog Writing Samples" at bounding box center [381, 208] width 194 height 92
copy span "{{ brand_[DOMAIN_NAME]_writing_samples }}"
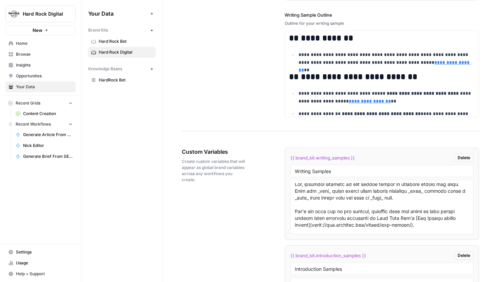
scroll to position [1230, 0]
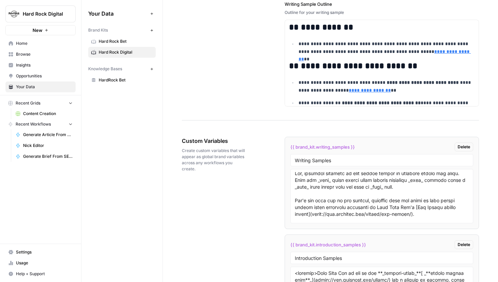
click at [360, 148] on div "{{ brand_kit.writing_samples }} Delete" at bounding box center [381, 146] width 183 height 9
drag, startPoint x: 329, startPoint y: 148, endPoint x: 286, endPoint y: 149, distance: 42.4
click at [286, 149] on li "{{ brand_kit.writing_samples }} Delete Writing Samples" at bounding box center [381, 183] width 194 height 92
copy div "{{ brand_kit.writing_samples }} Delete"
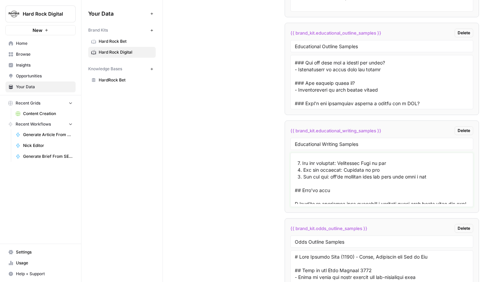
scroll to position [0, 0]
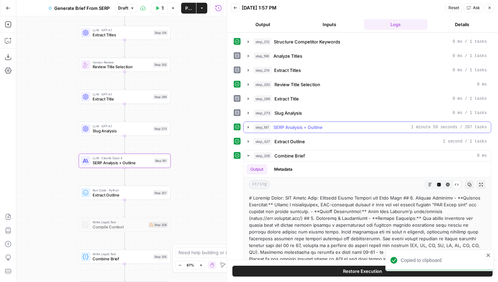
click at [248, 126] on icon "button" at bounding box center [247, 126] width 5 height 5
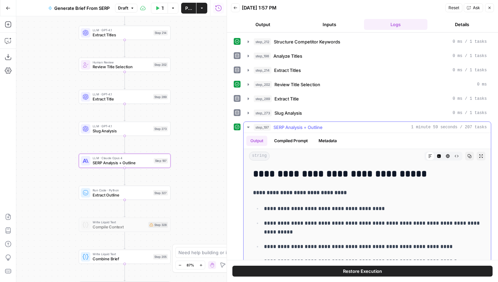
click at [293, 144] on button "Compiled Prompt" at bounding box center [291, 141] width 42 height 10
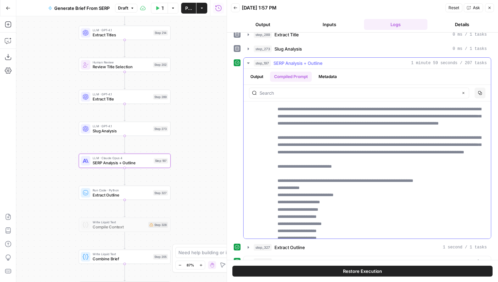
scroll to position [1201, 0]
click at [235, 9] on icon "button" at bounding box center [235, 8] width 4 height 4
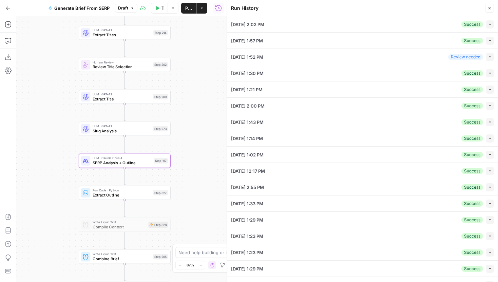
drag, startPoint x: 206, startPoint y: 142, endPoint x: 206, endPoint y: 164, distance: 21.4
click at [206, 164] on div "Workflow Set Inputs Inputs Run Code · JavaScript Structure Competitor Keywords …" at bounding box center [121, 148] width 210 height 265
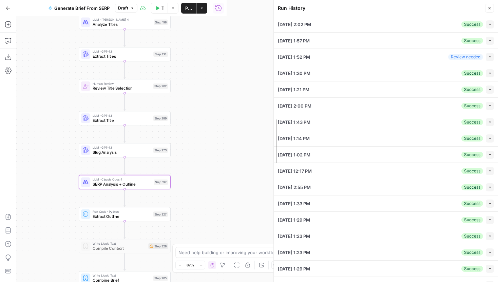
drag, startPoint x: 227, startPoint y: 142, endPoint x: 285, endPoint y: 145, distance: 58.4
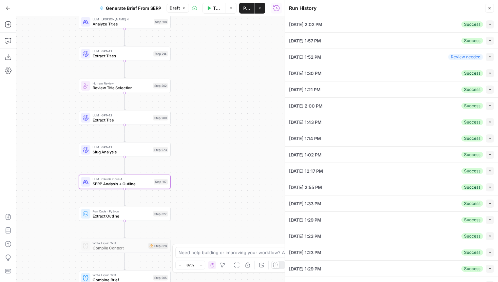
drag, startPoint x: 240, startPoint y: 145, endPoint x: 273, endPoint y: 142, distance: 32.7
click at [273, 142] on div "Workflow Set Inputs Inputs Run Code · JavaScript Structure Competitor Keywords …" at bounding box center [150, 148] width 268 height 265
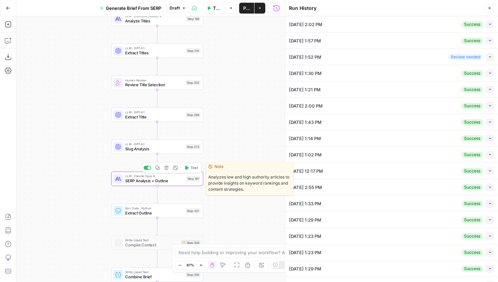
click at [187, 169] on icon "button" at bounding box center [187, 167] width 4 height 4
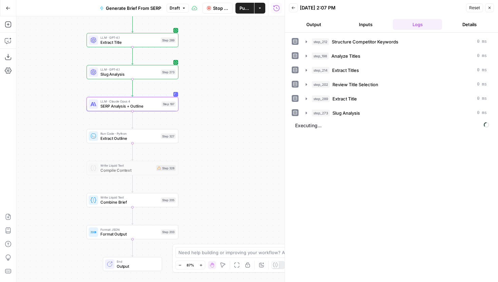
drag, startPoint x: 249, startPoint y: 146, endPoint x: 223, endPoint y: 84, distance: 66.9
click at [223, 84] on div "Workflow Set Inputs Inputs Run Code · JavaScript Structure Competitor Keywords …" at bounding box center [150, 148] width 268 height 265
click at [292, 4] on button "Back" at bounding box center [293, 7] width 9 height 9
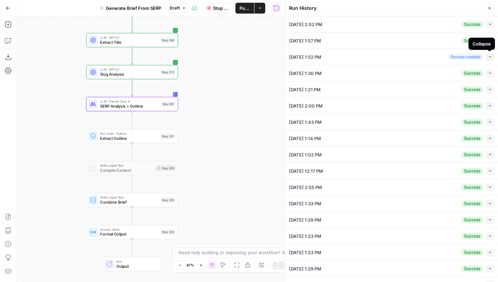
click at [488, 55] on icon "button" at bounding box center [490, 57] width 4 height 4
type input "Hard Rock Bet"
type input "Casino Games with the Best Odds"
type textarea "{"organic_results":[{"rank":1,"link":"[URL][DOMAIN_NAME]","title":"What Casino …"
type input "# Keyword Term Map| Term | Variations | 1. [Riverwind]([URL][DOMAIN_NAME]) | 2.…"
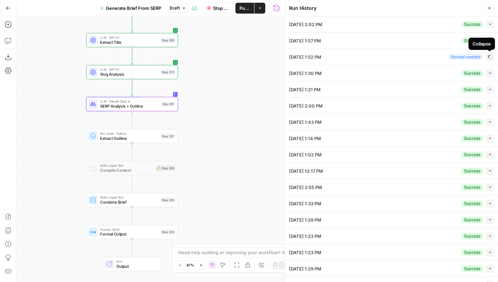
type input "# Header Term Map| Term | Variations |1. [Riverwind]([URL][DOMAIN_NAME]) | 2. […"
type textarea "[{"loremips":"Dolo sita con adi elit sedd ei tempor?","inci":"utlabore_etdolor"…"
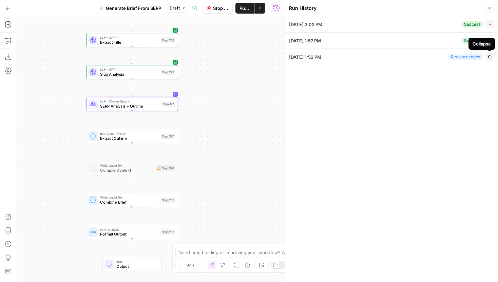
type input "# Keyword Term Map| Term | Variations | 1. [Riverwind]([URL][DOMAIN_NAME]) | 2.…"
type input "# Header Term Map| Term | Variations |1. [Riverwind]([URL][DOMAIN_NAME]) | 2. […"
type input "# Keyword Term Map| Term | Variations | 1. [Riverwind]([URL][DOMAIN_NAME]) | 2.…"
type input "# Header Term Map| Term | Variations |1. [Riverwind]([URL][DOMAIN_NAME]) | 2. […"
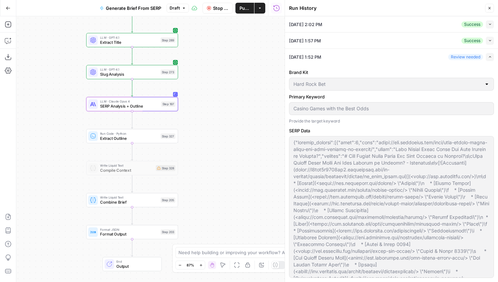
type input "# Keyword Term Map| Term | Variations | 1. [Riverwind]([URL][DOMAIN_NAME]) | 2.…"
type input "# Header Term Map| Term | Variations |1. [Riverwind]([URL][DOMAIN_NAME]) | 2. […"
type input "# Keyword Term Map| Term | Variations | 1. [Riverwind]([URL][DOMAIN_NAME]) | 2.…"
type input "# Header Term Map| Term | Variations |1. [Riverwind]([URL][DOMAIN_NAME]) | 2. […"
type input "# Keyword Term Map| Term | Variations | 1. [Riverwind]([URL][DOMAIN_NAME]) | 2.…"
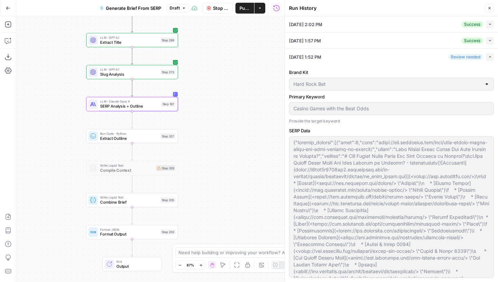
type input "# Header Term Map| Term | Variations |1. [Riverwind]([URL][DOMAIN_NAME]) | 2. […"
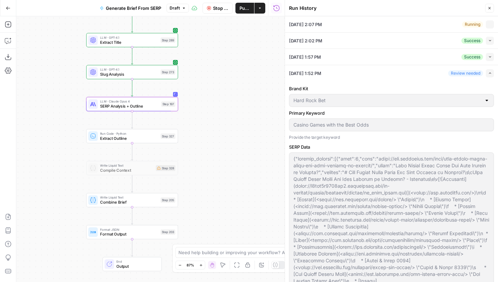
type input "# Keyword Term Map| Term | Variations | 1. [Riverwind]([URL][DOMAIN_NAME]) | 2.…"
type input "# Header Term Map| Term | Variations |1. [Riverwind]([URL][DOMAIN_NAME]) | 2. […"
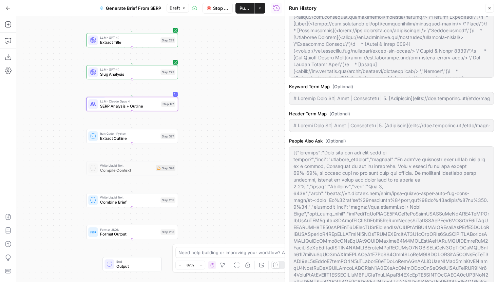
scroll to position [282, 0]
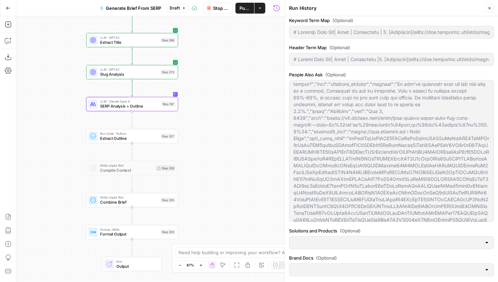
type input "# Keyword Term Map| Term | Variations | 1. [Riverwind]([URL][DOMAIN_NAME]) | 2.…"
type input "# Header Term Map| Term | Variations |1. [Riverwind]([URL][DOMAIN_NAME]) | 2. […"
type input "# Keyword Term Map| Term | Variations | 1. [Riverwind]([URL][DOMAIN_NAME]) | 2.…"
type input "# Header Term Map| Term | Variations |1. [Riverwind]([URL][DOMAIN_NAME]) | 2. […"
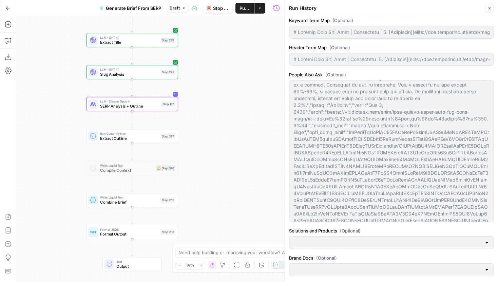
type input "# Keyword Term Map| Term | Variations | 1. [Riverwind]([URL][DOMAIN_NAME]) | 2.…"
type input "# Header Term Map| Term | Variations |1. [Riverwind]([URL][DOMAIN_NAME]) | 2. […"
type input "# Keyword Term Map| Term | Variations | 1. [Riverwind]([URL][DOMAIN_NAME]) | 2.…"
type input "# Header Term Map| Term | Variations |1. [Riverwind]([URL][DOMAIN_NAME]) | 2. […"
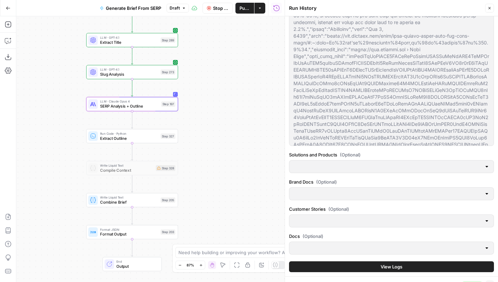
scroll to position [397, 0]
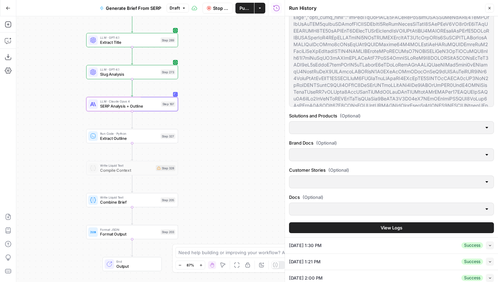
type input "# Keyword Term Map| Term | Variations | 1. [Riverwind]([URL][DOMAIN_NAME]) | 2.…"
type input "# Header Term Map| Term | Variations |1. [Riverwind]([URL][DOMAIN_NAME]) | 2. […"
type input "# Keyword Term Map| Term | Variations | 1. [Riverwind]([URL][DOMAIN_NAME]) | 2.…"
type input "# Header Term Map| Term | Variations |1. [Riverwind]([URL][DOMAIN_NAME]) | 2. […"
click at [371, 225] on button "View Logs" at bounding box center [391, 227] width 205 height 11
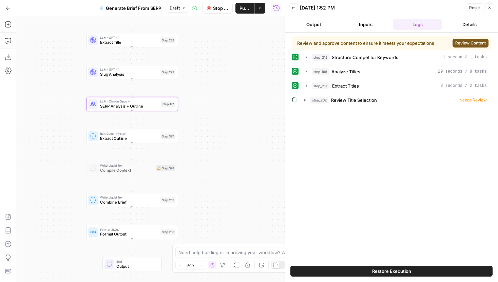
click at [471, 42] on span "Review Content" at bounding box center [470, 43] width 31 height 6
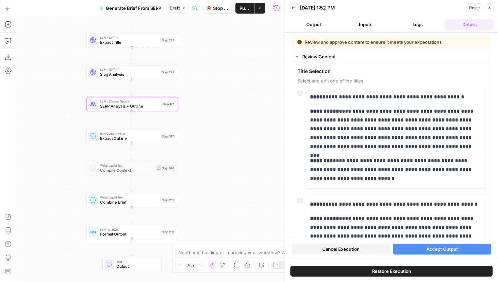
click at [365, 250] on button "Cancel Execution" at bounding box center [341, 248] width 98 height 11
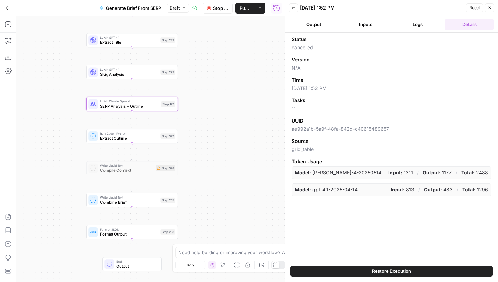
click at [293, 9] on icon "button" at bounding box center [293, 8] width 4 height 4
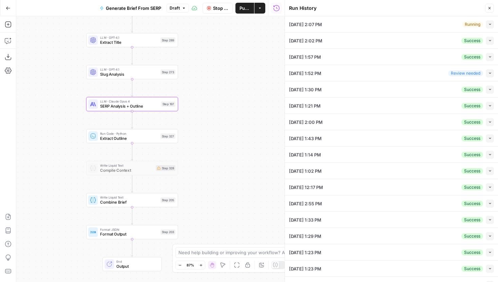
click at [486, 4] on button "Close" at bounding box center [489, 8] width 9 height 9
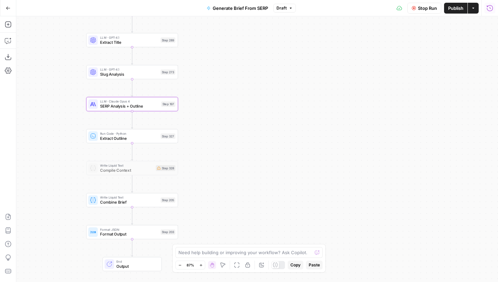
click at [490, 5] on icon "button" at bounding box center [490, 8] width 6 height 6
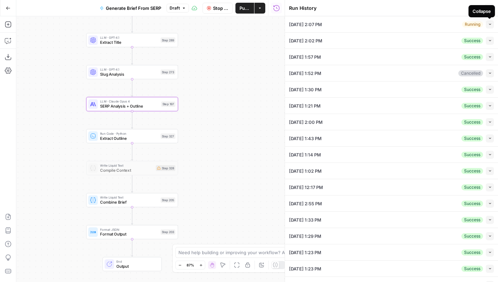
click at [489, 25] on icon "button" at bounding box center [490, 24] width 4 height 4
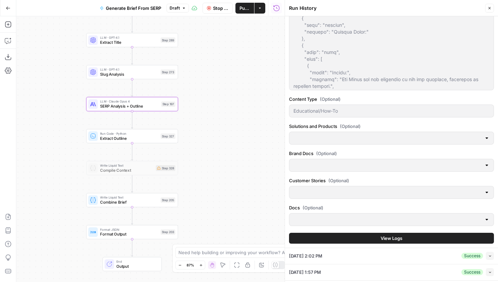
scroll to position [366, 0]
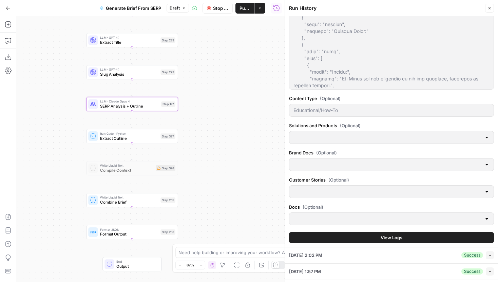
click at [370, 240] on button "View Logs" at bounding box center [391, 237] width 205 height 11
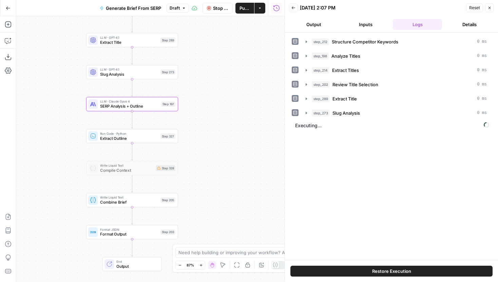
click at [292, 8] on icon "button" at bounding box center [293, 8] width 4 height 4
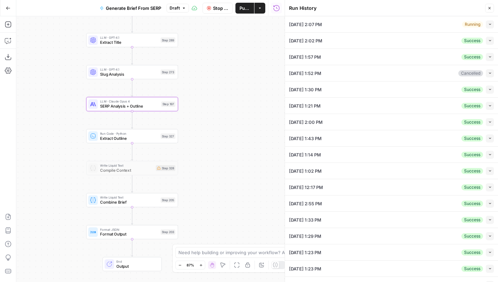
click at [489, 23] on icon "button" at bounding box center [490, 24] width 4 height 4
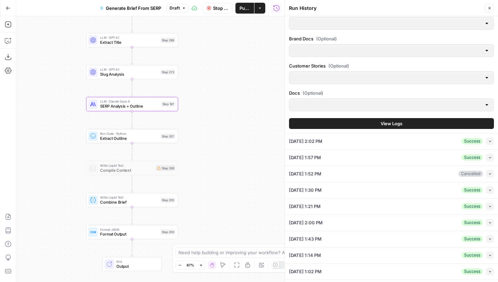
scroll to position [506, 0]
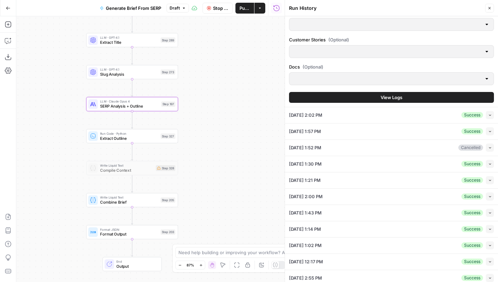
click at [396, 98] on span "View Logs" at bounding box center [391, 97] width 22 height 7
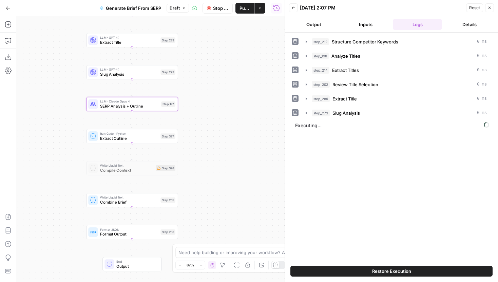
click at [391, 268] on span "Restore Execution" at bounding box center [391, 271] width 39 height 7
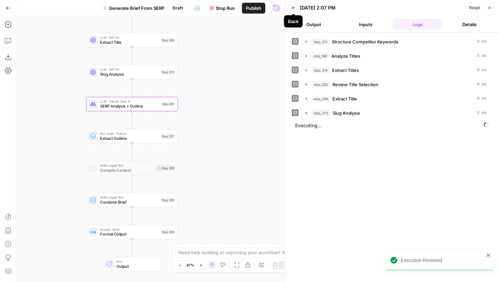
click at [294, 7] on icon "button" at bounding box center [293, 7] width 3 height 3
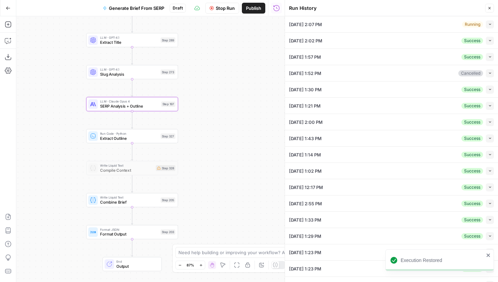
click at [489, 24] on icon "button" at bounding box center [490, 24] width 4 height 4
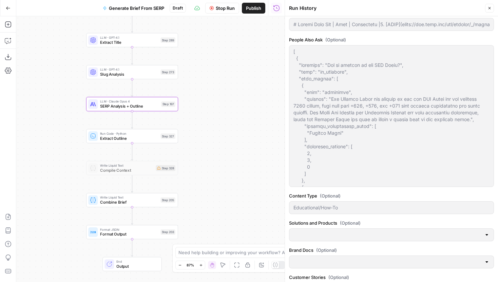
scroll to position [331, 0]
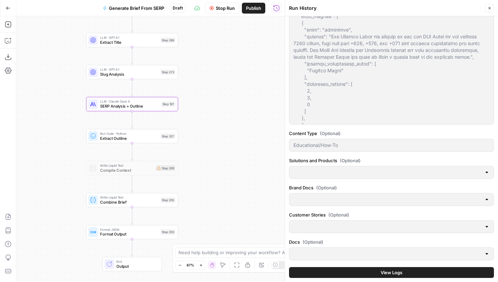
click at [388, 272] on span "View Logs" at bounding box center [391, 272] width 22 height 7
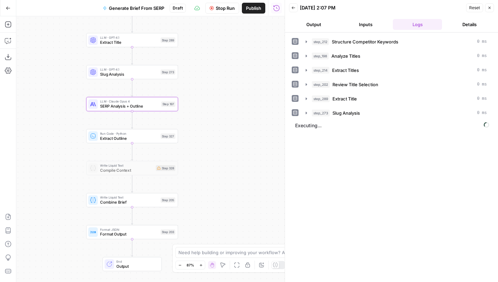
click at [295, 8] on icon "button" at bounding box center [293, 8] width 4 height 4
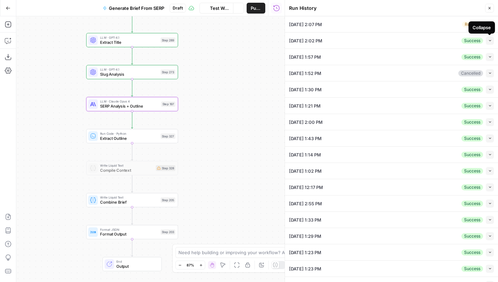
click at [489, 43] on button "Collapse" at bounding box center [490, 41] width 8 height 8
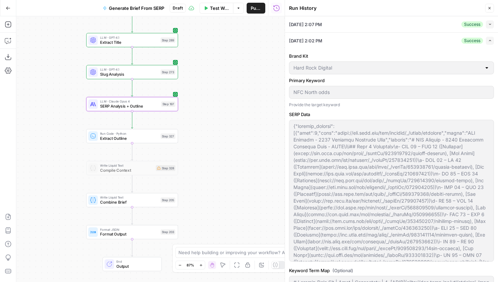
click at [490, 11] on div "Collapse" at bounding box center [481, 11] width 17 height 6
click at [491, 6] on icon "button" at bounding box center [489, 8] width 4 height 4
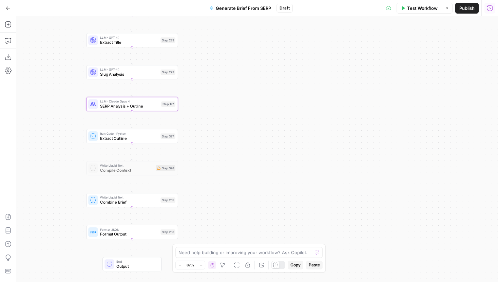
click at [491, 6] on icon "button" at bounding box center [489, 8] width 7 height 7
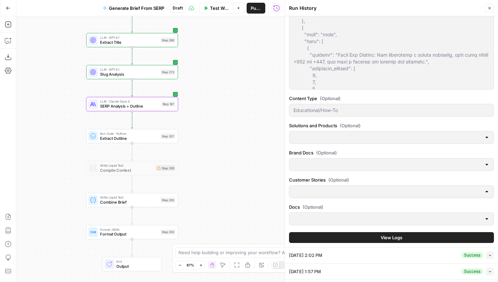
scroll to position [403, 0]
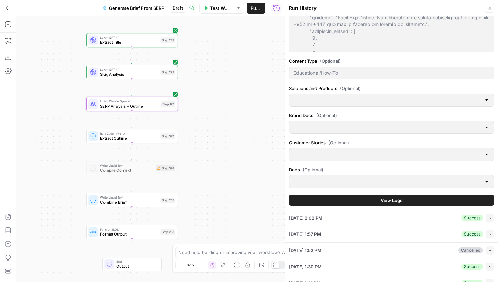
click at [391, 202] on span "View Logs" at bounding box center [391, 200] width 22 height 7
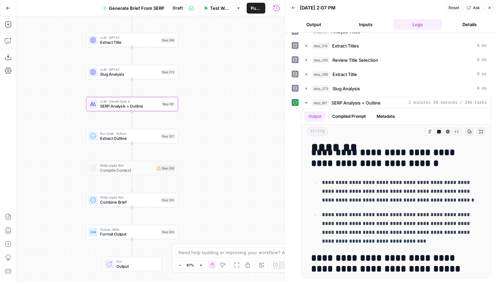
scroll to position [2672, 0]
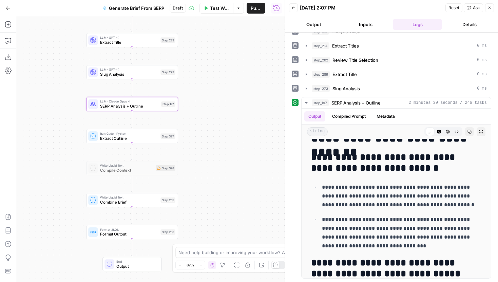
click at [350, 116] on button "Compiled Prompt" at bounding box center [349, 116] width 42 height 10
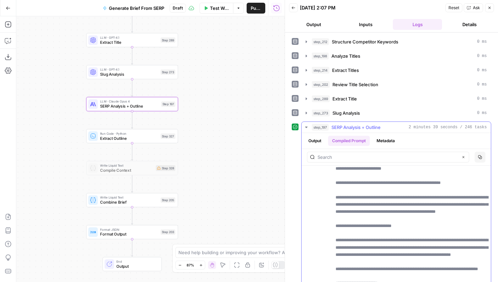
scroll to position [1467, 0]
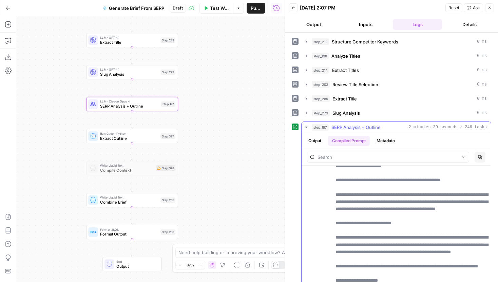
click at [314, 137] on button "Output" at bounding box center [314, 141] width 21 height 10
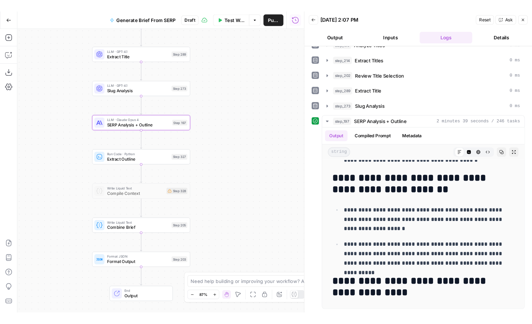
scroll to position [3085, 0]
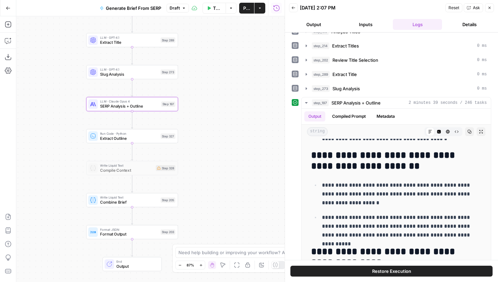
click at [293, 7] on icon "button" at bounding box center [293, 7] width 3 height 3
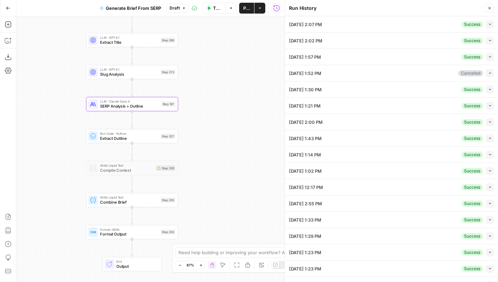
click at [488, 8] on icon "button" at bounding box center [489, 8] width 4 height 4
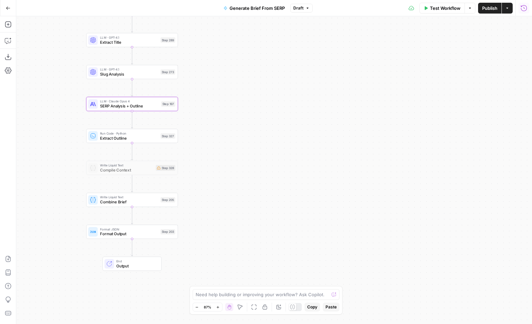
click at [304, 9] on button "Draft" at bounding box center [301, 8] width 22 height 9
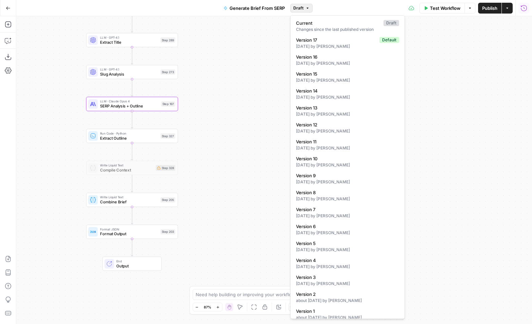
click at [303, 8] on button "Draft" at bounding box center [301, 8] width 22 height 9
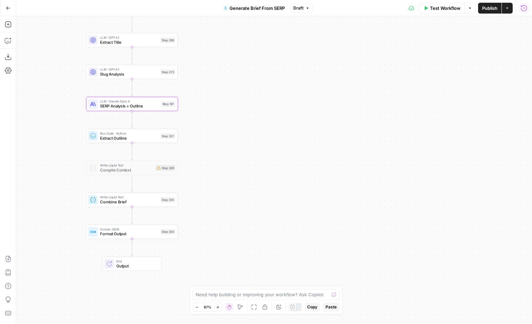
click at [488, 16] on div "Workflow Set Inputs Inputs Run Code · JavaScript Structure Competitor Keywords …" at bounding box center [274, 170] width 516 height 308
click at [488, 12] on button "Publish" at bounding box center [489, 8] width 23 height 11
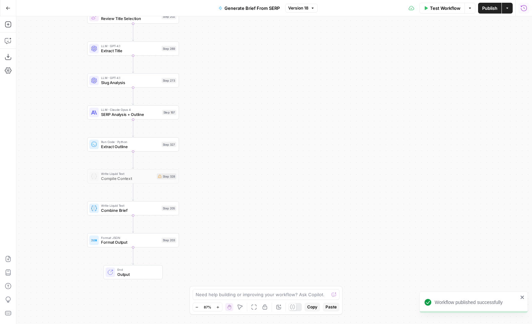
drag, startPoint x: 213, startPoint y: 92, endPoint x: 226, endPoint y: 132, distance: 42.1
click at [226, 132] on div "Workflow Set Inputs Inputs Run Code · JavaScript Structure Competitor Keywords …" at bounding box center [274, 170] width 516 height 308
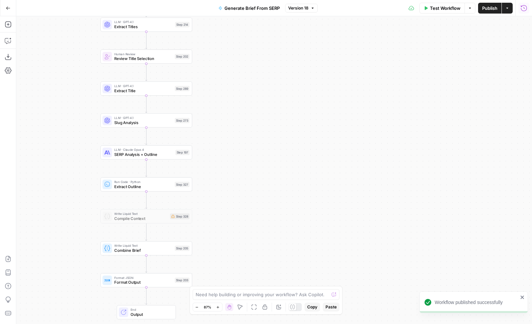
click at [171, 149] on span "LLM · Claude Opus 4" at bounding box center [143, 149] width 59 height 5
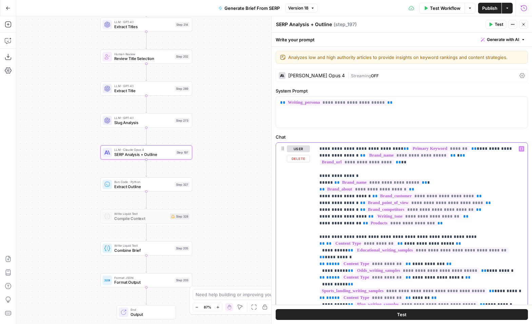
drag, startPoint x: 353, startPoint y: 232, endPoint x: 318, endPoint y: 221, distance: 36.5
click at [318, 221] on div "**********" at bounding box center [421, 281] width 212 height 276
copy p "**********"
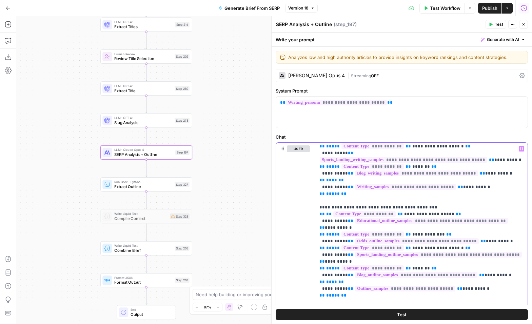
scroll to position [142, 0]
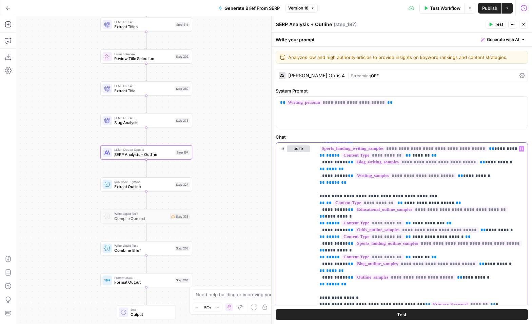
copy p "**********"
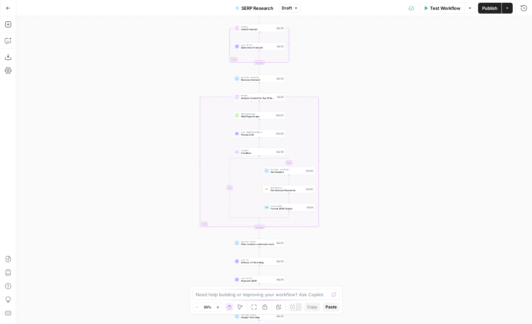
drag, startPoint x: 177, startPoint y: 88, endPoint x: 158, endPoint y: 145, distance: 59.7
click at [158, 147] on div "true false Workflow Set Inputs Inputs Run Code · Python Get SERP Parameters Ste…" at bounding box center [274, 170] width 516 height 308
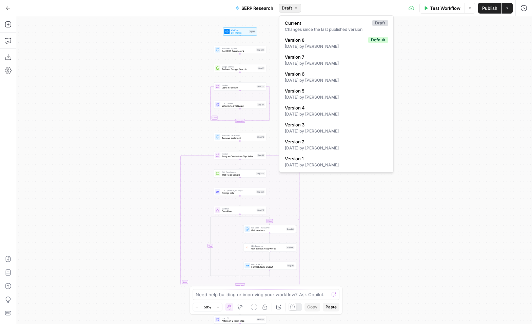
click at [289, 7] on span "Draft" at bounding box center [287, 8] width 10 height 6
click at [335, 60] on div "[DATE] by [PERSON_NAME]" at bounding box center [336, 63] width 103 height 6
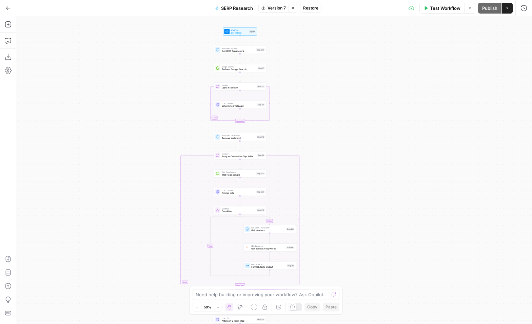
drag, startPoint x: 338, startPoint y: 193, endPoint x: 325, endPoint y: 70, distance: 123.7
click at [325, 70] on div "false true Workflow Set Inputs Inputs Run Code · Python Get SERP Parameters Ste…" at bounding box center [274, 170] width 516 height 308
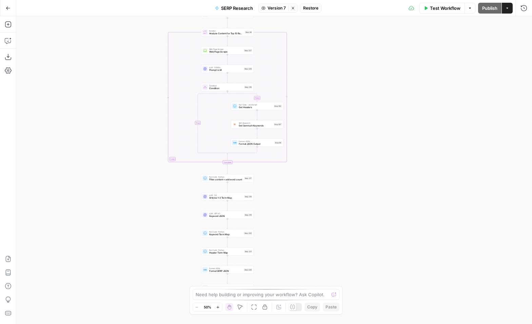
click at [214, 309] on button "Zoom In" at bounding box center [218, 307] width 8 height 8
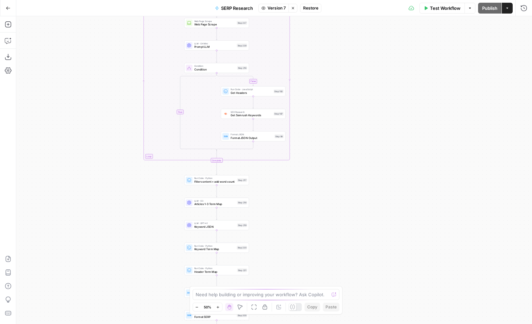
click at [214, 309] on button "Zoom In" at bounding box center [218, 307] width 8 height 8
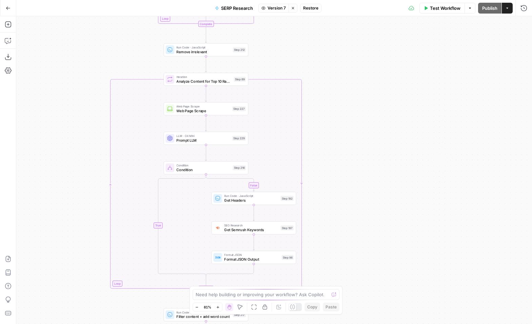
drag, startPoint x: 351, startPoint y: 115, endPoint x: 358, endPoint y: 220, distance: 105.3
click at [358, 220] on div "false true Workflow Set Inputs Inputs Run Code · Python Get SERP Parameters Ste…" at bounding box center [274, 170] width 516 height 308
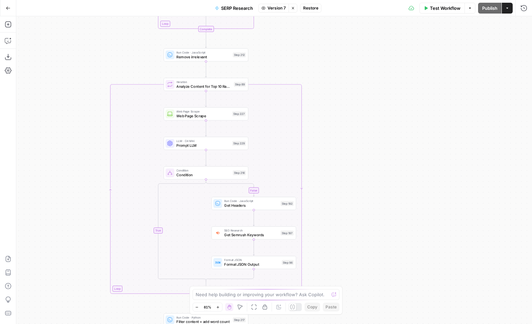
drag, startPoint x: 359, startPoint y: 117, endPoint x: 398, endPoint y: 252, distance: 140.3
click at [398, 251] on div "false true Workflow Set Inputs Inputs Run Code · Python Get SERP Parameters Ste…" at bounding box center [274, 170] width 516 height 308
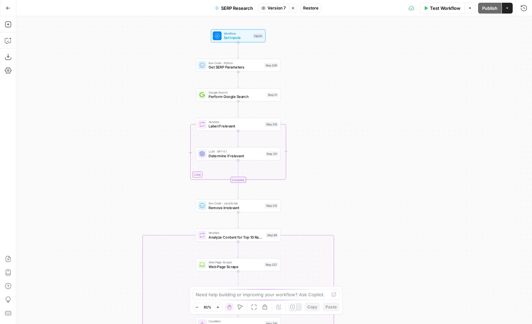
drag, startPoint x: 391, startPoint y: 128, endPoint x: 385, endPoint y: 145, distance: 18.0
click at [385, 145] on div "false true Workflow Set Inputs Inputs Run Code · Python Get SERP Parameters Ste…" at bounding box center [274, 170] width 516 height 308
click at [279, 5] on span "Version 7" at bounding box center [277, 8] width 18 height 6
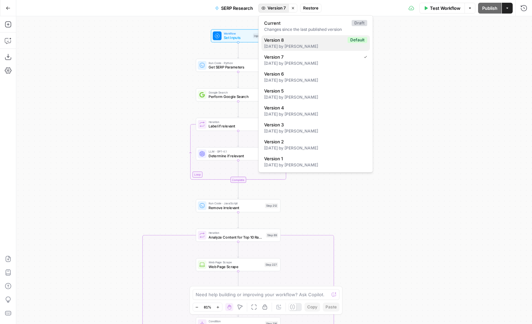
click at [312, 48] on div "5 days ago by Joel Fazecas" at bounding box center [315, 46] width 103 height 6
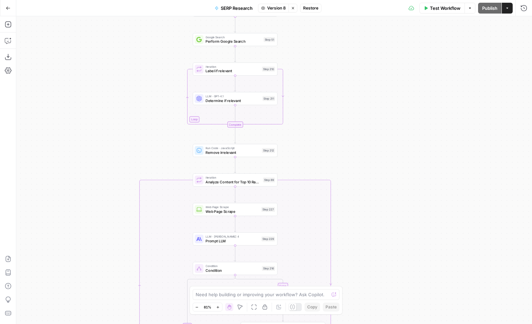
drag, startPoint x: 318, startPoint y: 112, endPoint x: 314, endPoint y: 37, distance: 74.7
click at [314, 36] on div "false true Workflow Set Inputs Inputs Run Code · Python Get SERP Parameters Ste…" at bounding box center [274, 170] width 516 height 308
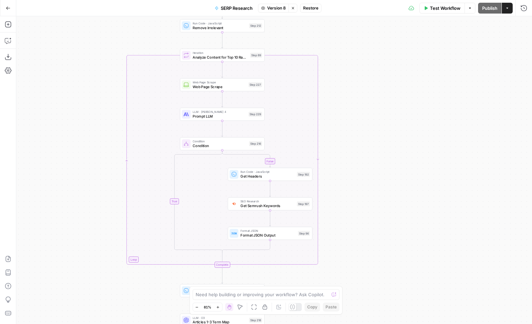
drag, startPoint x: 368, startPoint y: 204, endPoint x: 352, endPoint y: 84, distance: 121.0
click at [352, 84] on div "false true Workflow Set Inputs Inputs Run Code · Python Get SERP Parameters Ste…" at bounding box center [274, 170] width 516 height 308
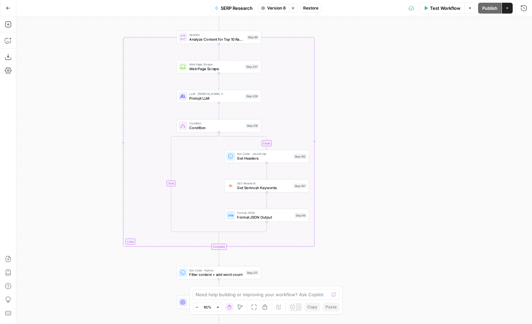
click at [270, 6] on span "Version 8" at bounding box center [276, 8] width 19 height 6
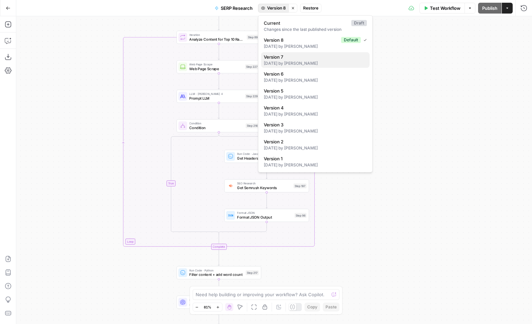
click at [298, 62] on div "5 days ago by Joel Fazecas" at bounding box center [315, 63] width 103 height 6
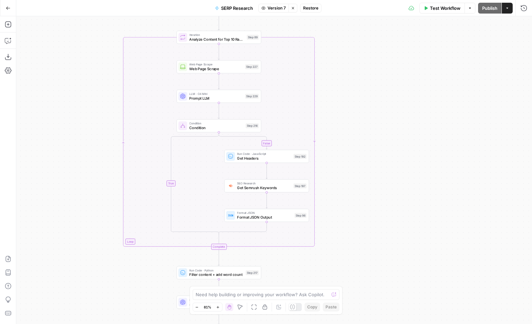
click at [272, 6] on span "Version 7" at bounding box center [277, 8] width 18 height 6
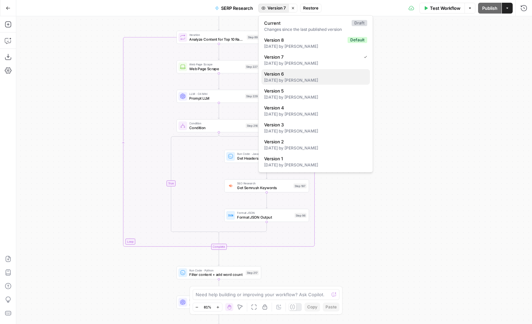
click at [287, 75] on span "Version 6" at bounding box center [314, 74] width 100 height 7
click at [269, 8] on span "Version 6" at bounding box center [276, 8] width 19 height 6
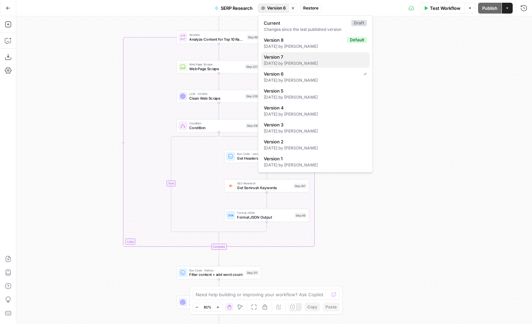
click at [287, 59] on span "Version 7" at bounding box center [314, 57] width 100 height 7
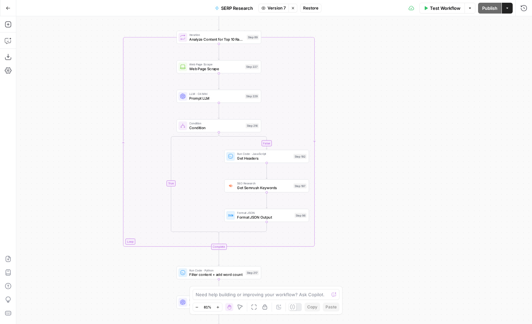
click at [272, 8] on span "Version 7" at bounding box center [277, 8] width 18 height 6
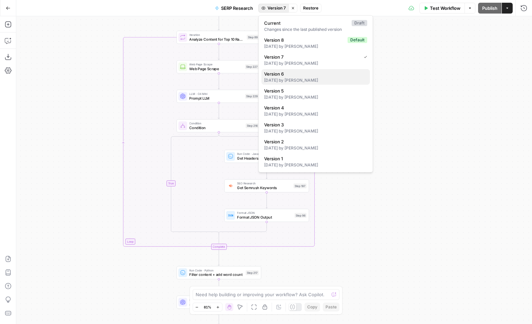
click at [296, 80] on div "23 days ago by Melanie Dell'Olio" at bounding box center [315, 80] width 103 height 6
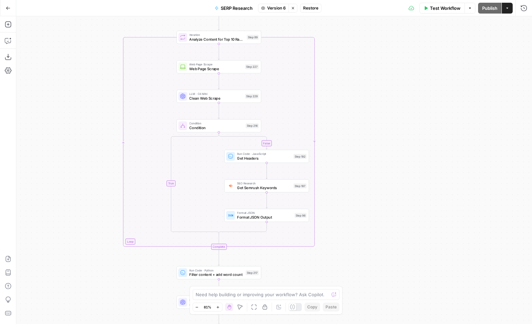
click at [223, 98] on span "Clean Web Scrape" at bounding box center [216, 98] width 54 height 5
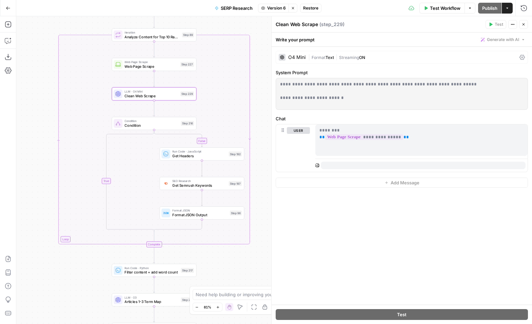
drag, startPoint x: 126, startPoint y: 163, endPoint x: 52, endPoint y: 162, distance: 74.9
click at [52, 162] on div "false true Workflow Set Inputs Inputs Run Code · Python Get SERP Parameters Ste…" at bounding box center [274, 170] width 516 height 308
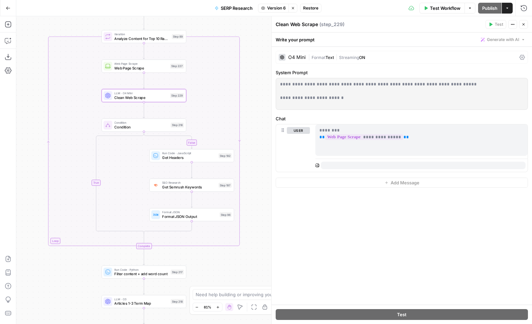
click at [277, 1] on div "Go Back SERP Research Version 6 Stop viewing Restore Test Workflow Options Publ…" at bounding box center [266, 8] width 532 height 16
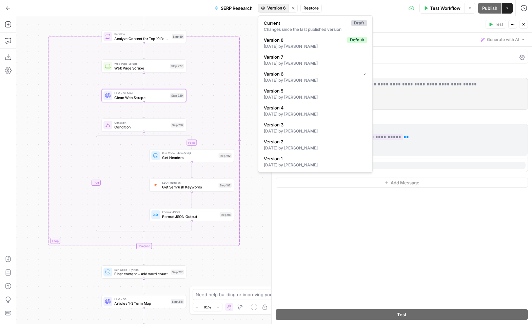
click at [277, 8] on span "Version 6" at bounding box center [276, 8] width 19 height 6
click at [298, 64] on div "5 days ago by Joel Fazecas" at bounding box center [315, 63] width 103 height 6
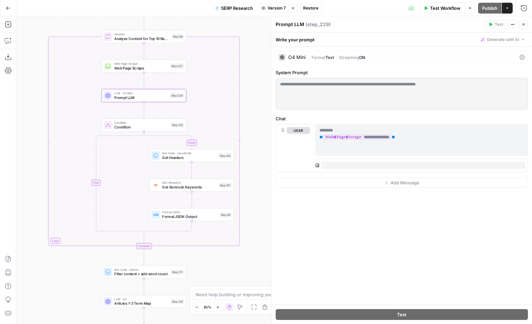
click at [272, 11] on button "Version 7" at bounding box center [273, 8] width 31 height 9
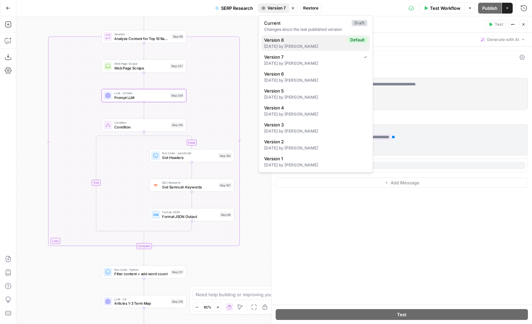
click at [292, 47] on div "5 days ago by Joel Fazecas" at bounding box center [315, 46] width 103 height 6
click at [274, 6] on span "Version 8" at bounding box center [276, 8] width 19 height 6
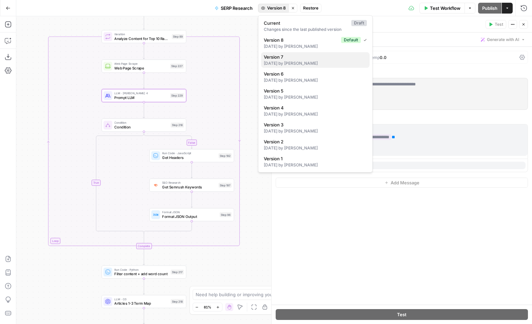
click at [307, 66] on div "5 days ago by Joel Fazecas" at bounding box center [315, 63] width 103 height 6
click at [275, 9] on span "Version 7" at bounding box center [276, 8] width 18 height 6
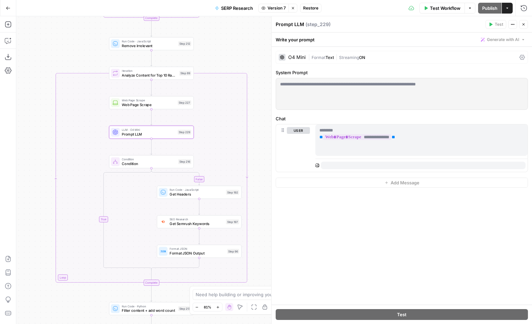
drag, startPoint x: 243, startPoint y: 35, endPoint x: 250, endPoint y: 70, distance: 36.0
click at [250, 72] on div "false true Workflow Set Inputs Inputs Run Code · Python Get SERP Parameters Ste…" at bounding box center [274, 170] width 516 height 308
click at [277, 5] on span "Version 7" at bounding box center [277, 8] width 18 height 6
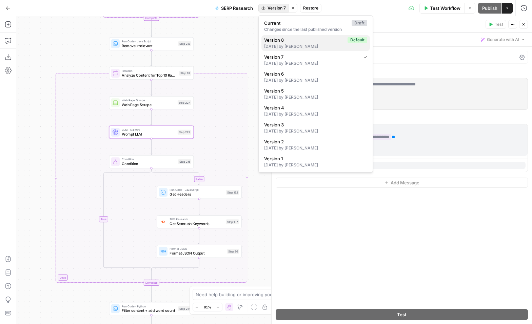
click at [306, 40] on span "Version 8" at bounding box center [304, 40] width 81 height 7
click at [274, 6] on span "Version 8" at bounding box center [276, 8] width 19 height 6
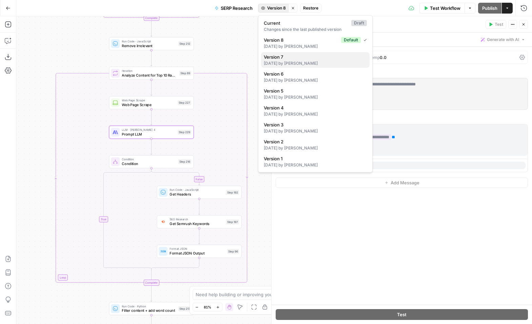
click at [290, 58] on span "Version 7" at bounding box center [314, 57] width 100 height 7
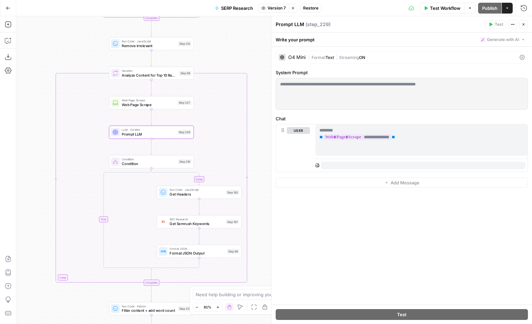
click at [313, 6] on span "Restore" at bounding box center [310, 8] width 15 height 6
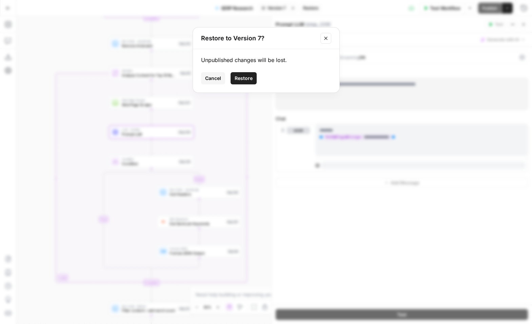
click at [251, 73] on button "Restore" at bounding box center [244, 78] width 26 height 12
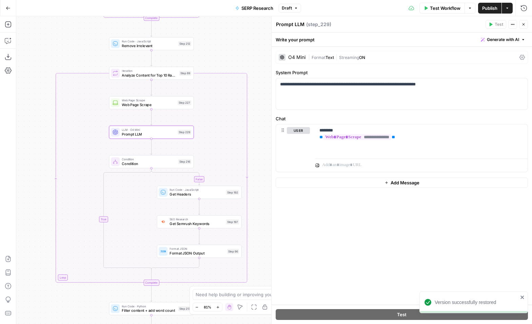
drag, startPoint x: 249, startPoint y: 55, endPoint x: 249, endPoint y: 88, distance: 33.9
click at [249, 88] on div "false true Workflow Set Inputs Inputs Run Code · Python Get SERP Parameters Ste…" at bounding box center [274, 170] width 516 height 308
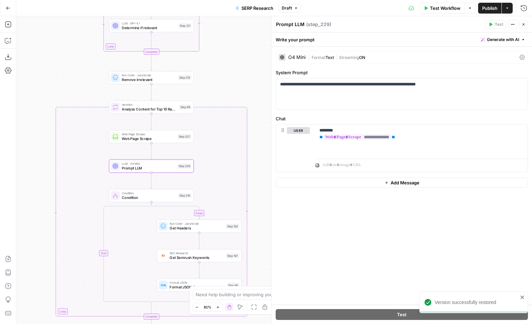
click at [347, 61] on div "O4 Mini | Format Text | Streaming ON" at bounding box center [402, 57] width 252 height 13
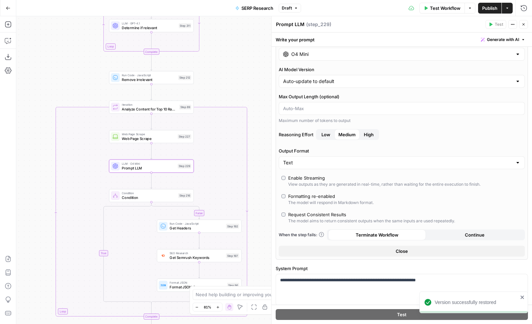
scroll to position [59, 0]
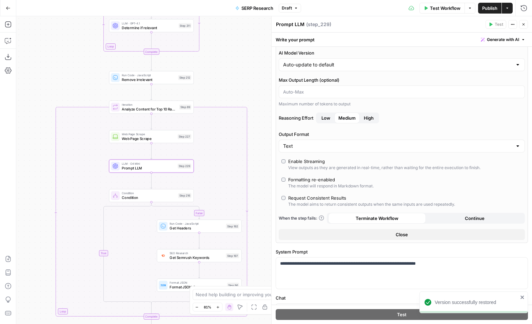
click at [466, 218] on span "Continue" at bounding box center [475, 218] width 20 height 7
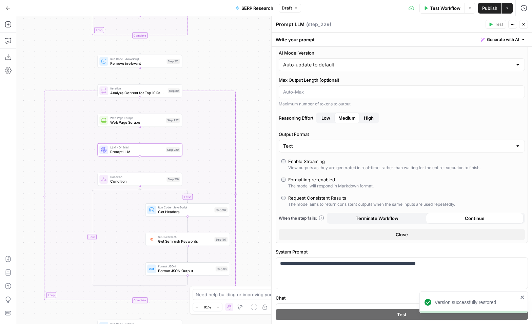
drag, startPoint x: 263, startPoint y: 177, endPoint x: 219, endPoint y: 103, distance: 86.0
click at [219, 103] on div "false true Workflow Set Inputs Inputs Run Code · Python Get SERP Parameters Ste…" at bounding box center [274, 170] width 516 height 308
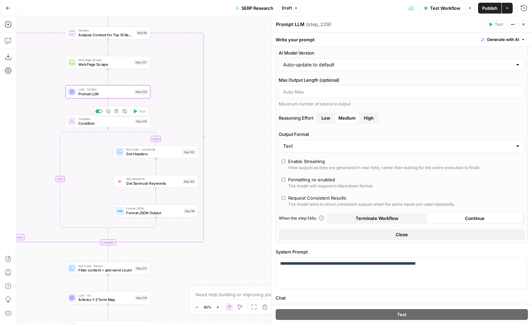
click at [125, 126] on span "Condition" at bounding box center [105, 123] width 54 height 5
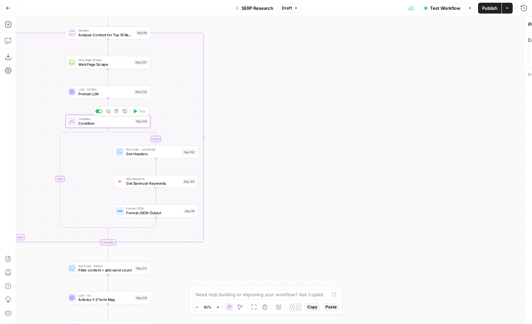
type textarea "Condition"
click at [115, 95] on span "Prompt LLM" at bounding box center [105, 93] width 54 height 5
type textarea "Prompt LLM"
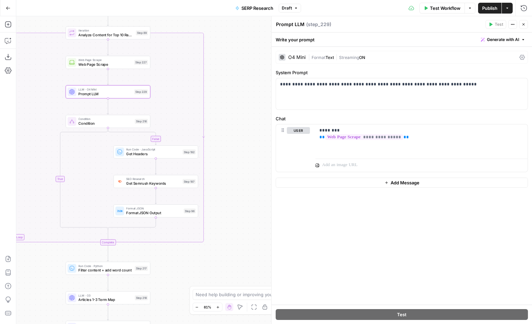
click at [320, 57] on span "Format" at bounding box center [319, 57] width 14 height 5
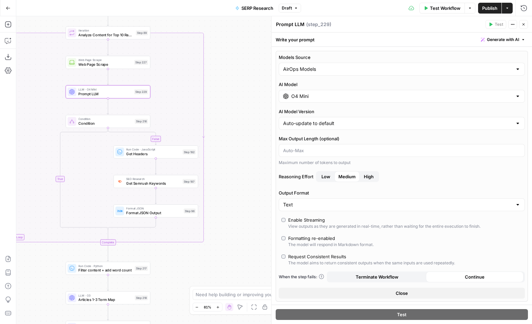
click at [289, 0] on div "Go Back SERP Research Draft Test Workflow Options Publish Actions Run History" at bounding box center [266, 8] width 532 height 16
click at [289, 5] on span "Draft" at bounding box center [287, 8] width 10 height 6
click at [287, 8] on span "Draft" at bounding box center [287, 8] width 10 height 6
click at [487, 7] on span "Publish" at bounding box center [489, 8] width 15 height 7
click at [525, 25] on icon "button" at bounding box center [523, 24] width 4 height 4
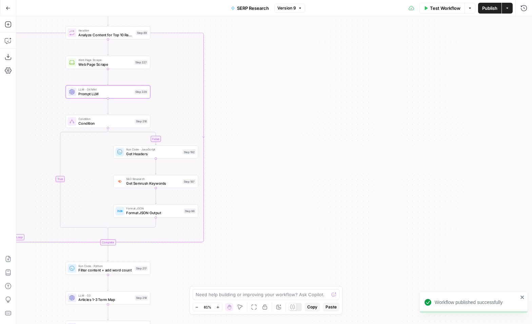
click at [9, 2] on button "Go Back" at bounding box center [8, 8] width 12 height 12
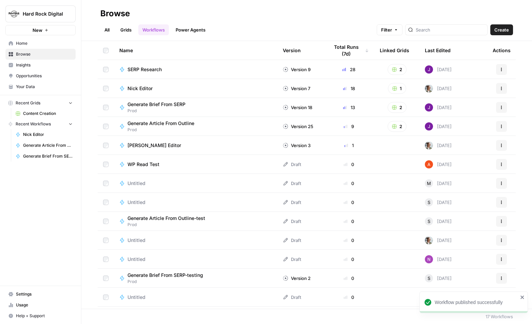
click at [50, 114] on span "Content Creation" at bounding box center [48, 114] width 50 height 6
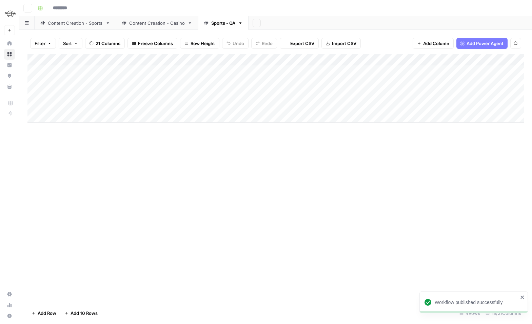
type input "**********"
click at [403, 94] on div "Add Column" at bounding box center [275, 88] width 496 height 68
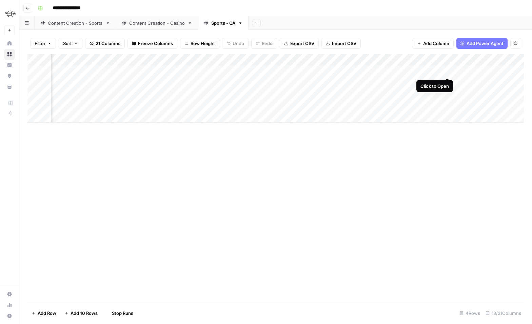
click at [445, 69] on div "Add Column" at bounding box center [275, 88] width 496 height 68
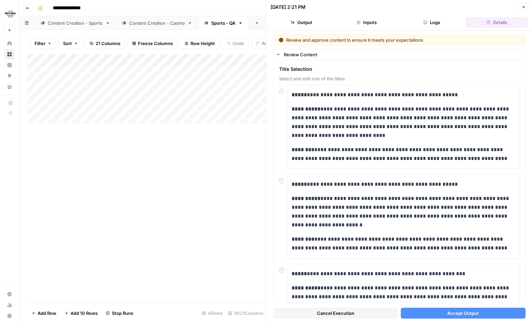
click at [445, 313] on button "Accept Output" at bounding box center [462, 313] width 125 height 11
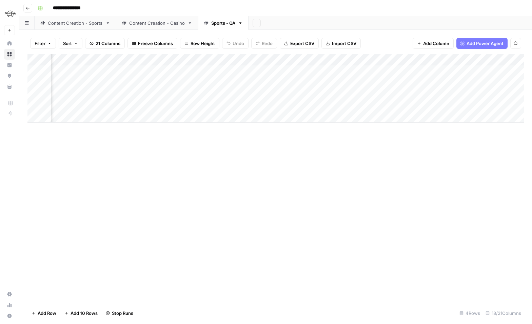
scroll to position [0, 101]
click at [456, 93] on div "Add Column" at bounding box center [275, 88] width 496 height 68
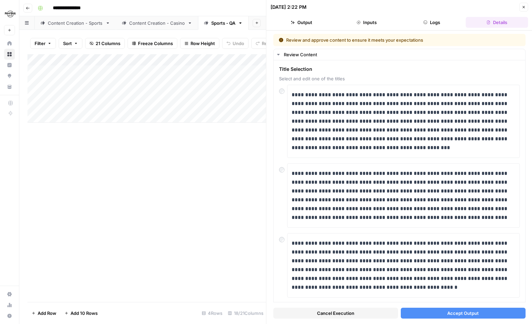
click at [66, 22] on div "Content Creation - Sports" at bounding box center [75, 23] width 55 height 7
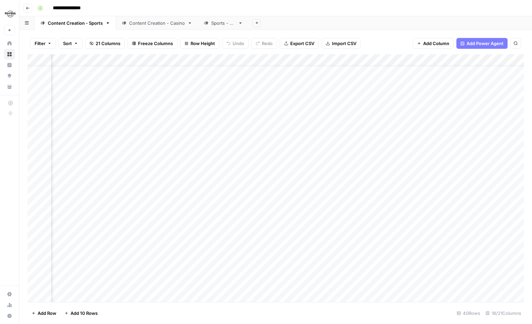
scroll to position [16, 400]
click at [244, 159] on div "Add Column" at bounding box center [275, 178] width 496 height 248
drag, startPoint x: 339, startPoint y: 159, endPoint x: 226, endPoint y: 156, distance: 112.9
click at [226, 156] on textarea "**********" at bounding box center [282, 159] width 117 height 9
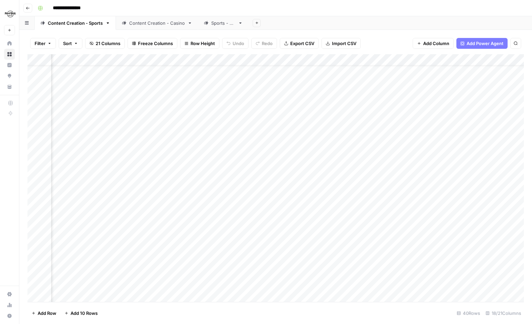
click at [221, 20] on div "Sports - QA" at bounding box center [223, 23] width 24 height 7
click at [288, 95] on div "Add Column" at bounding box center [275, 88] width 496 height 68
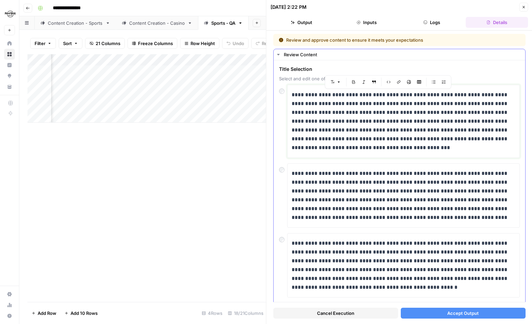
drag, startPoint x: 456, startPoint y: 95, endPoint x: 318, endPoint y: 93, distance: 137.7
click at [318, 93] on p "**********" at bounding box center [404, 122] width 224 height 62
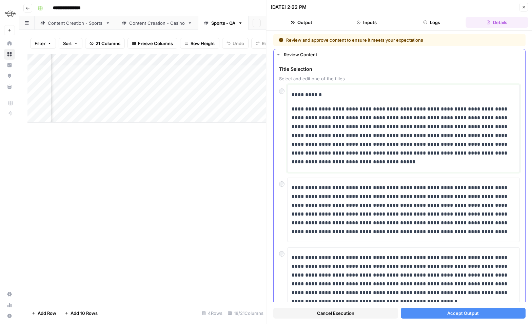
click at [292, 112] on p "**********" at bounding box center [404, 136] width 224 height 62
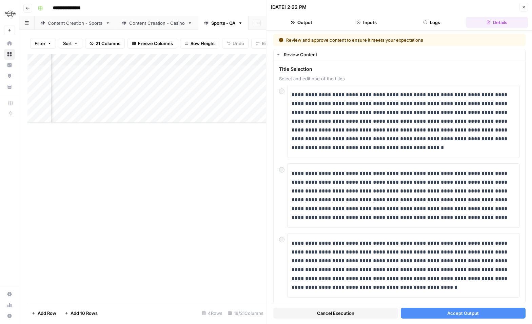
click at [463, 314] on span "Accept Output" at bounding box center [463, 313] width 32 height 7
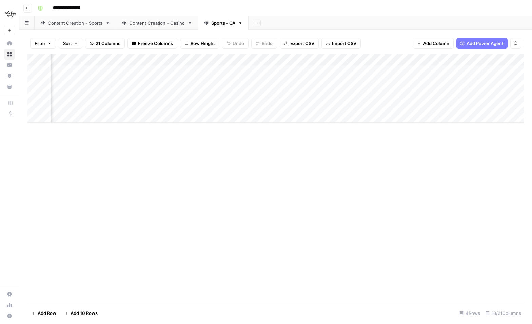
drag, startPoint x: 270, startPoint y: 119, endPoint x: 281, endPoint y: 119, distance: 11.2
click at [281, 119] on div "Add Column" at bounding box center [275, 88] width 496 height 68
click at [415, 71] on div "Add Column" at bounding box center [275, 94] width 496 height 80
click at [415, 95] on div "Add Column" at bounding box center [275, 94] width 496 height 80
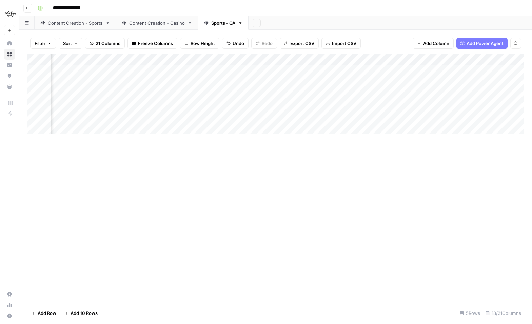
scroll to position [0, 138]
click at [374, 82] on div "Add Column" at bounding box center [275, 94] width 496 height 80
click at [236, 85] on div "Add Column" at bounding box center [275, 94] width 496 height 80
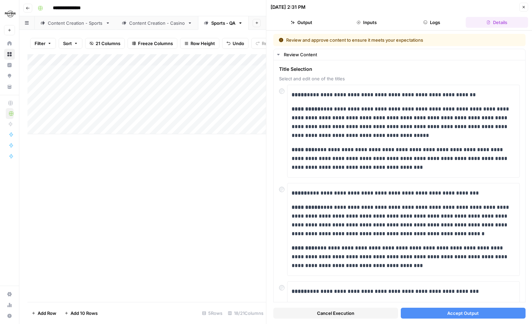
click at [455, 315] on span "Accept Output" at bounding box center [463, 313] width 32 height 7
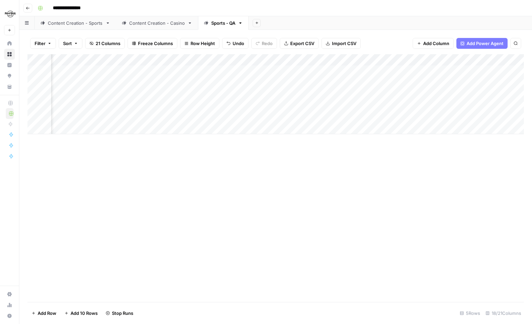
scroll to position [0, 268]
click at [375, 121] on div "Add Column" at bounding box center [275, 94] width 496 height 80
click at [256, 82] on div "Add Column" at bounding box center [275, 94] width 496 height 80
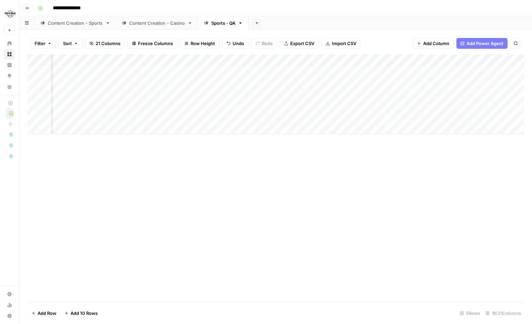
scroll to position [0, 734]
click at [306, 94] on div "Add Column" at bounding box center [275, 94] width 496 height 80
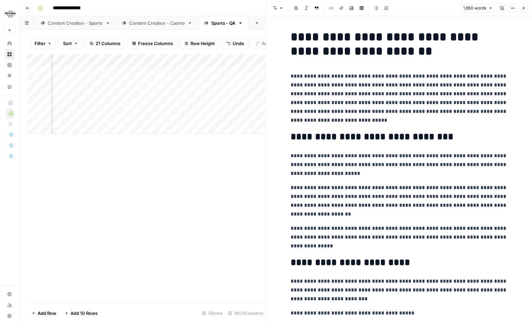
click at [523, 9] on icon "button" at bounding box center [523, 8] width 4 height 4
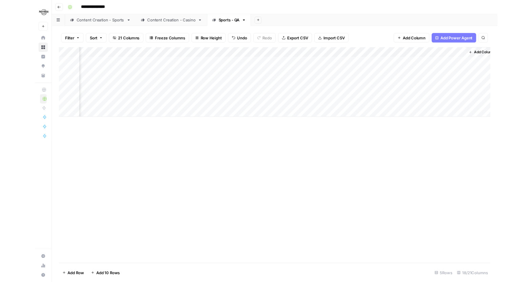
scroll to position [0, 790]
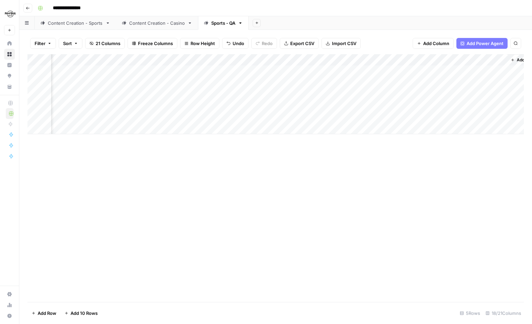
click at [59, 25] on div "Content Creation - Sports" at bounding box center [75, 23] width 55 height 7
click at [230, 24] on div "Sports - QA" at bounding box center [223, 23] width 24 height 7
click at [57, 24] on div "Content Creation - Sports" at bounding box center [75, 23] width 55 height 7
click at [193, 83] on div "Add Column" at bounding box center [275, 178] width 496 height 248
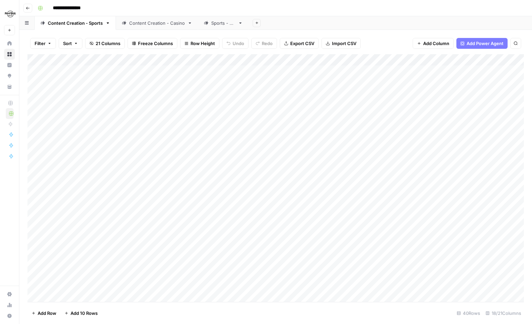
click at [192, 211] on div "Add Column" at bounding box center [275, 178] width 496 height 248
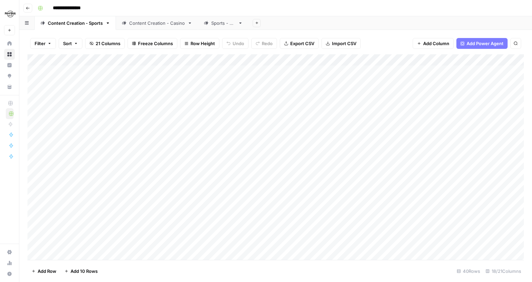
click at [221, 23] on div "Sports - QA" at bounding box center [223, 23] width 24 height 7
click at [69, 21] on div "Content Creation - Sports" at bounding box center [75, 23] width 55 height 7
click at [226, 18] on link "Sports - QA" at bounding box center [223, 23] width 51 height 14
click at [86, 23] on div "Content Creation - Sports" at bounding box center [75, 23] width 55 height 7
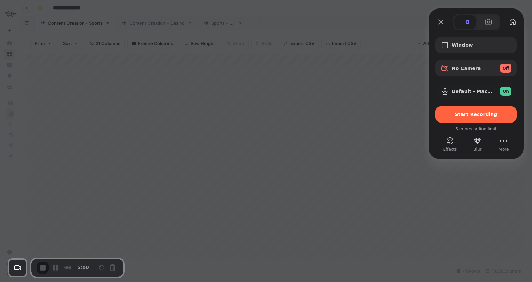
drag, startPoint x: 456, startPoint y: 12, endPoint x: 371, endPoint y: 13, distance: 84.4
click at [371, 13] on div "Window No Camera Off Default - MacBook Air Microphone (Built-in) On Start Recor…" at bounding box center [266, 141] width 532 height 282
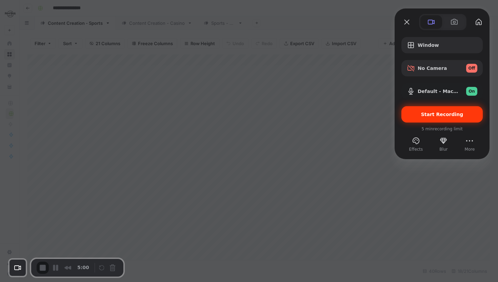
click at [422, 114] on span "Start Recording" at bounding box center [442, 114] width 71 height 5
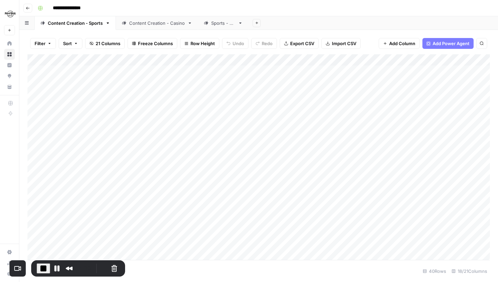
click at [215, 24] on div "Sports - QA" at bounding box center [223, 23] width 24 height 7
click at [89, 27] on link "Content Creation - Sports" at bounding box center [75, 23] width 81 height 14
click at [179, 72] on div "Add Column" at bounding box center [258, 156] width 462 height 205
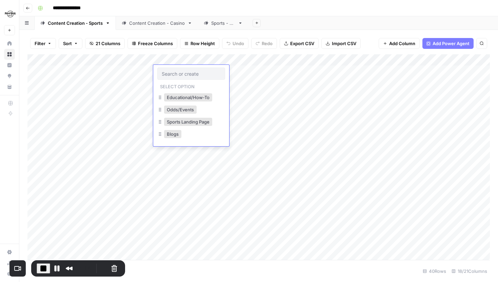
click at [180, 170] on div "Add Column" at bounding box center [258, 156] width 462 height 205
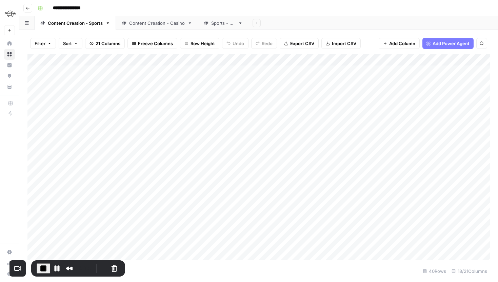
click at [181, 143] on div "Add Column" at bounding box center [258, 156] width 462 height 205
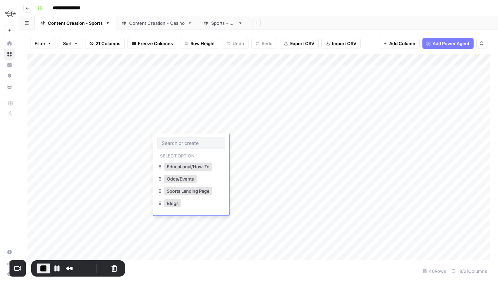
click at [176, 114] on div "Add Column" at bounding box center [258, 156] width 462 height 205
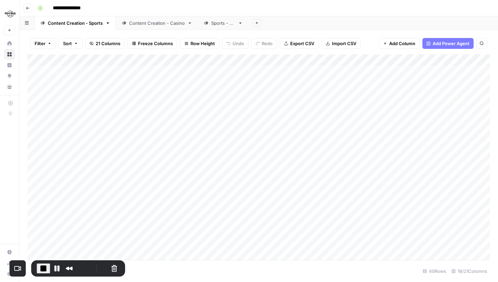
click at [176, 141] on div "Add Column" at bounding box center [258, 156] width 462 height 205
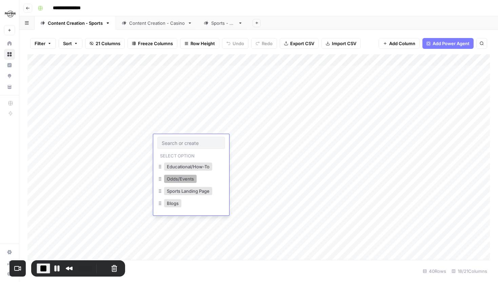
click at [184, 181] on button "Odds/Events" at bounding box center [180, 179] width 33 height 8
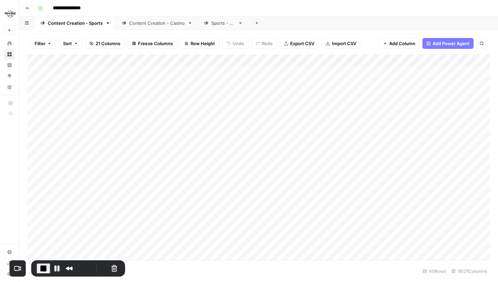
scroll to position [23, 0]
click at [168, 152] on div "Add Column" at bounding box center [258, 156] width 462 height 205
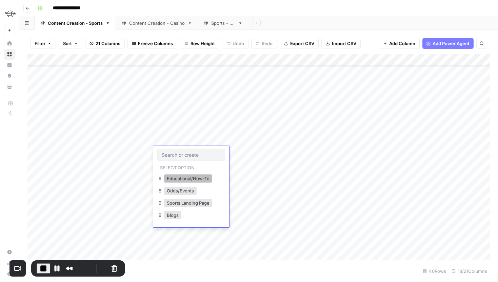
click at [186, 177] on button "Educational/How-To" at bounding box center [188, 178] width 48 height 8
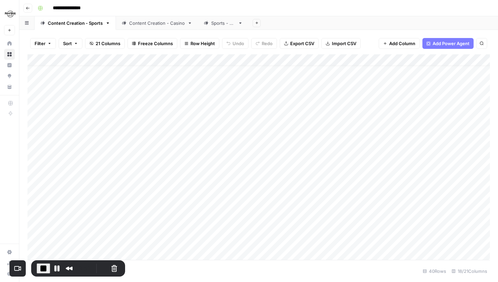
scroll to position [0, 0]
click at [99, 268] on button "Restart Recording" at bounding box center [103, 268] width 8 height 8
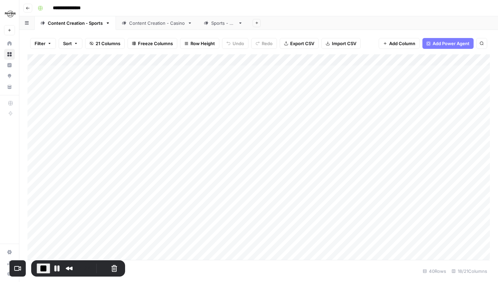
click at [218, 26] on div "Sports - QA" at bounding box center [223, 23] width 24 height 7
click at [82, 22] on div "Content Creation - Sports" at bounding box center [75, 23] width 55 height 7
click at [168, 95] on div "Add Column" at bounding box center [258, 156] width 462 height 205
click at [178, 208] on div "Add Column" at bounding box center [258, 156] width 462 height 205
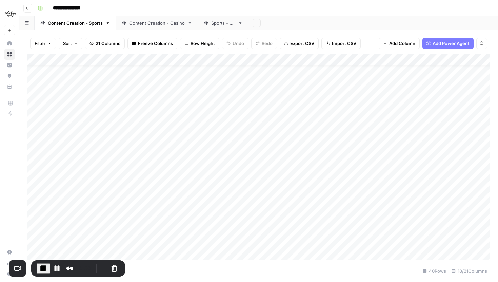
click at [178, 208] on div "Add Column" at bounding box center [258, 156] width 462 height 205
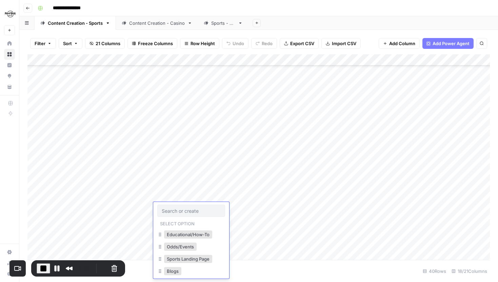
scroll to position [65, 0]
click at [194, 159] on div "Add Column" at bounding box center [258, 156] width 462 height 205
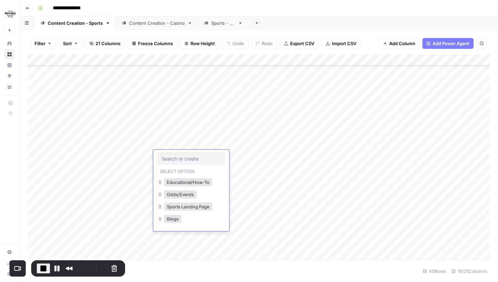
click at [194, 159] on input "text" at bounding box center [191, 158] width 59 height 6
click at [182, 184] on button "Educational/How-To" at bounding box center [188, 182] width 48 height 8
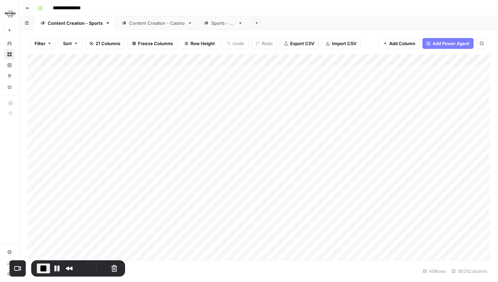
scroll to position [0, 0]
click at [41, 271] on span "End Recording" at bounding box center [43, 268] width 8 height 8
